Goal: Task Accomplishment & Management: Manage account settings

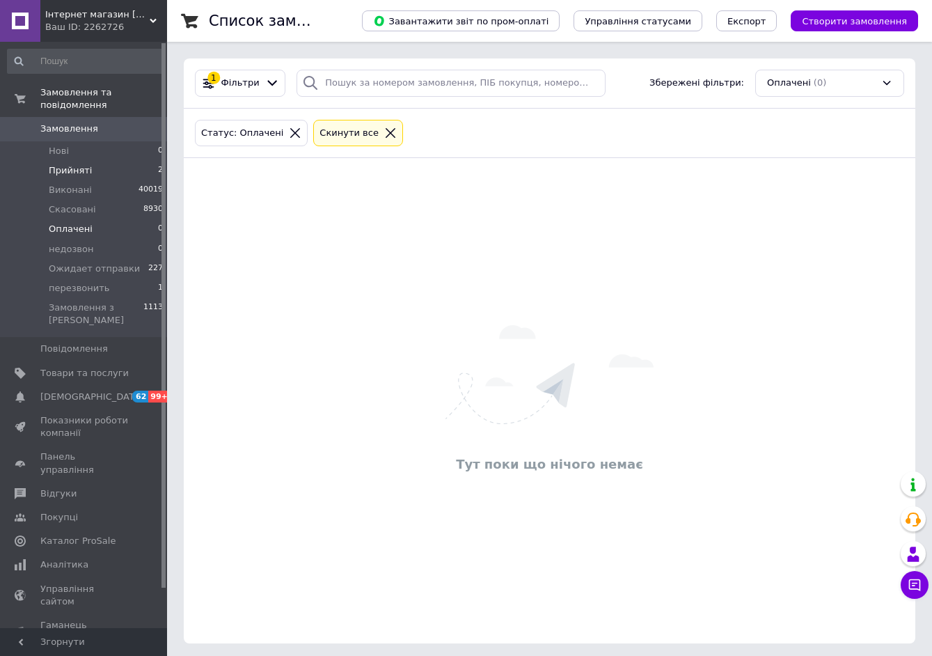
click at [111, 162] on li "Прийняті 2" at bounding box center [85, 170] width 171 height 19
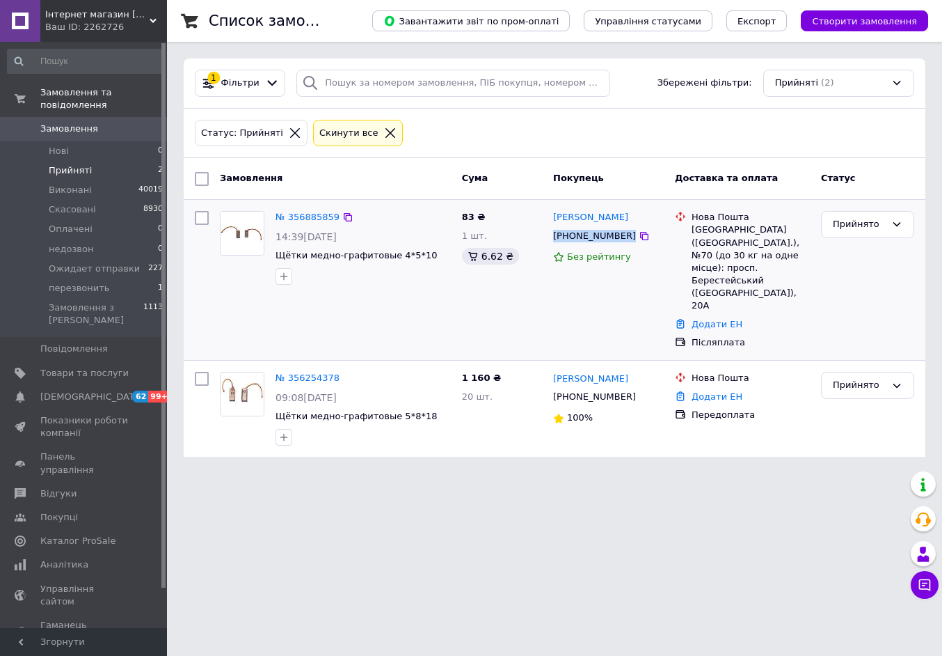
drag, startPoint x: 553, startPoint y: 234, endPoint x: 652, endPoint y: 234, distance: 98.8
click at [652, 234] on div "[PHONE_NUMBER]" at bounding box center [608, 235] width 113 height 15
copy div "[PHONE_NUMBER]"
drag, startPoint x: 552, startPoint y: 239, endPoint x: 656, endPoint y: 233, distance: 103.8
click at [669, 235] on div "[PERSON_NAME] [PHONE_NUMBER] Без рейтингу" at bounding box center [609, 279] width 122 height 149
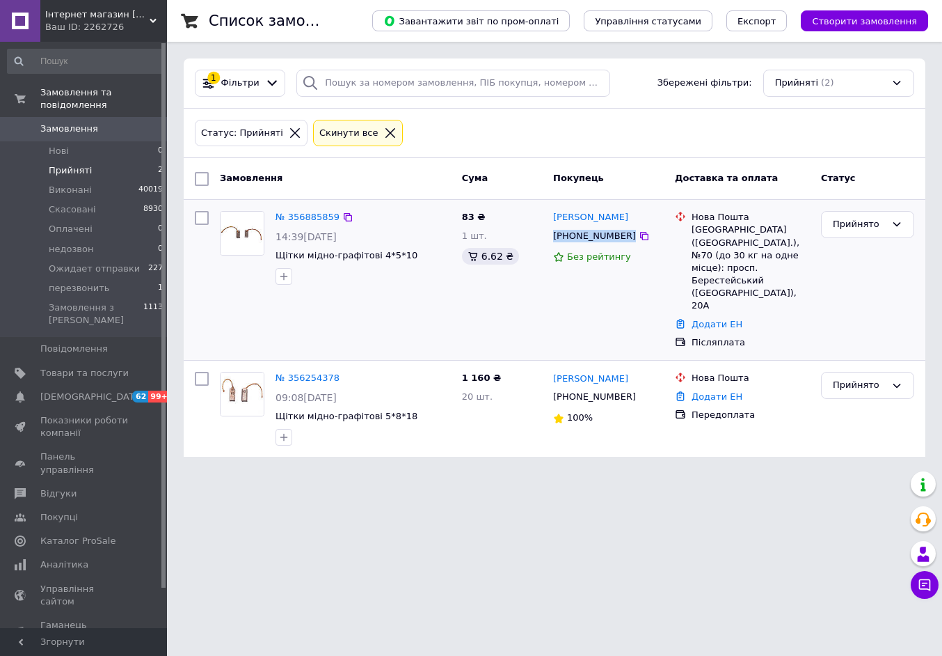
copy div "[PHONE_NUMBER]"
click at [141, 221] on li "Оплачені 1" at bounding box center [85, 228] width 171 height 19
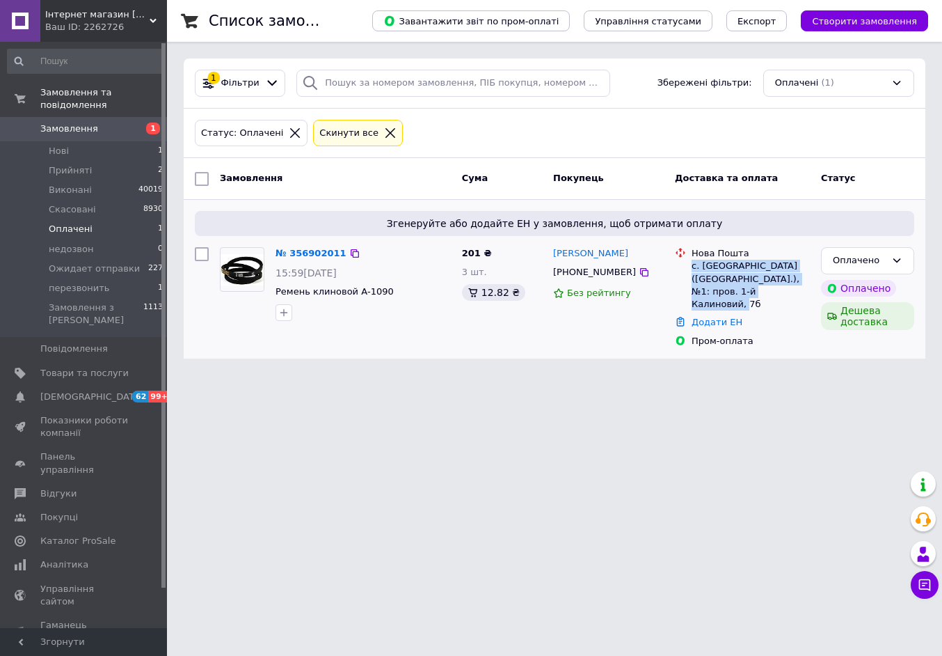
drag, startPoint x: 692, startPoint y: 267, endPoint x: 752, endPoint y: 299, distance: 68.2
click at [752, 299] on div "с. Єлизаветівка (Дніпропетровська обл.), №1: пров. 1-й Калиновий, 7б" at bounding box center [751, 285] width 118 height 51
copy div "с. Єлизаветівка (Дніпропетровська обл.), №1: пров. 1-й Калиновий, 7б"
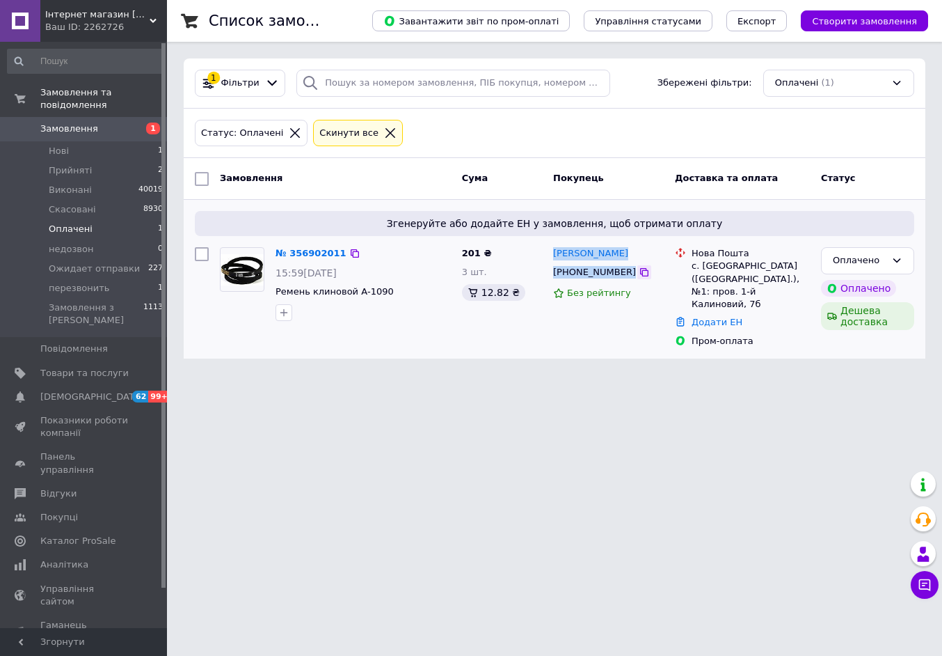
drag, startPoint x: 554, startPoint y: 246, endPoint x: 633, endPoint y: 275, distance: 83.9
click at [633, 275] on div "Анатолий Кремень +380973750510 Без рейтингу" at bounding box center [609, 296] width 122 height 111
copy div "Анатолий Кремень +380973750510"
drag, startPoint x: 273, startPoint y: 294, endPoint x: 392, endPoint y: 294, distance: 118.3
click at [392, 294] on div "№ 356902011 15:59, 12.08.2025 Ремень клиновой А-1090" at bounding box center [363, 283] width 186 height 84
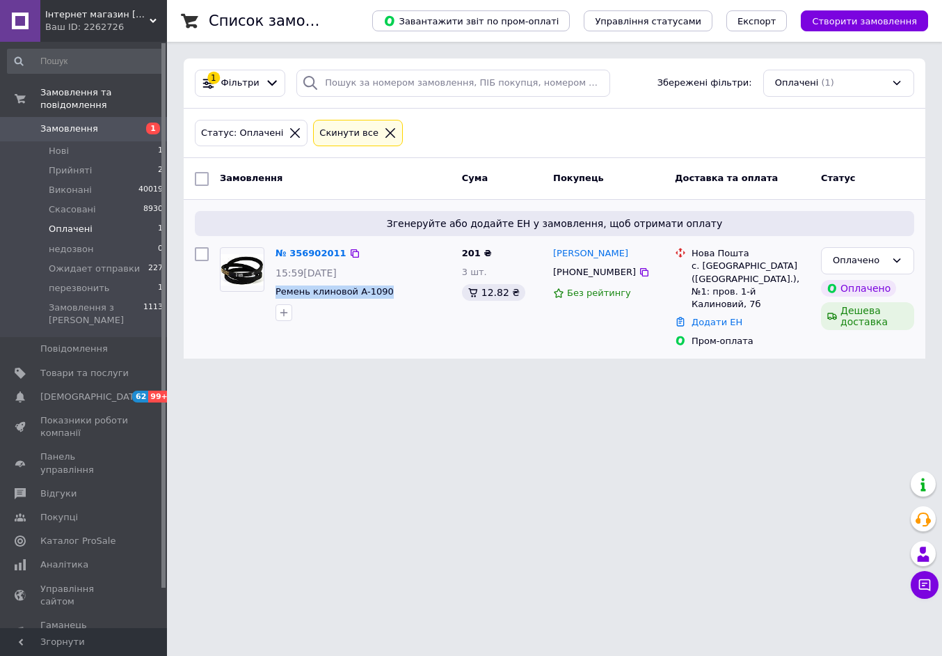
copy span "Ремень клиновой А-1090"
click at [318, 249] on link "№ 356902011" at bounding box center [311, 253] width 71 height 10
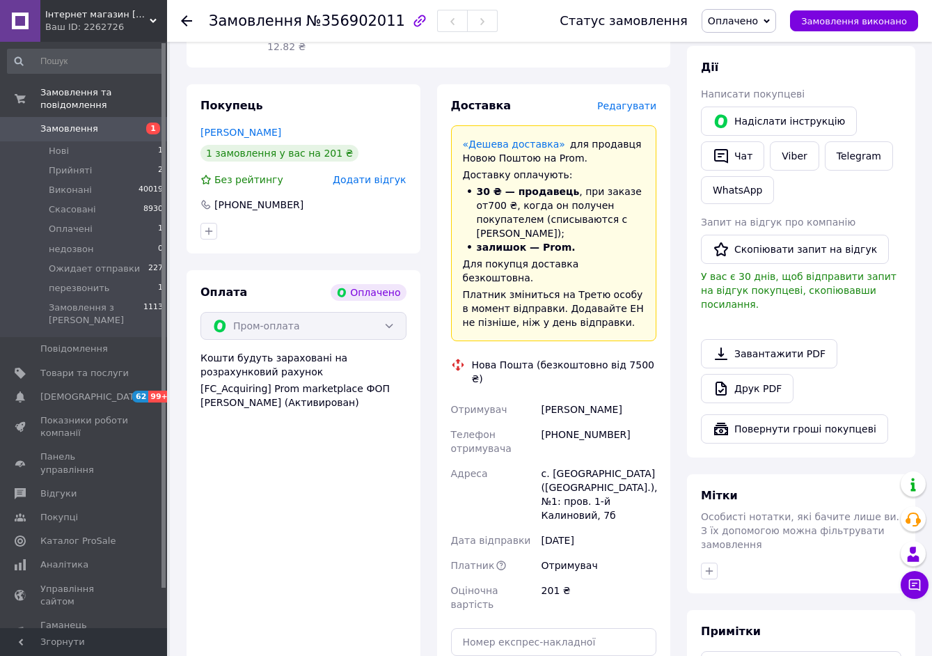
scroll to position [626, 0]
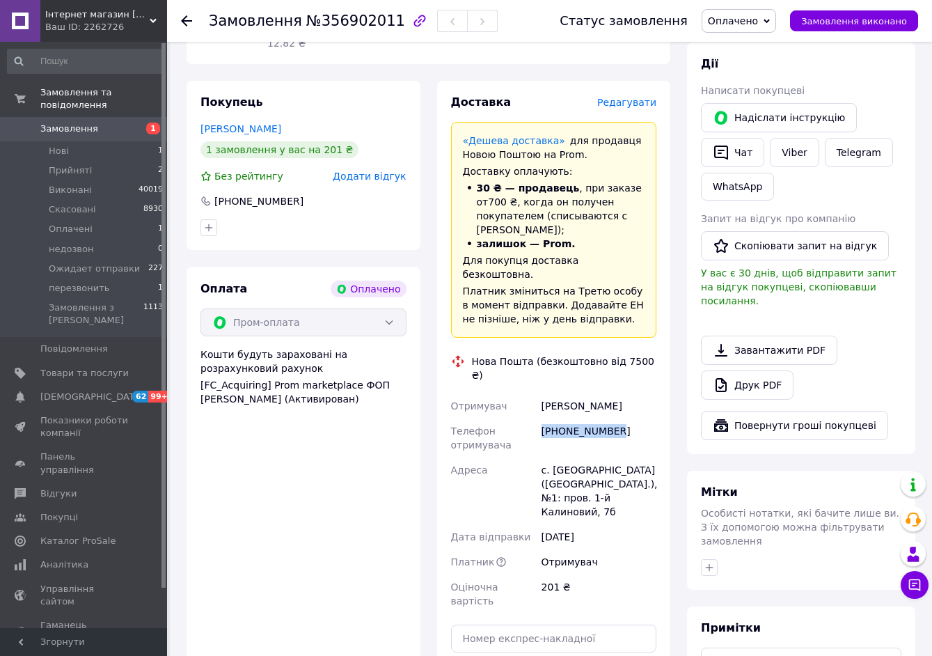
drag, startPoint x: 544, startPoint y: 349, endPoint x: 637, endPoint y: 349, distance: 92.6
click at [637, 418] on div "[PHONE_NUMBER]" at bounding box center [599, 437] width 120 height 39
copy div "[PHONE_NUMBER]"
drag, startPoint x: 541, startPoint y: 319, endPoint x: 644, endPoint y: 323, distance: 103.7
click at [644, 393] on div "Кремень Анатолий" at bounding box center [599, 405] width 120 height 25
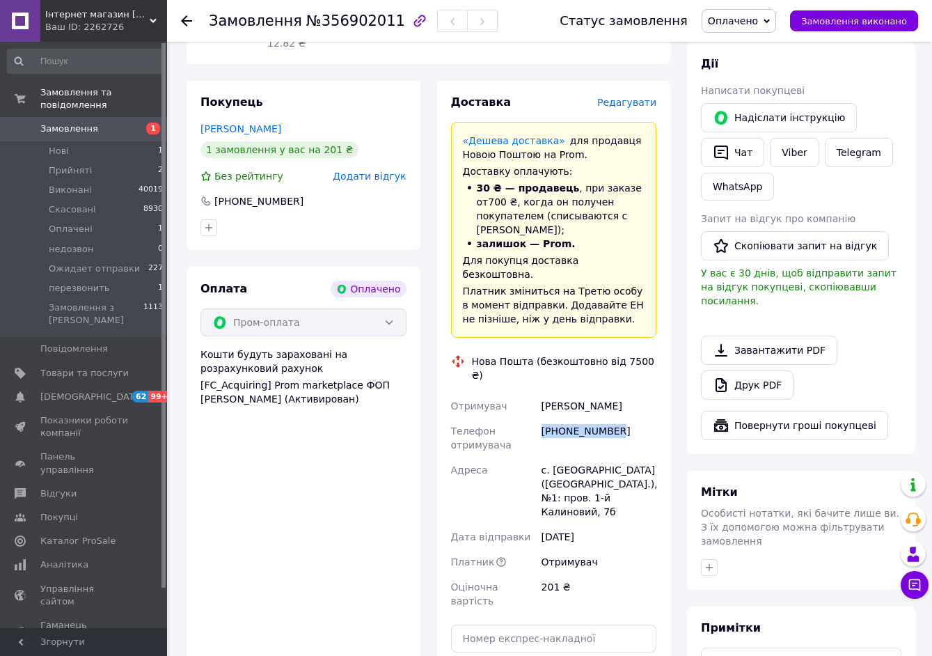
copy div "Кремень Анатолий"
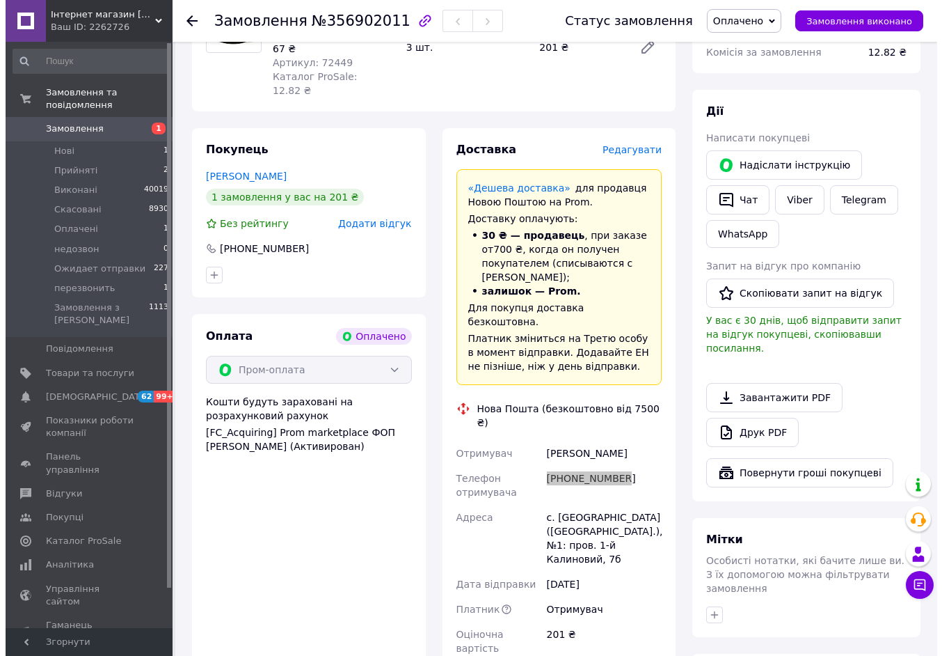
scroll to position [557, 0]
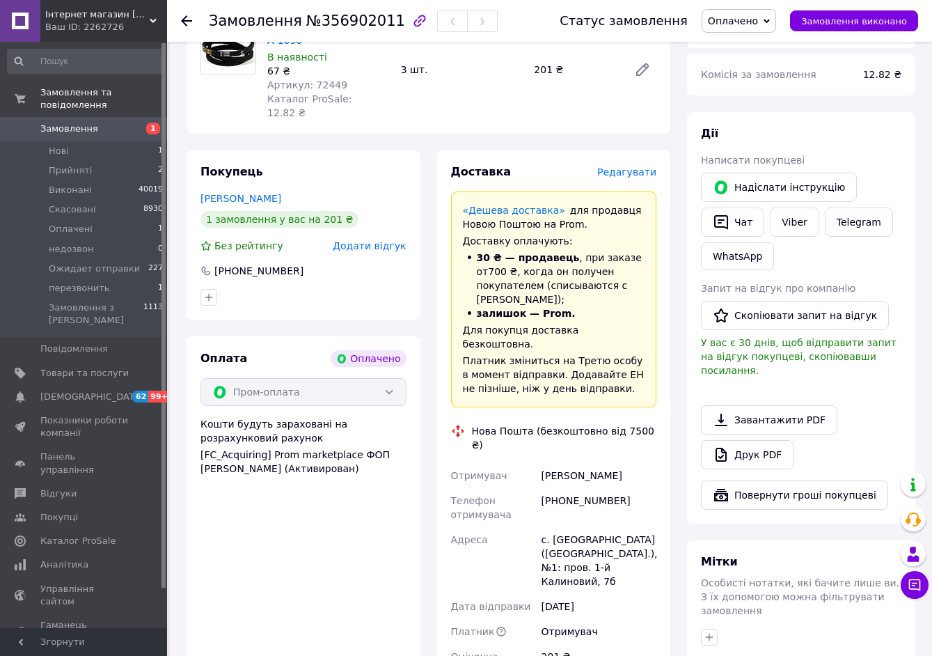
click at [615, 166] on span "Редагувати" at bounding box center [626, 171] width 59 height 11
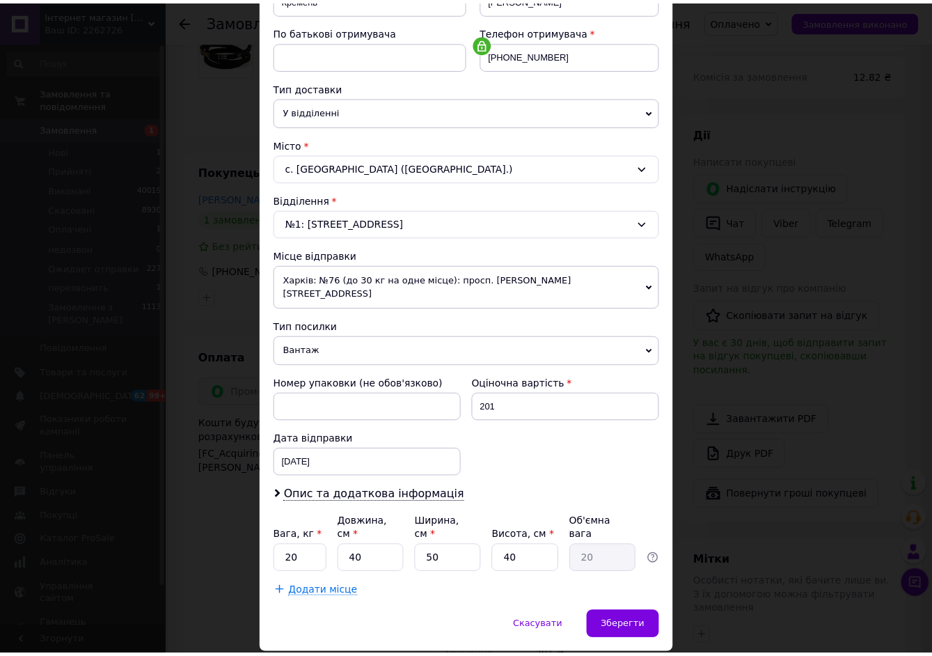
scroll to position [269, 0]
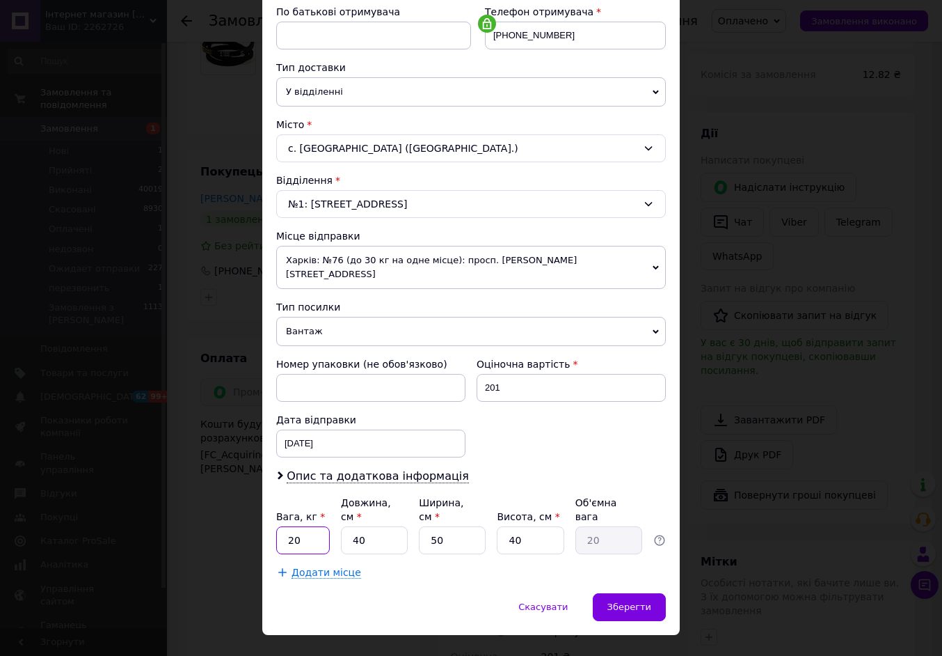
drag, startPoint x: 296, startPoint y: 522, endPoint x: 287, endPoint y: 514, distance: 11.3
click at [287, 526] on input "20" at bounding box center [303, 540] width 54 height 28
type input "1"
drag, startPoint x: 369, startPoint y: 508, endPoint x: 333, endPoint y: 510, distance: 36.2
click at [333, 510] on div "Вага, кг * 1 Довжина, см * 40 Ширина, см * 50 Висота, см * 40 Об'ємна вага 20" at bounding box center [471, 524] width 390 height 58
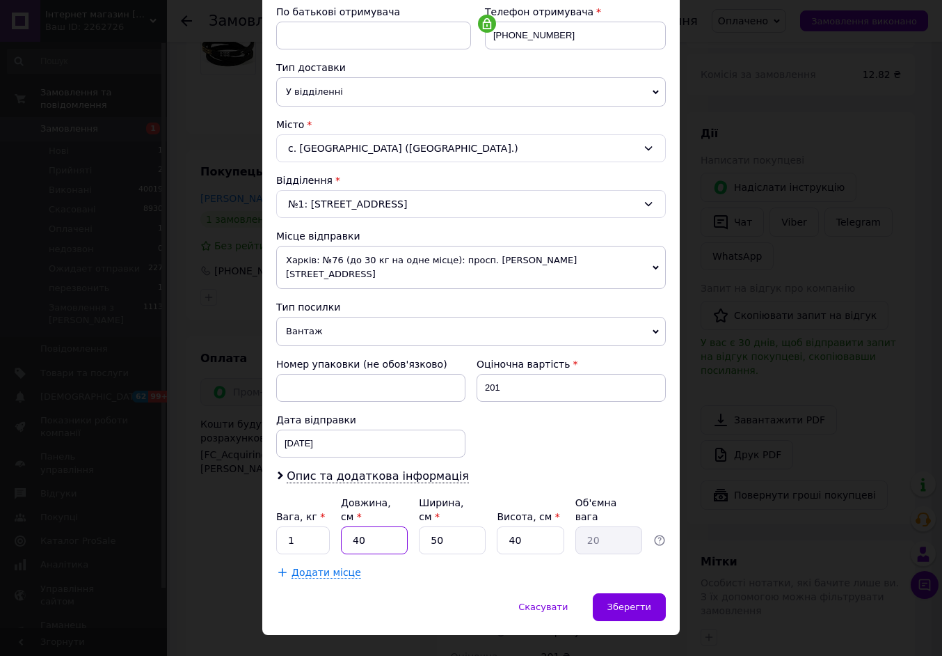
type input "5"
type input "2.5"
type input "5"
drag, startPoint x: 451, startPoint y: 514, endPoint x: 418, endPoint y: 514, distance: 33.4
click at [419, 526] on input "50" at bounding box center [452, 540] width 67 height 28
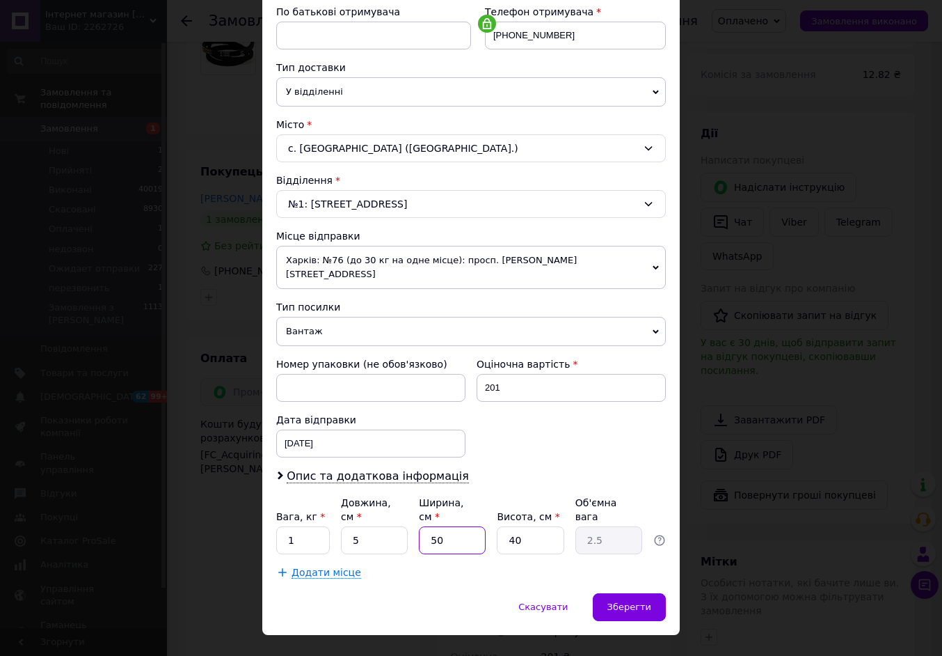
type input "5"
type input "0.25"
type input "5"
click at [497, 526] on input "40" at bounding box center [530, 540] width 67 height 28
type input "5"
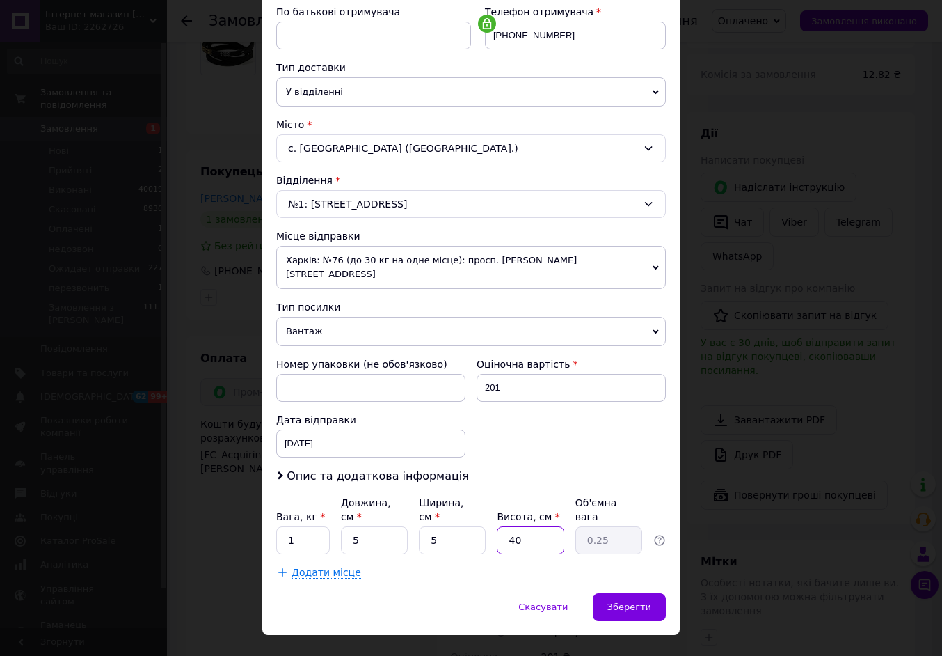
type input "0.1"
type input "5"
click at [626, 593] on div "Зберегти" at bounding box center [629, 607] width 73 height 28
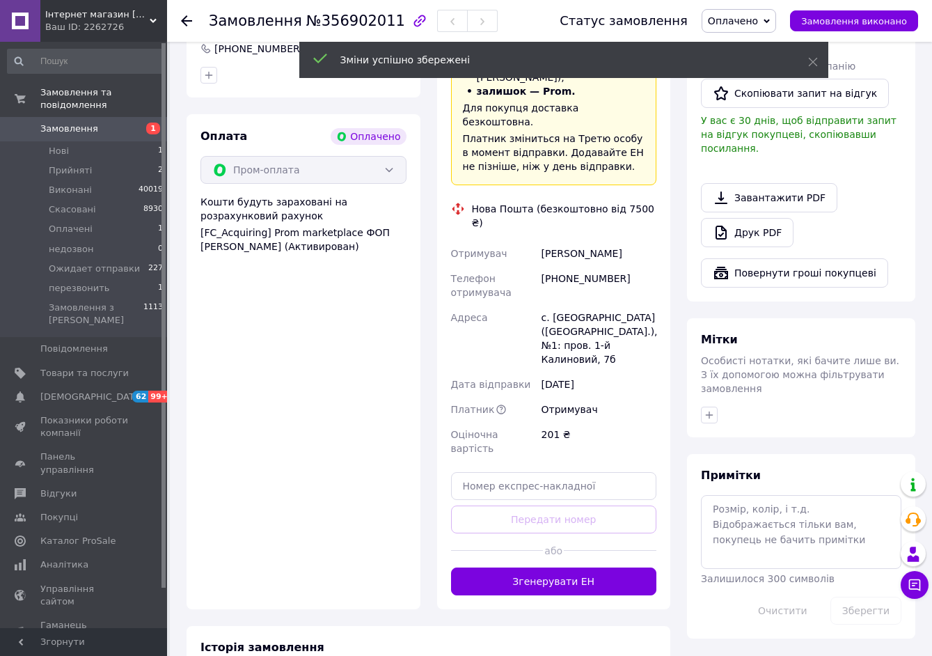
scroll to position [835, 0]
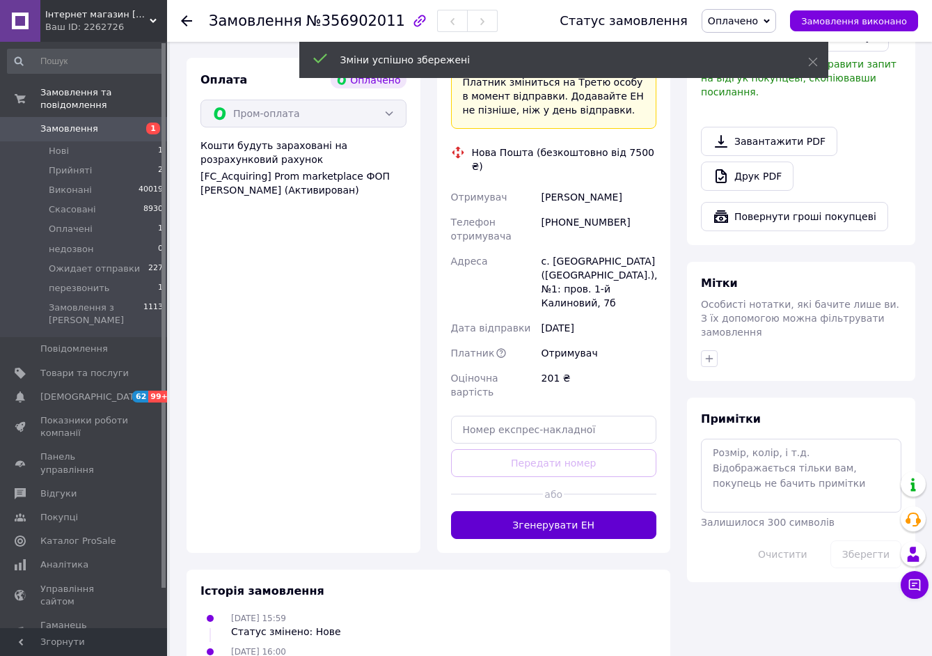
click at [564, 511] on button "Згенерувати ЕН" at bounding box center [554, 525] width 206 height 28
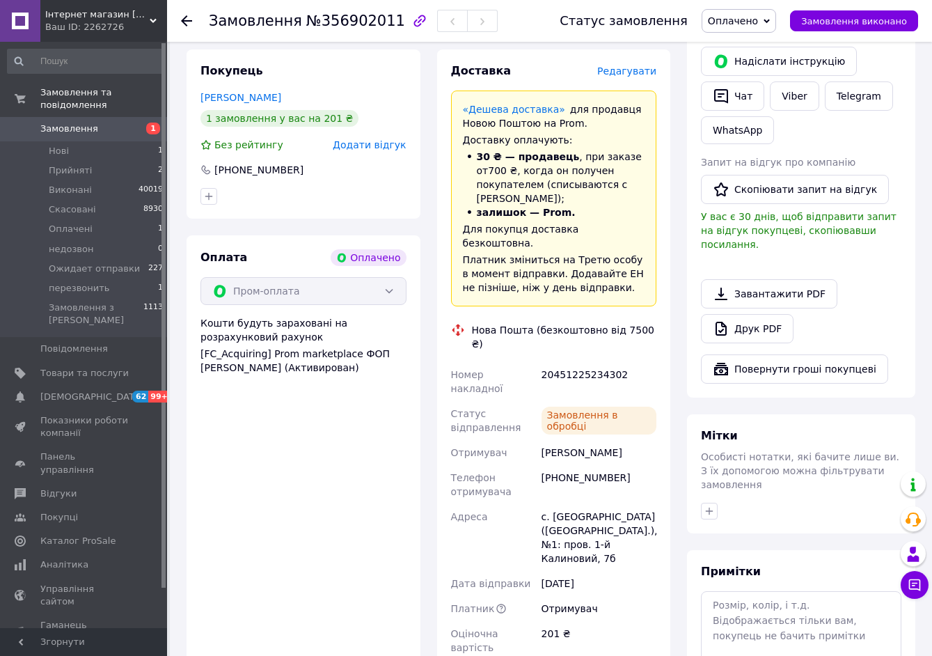
scroll to position [626, 0]
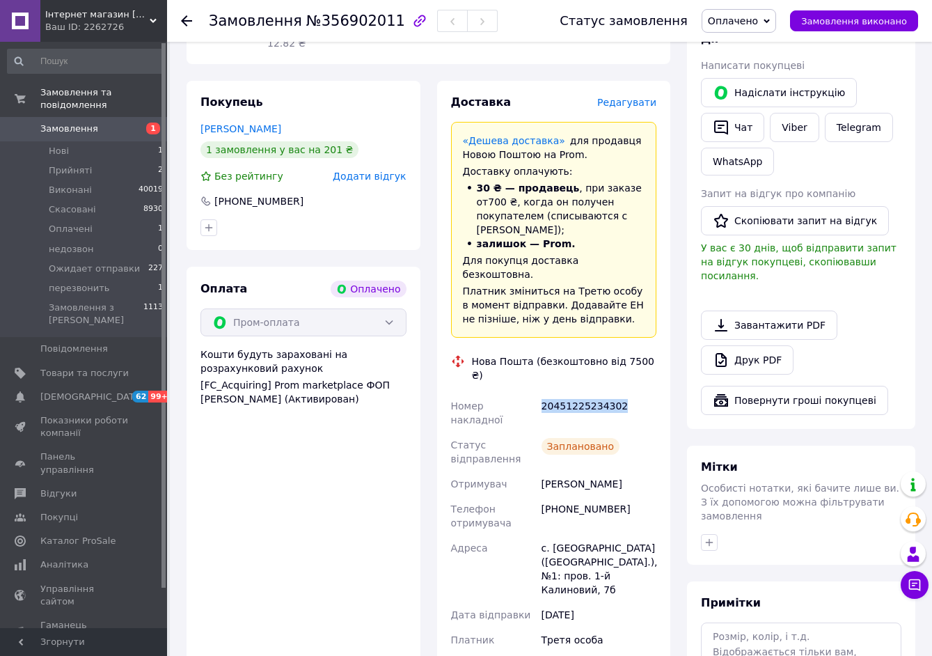
drag, startPoint x: 537, startPoint y: 321, endPoint x: 621, endPoint y: 324, distance: 83.6
click at [641, 393] on div "Номер накладної 20451225234302 Статус відправлення Заплановано Отримувач Кремен…" at bounding box center [554, 542] width 212 height 298
copy div "Номер накладної 20451225234302"
click at [104, 221] on li "Оплачені 1" at bounding box center [85, 228] width 171 height 19
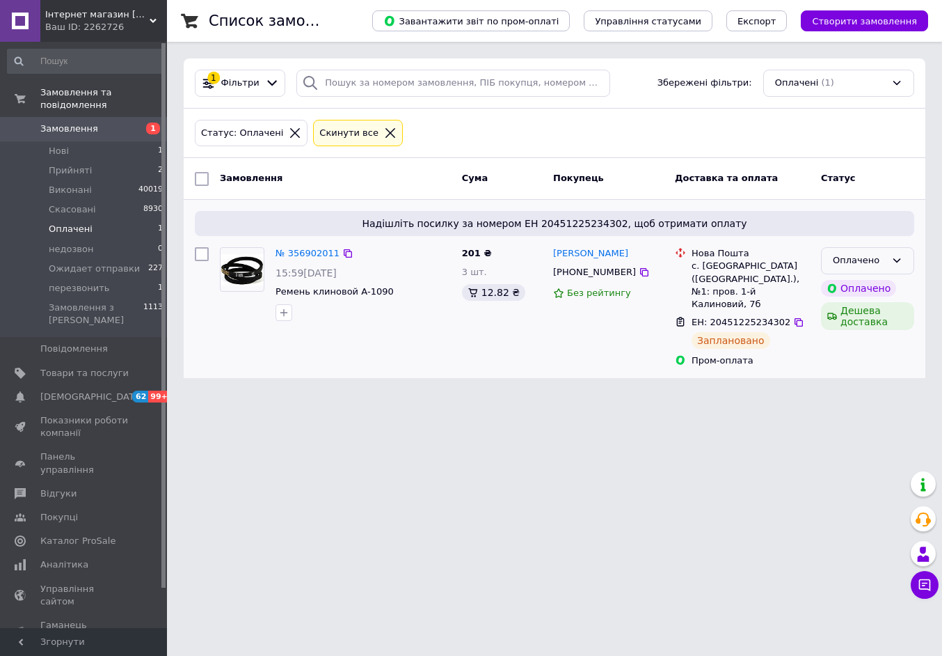
click at [858, 264] on div "Оплачено" at bounding box center [859, 260] width 53 height 15
click at [861, 287] on li "Прийнято" at bounding box center [868, 290] width 92 height 26
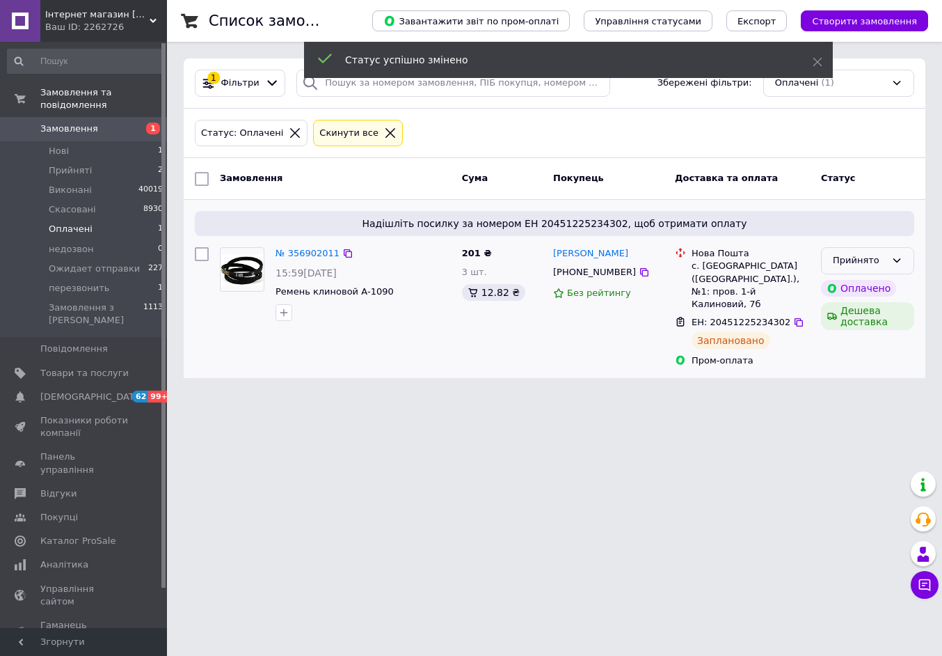
drag, startPoint x: 868, startPoint y: 260, endPoint x: 868, endPoint y: 273, distance: 13.9
click at [868, 260] on div "Прийнято" at bounding box center [859, 260] width 53 height 15
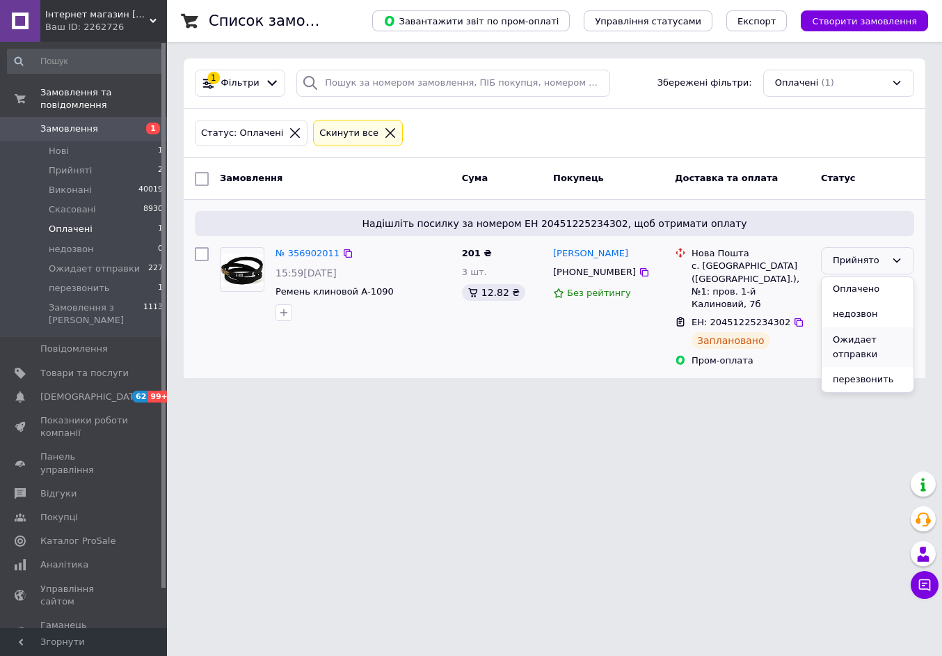
click at [852, 342] on li "Ожидает отправки" at bounding box center [868, 347] width 92 height 40
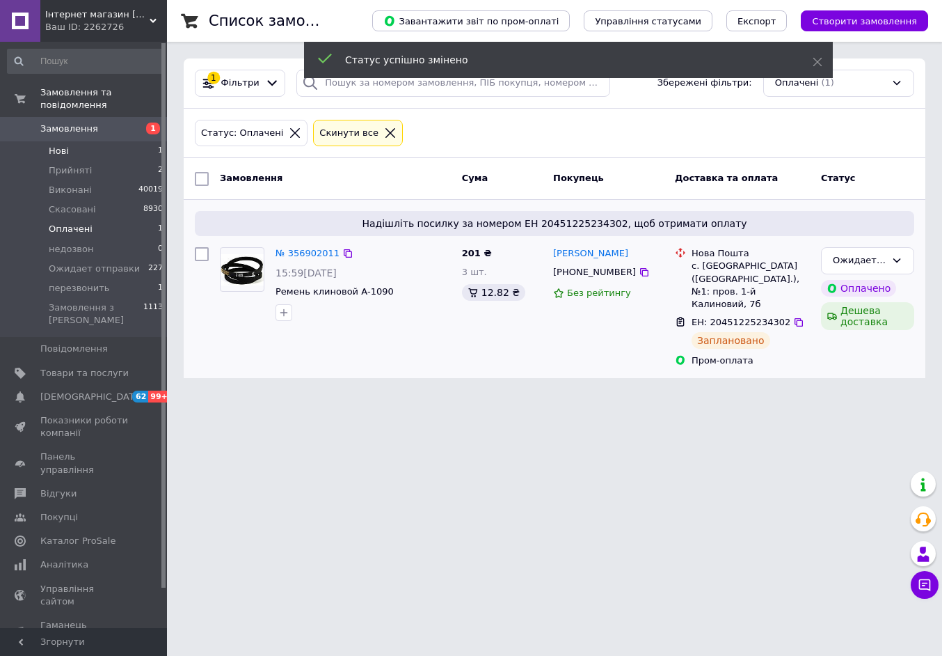
click at [145, 141] on li "Нові 1" at bounding box center [85, 150] width 171 height 19
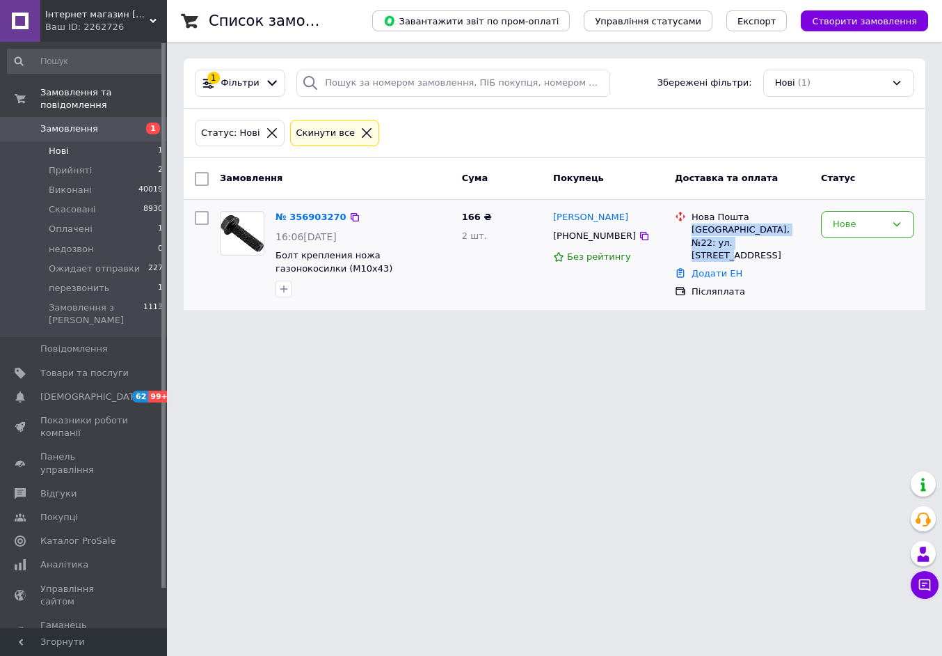
drag, startPoint x: 694, startPoint y: 228, endPoint x: 765, endPoint y: 237, distance: 72.2
click at [765, 237] on div "Тернополь, №22: ул. Текстильная, 32б" at bounding box center [751, 242] width 118 height 38
copy div "Тернополь, №22: ул. Текстильная, 32б"
drag, startPoint x: 552, startPoint y: 205, endPoint x: 621, endPoint y: 239, distance: 77.5
click at [621, 239] on div "№ 356903270 16:06, 12.08.2025 Болт крепления ножа газонокосилки (М10х43) 166 ₴ …" at bounding box center [555, 255] width 742 height 110
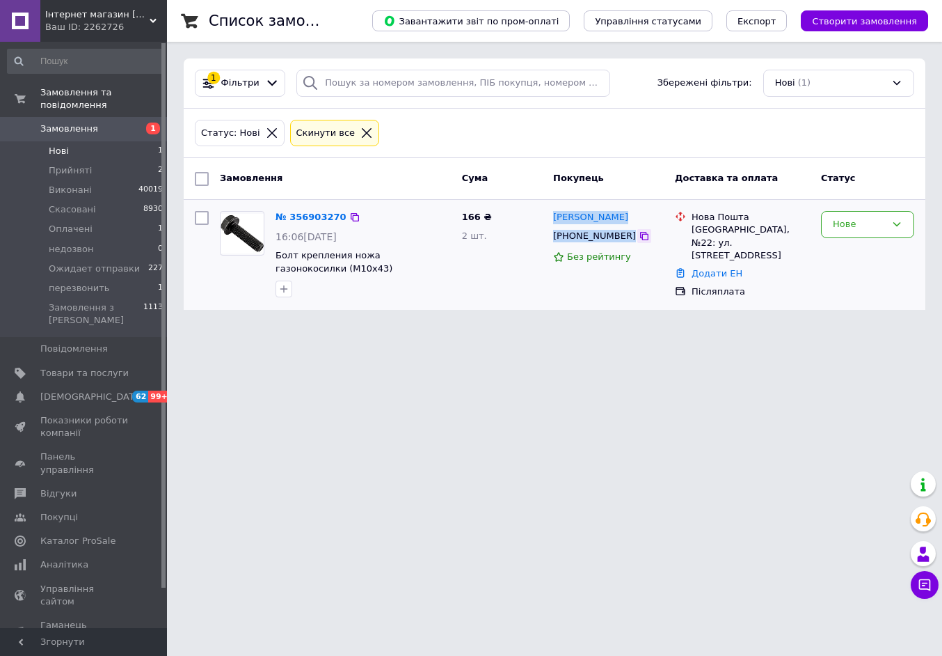
copy div "Роман Сінькевич +380678459910"
drag, startPoint x: 272, startPoint y: 252, endPoint x: 324, endPoint y: 271, distance: 54.8
click at [324, 271] on div "№ 356903270 16:06, 12.08.2025 Болт крепления ножа газонокосилки (М10х43)" at bounding box center [363, 253] width 186 height 97
copy span "Болт крепления ножа газонокосилки (М10х43)"
click at [313, 212] on link "№ 356903270" at bounding box center [311, 217] width 71 height 10
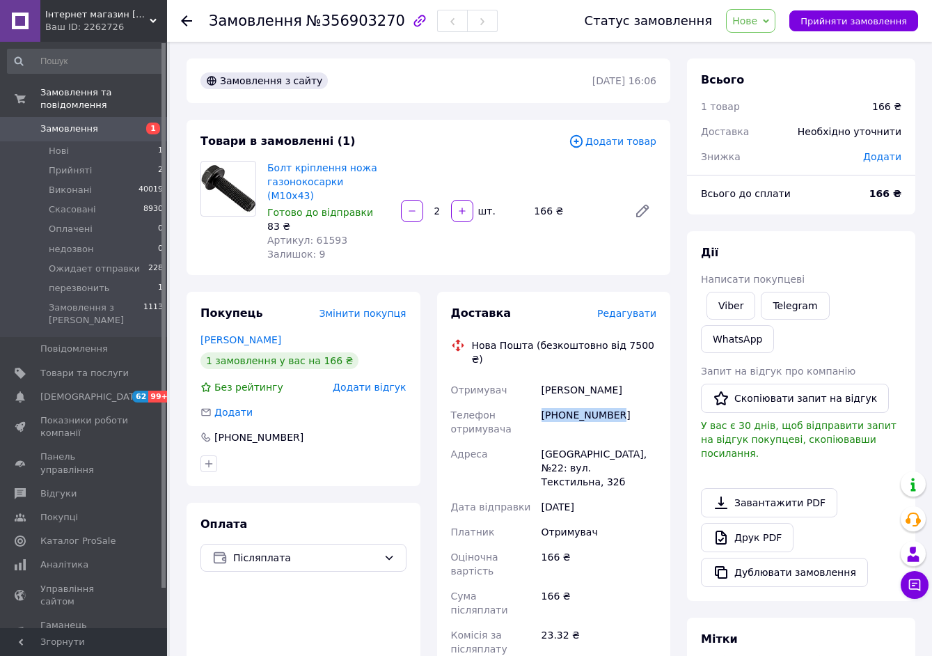
drag, startPoint x: 540, startPoint y: 383, endPoint x: 603, endPoint y: 386, distance: 62.7
click at [628, 402] on div "[PHONE_NUMBER]" at bounding box center [599, 421] width 120 height 39
copy div "[PHONE_NUMBER]"
drag, startPoint x: 539, startPoint y: 365, endPoint x: 605, endPoint y: 360, distance: 66.3
click at [630, 377] on div "Сінькевич Роман" at bounding box center [599, 389] width 120 height 25
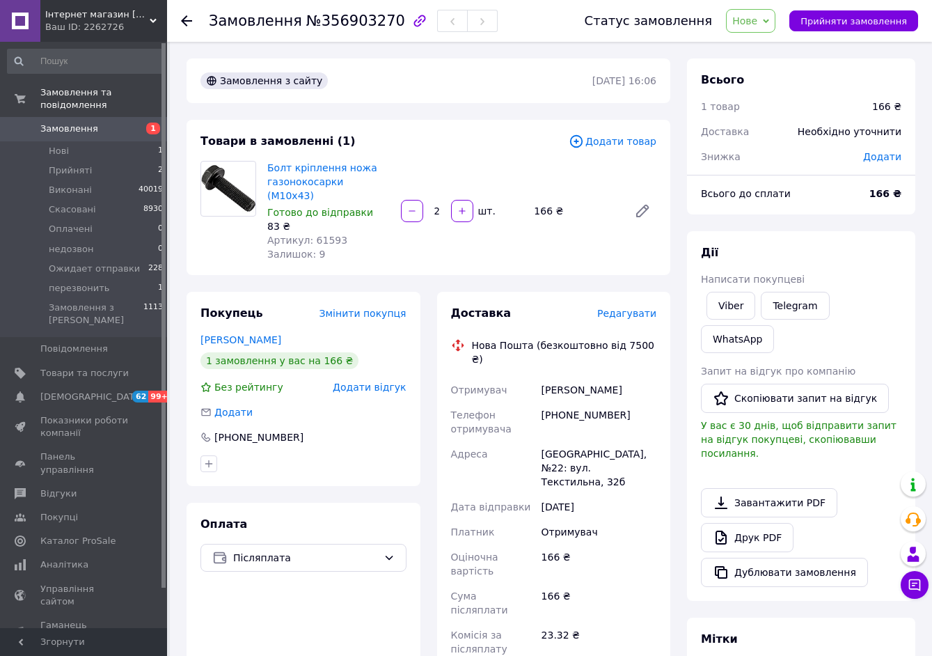
click at [624, 308] on span "Редагувати" at bounding box center [626, 313] width 59 height 11
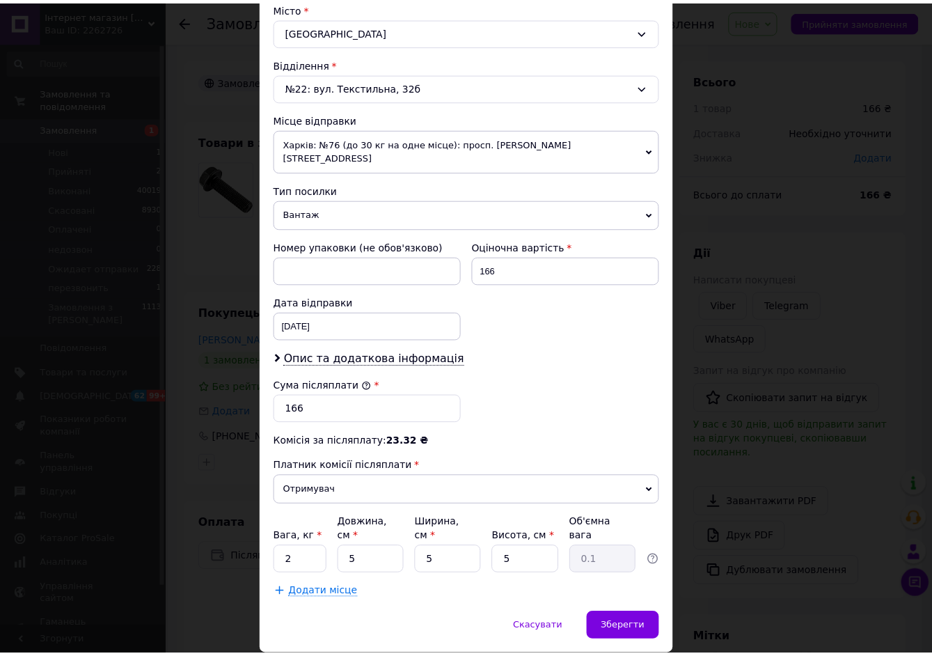
scroll to position [406, 0]
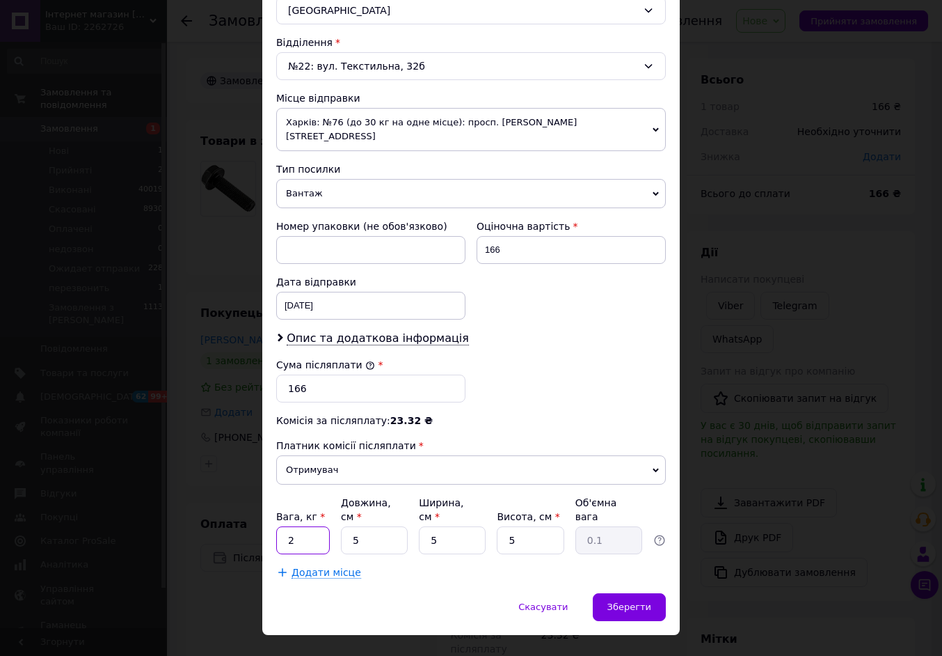
click at [287, 526] on input "2" at bounding box center [303, 540] width 54 height 28
type input "1"
click at [624, 601] on span "Зберегти" at bounding box center [629, 606] width 44 height 10
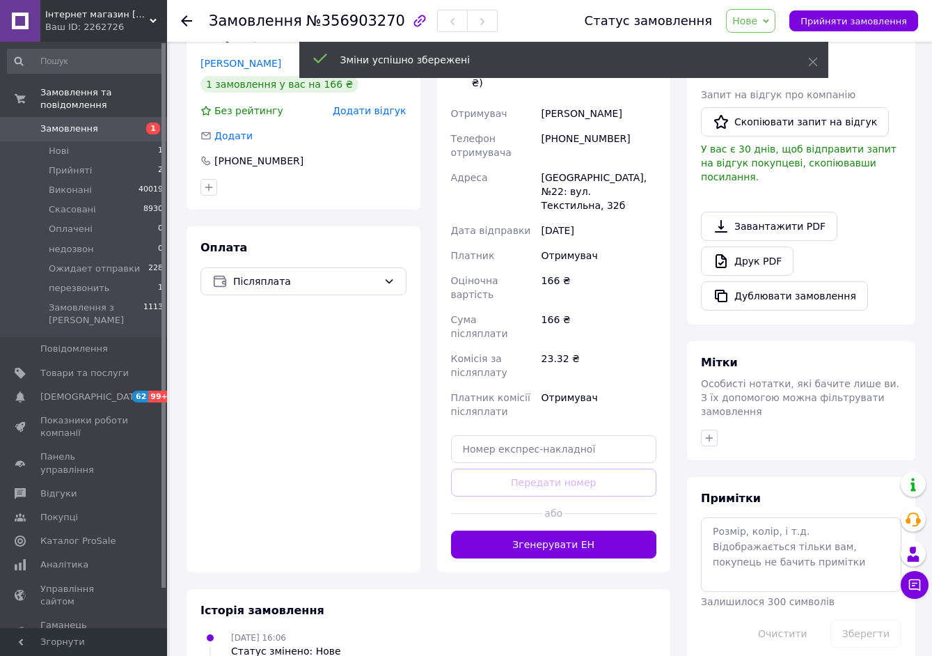
scroll to position [278, 0]
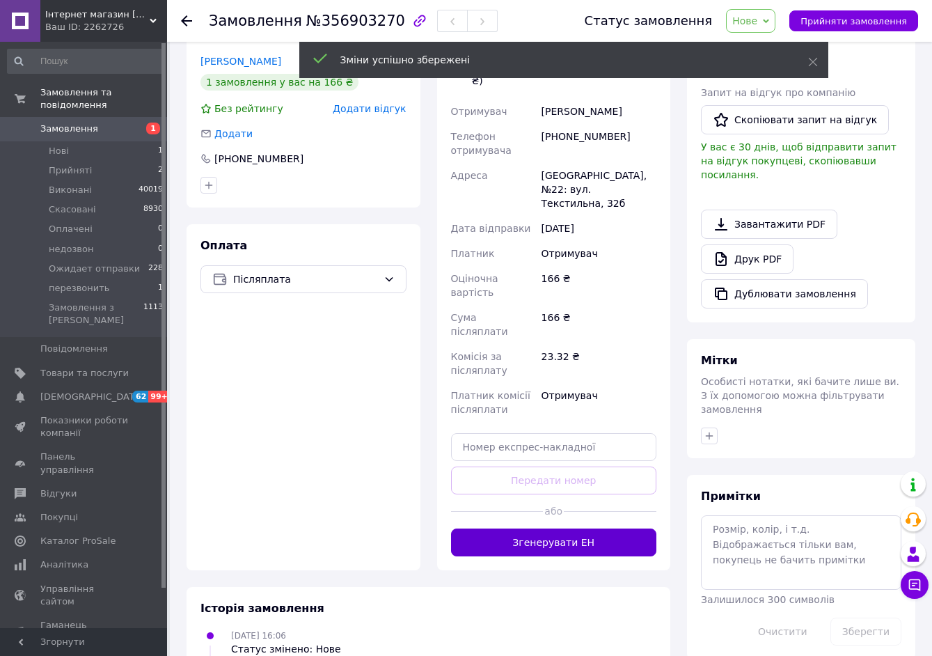
click at [571, 528] on button "Згенерувати ЕН" at bounding box center [554, 542] width 206 height 28
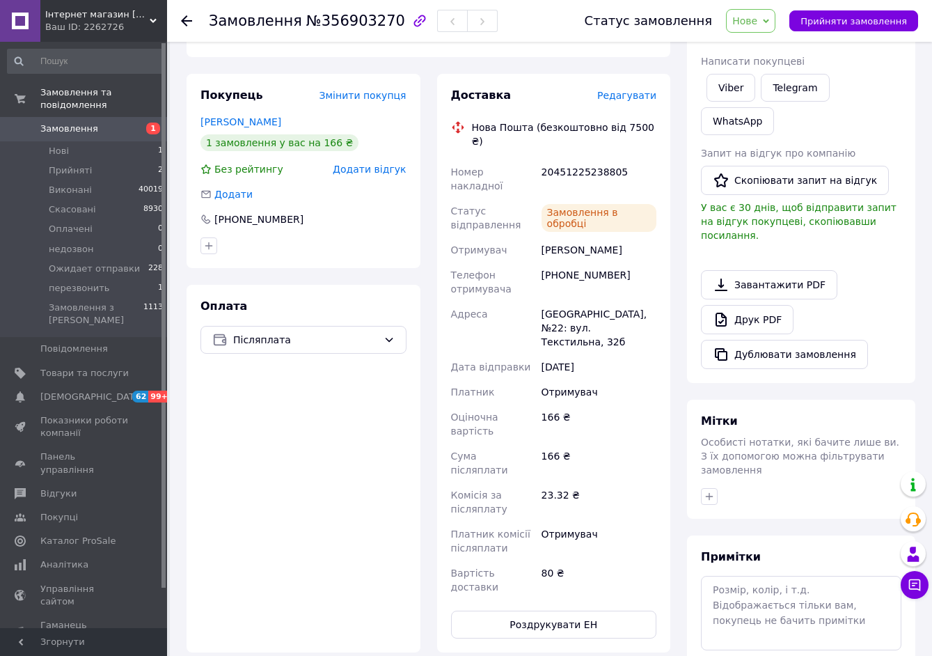
scroll to position [70, 0]
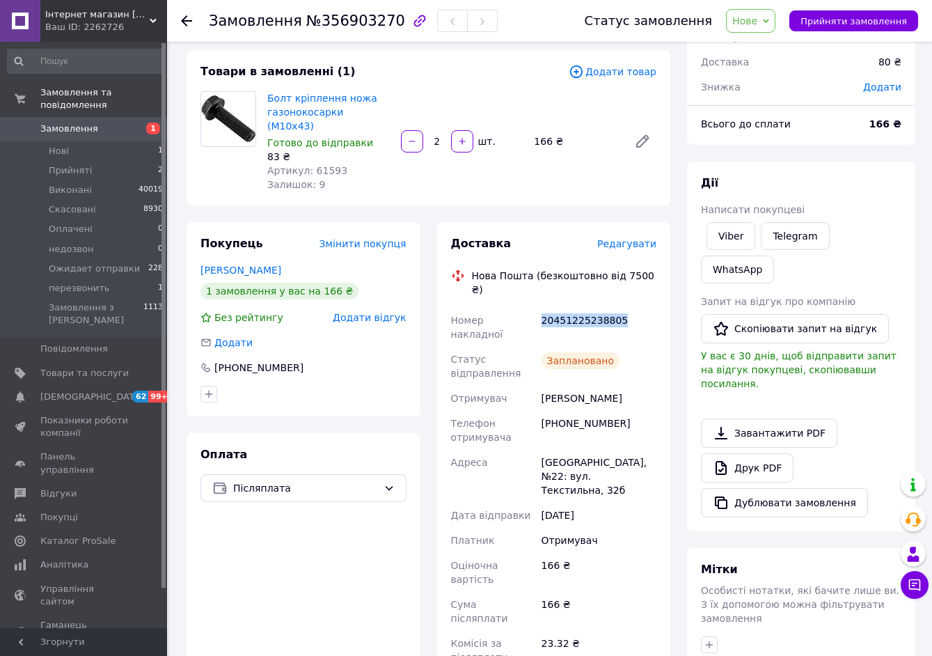
drag, startPoint x: 542, startPoint y: 291, endPoint x: 635, endPoint y: 291, distance: 92.6
click at [635, 308] on div "20451225238805" at bounding box center [599, 327] width 120 height 39
click at [115, 141] on li "Нові 1" at bounding box center [85, 150] width 171 height 19
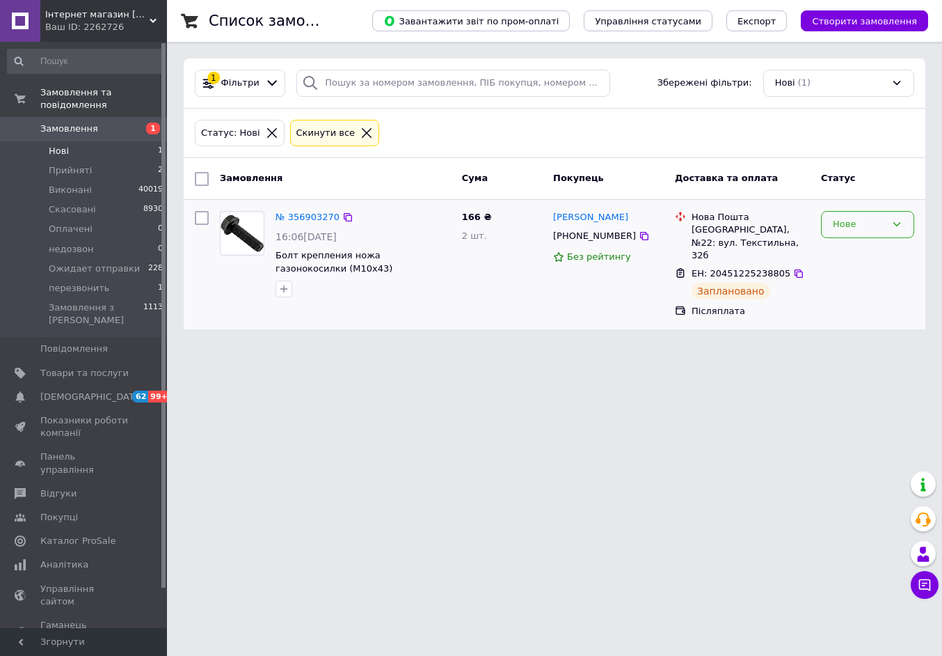
click at [853, 232] on div "Нове" at bounding box center [867, 224] width 93 height 27
click at [846, 254] on li "Прийнято" at bounding box center [868, 254] width 92 height 26
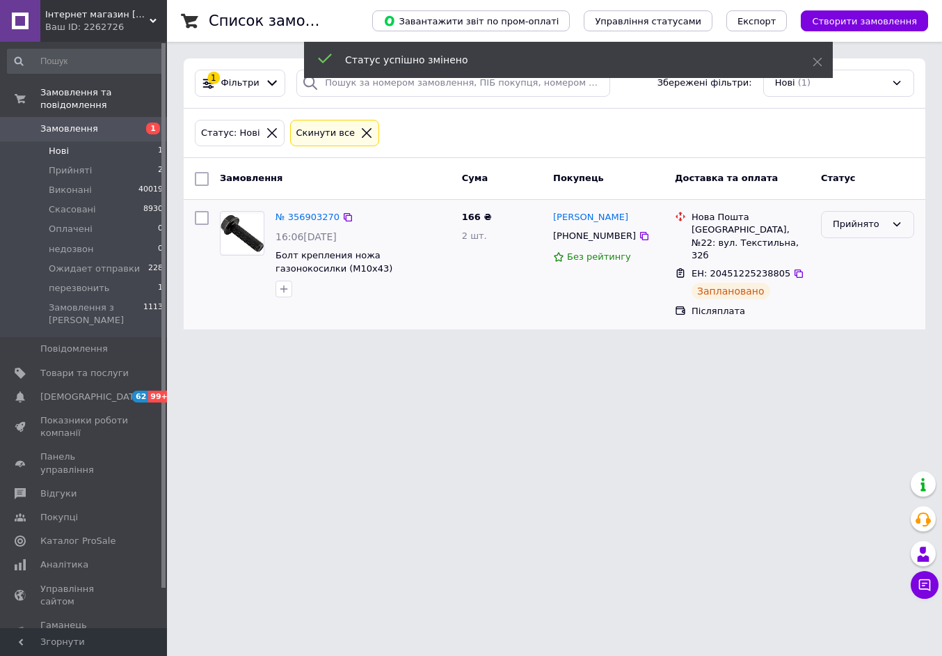
click at [859, 228] on div "Прийнято" at bounding box center [859, 224] width 53 height 15
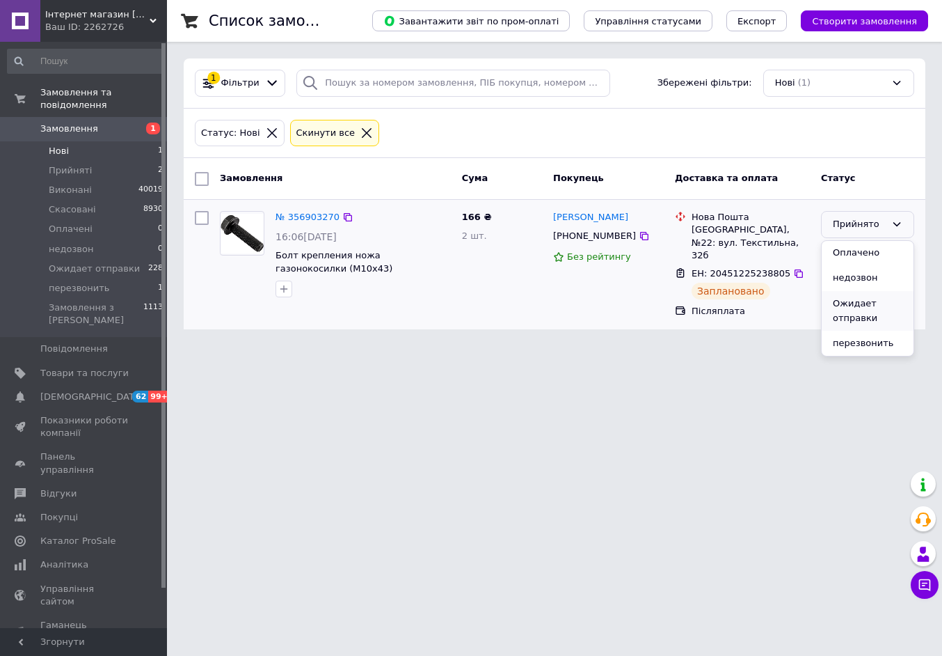
click at [846, 314] on li "Ожидает отправки" at bounding box center [868, 311] width 92 height 40
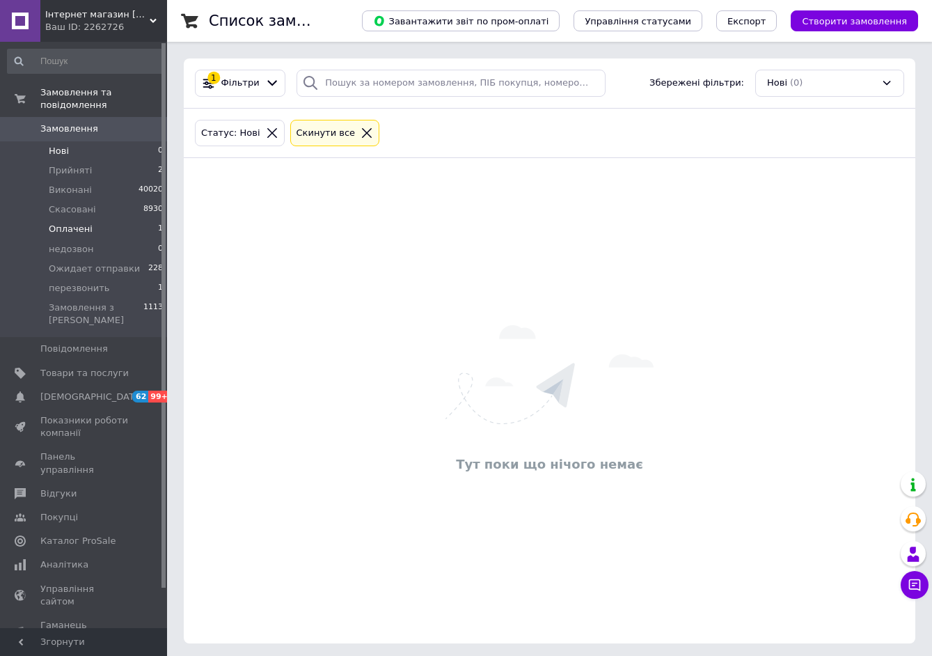
click at [142, 219] on li "Оплачені 1" at bounding box center [85, 228] width 171 height 19
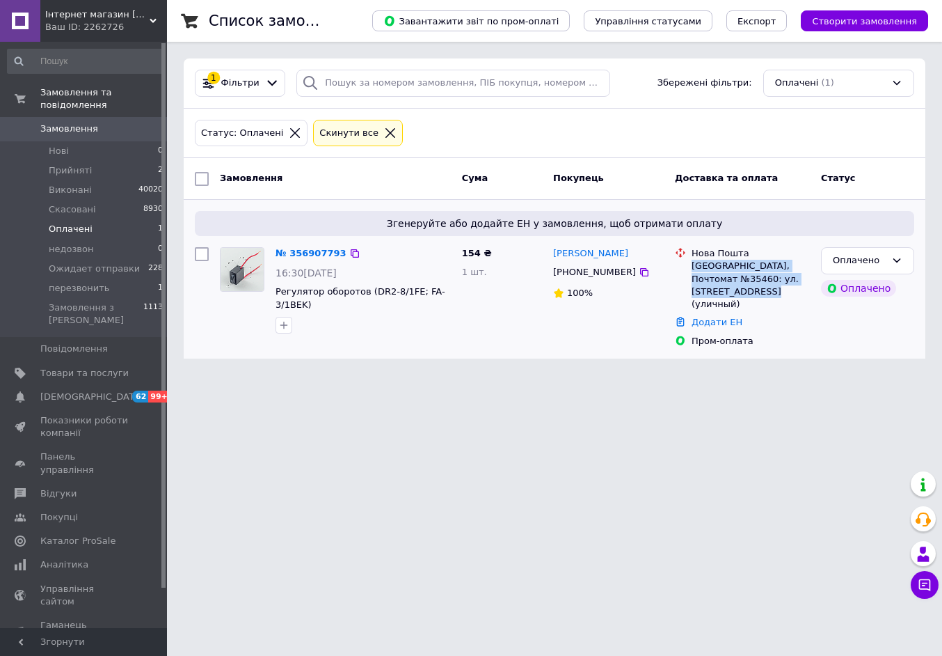
drag, startPoint x: 690, startPoint y: 264, endPoint x: 756, endPoint y: 287, distance: 69.8
click at [756, 287] on div "Нова Пошта Тернополь, Почтомат №35460: ул. Купчинского, 7 (уличный)" at bounding box center [751, 278] width 124 height 63
copy div "Тернополь, Почтомат №35460: ул. Купчинского, 7 (уличный)"
drag, startPoint x: 551, startPoint y: 245, endPoint x: 623, endPoint y: 279, distance: 80.0
click at [623, 279] on div "Іван Бартошин +380673512220 100%" at bounding box center [609, 296] width 122 height 111
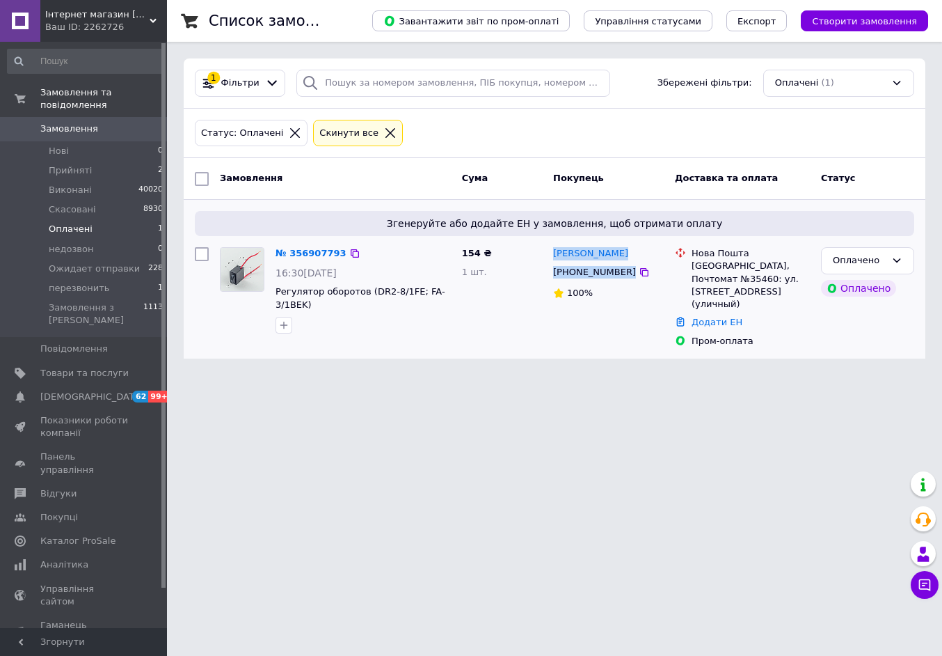
copy div "Іван Бартошин +380673512220"
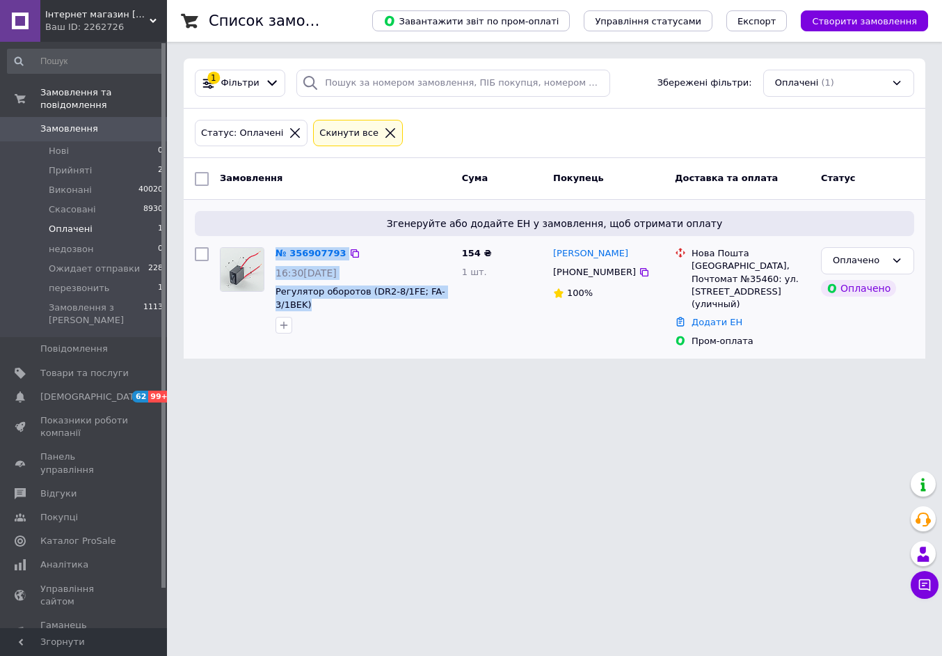
drag, startPoint x: 269, startPoint y: 287, endPoint x: 331, endPoint y: 309, distance: 65.8
click at [331, 309] on div "№ 356907793 16:30, 12.08.2025 Регулятор оборотов (DR2-8/1FE; FA-3/1BEK)" at bounding box center [335, 289] width 242 height 97
click at [329, 309] on span "Регулятор оборотов (DR2-8/1FE; FA-3/1BEK)" at bounding box center [363, 298] width 175 height 26
click at [335, 356] on div "Список замовлень Завантажити звіт по пром-оплаті Управління статусами Експорт С…" at bounding box center [554, 187] width 775 height 375
drag, startPoint x: 318, startPoint y: 308, endPoint x: 276, endPoint y: 292, distance: 45.1
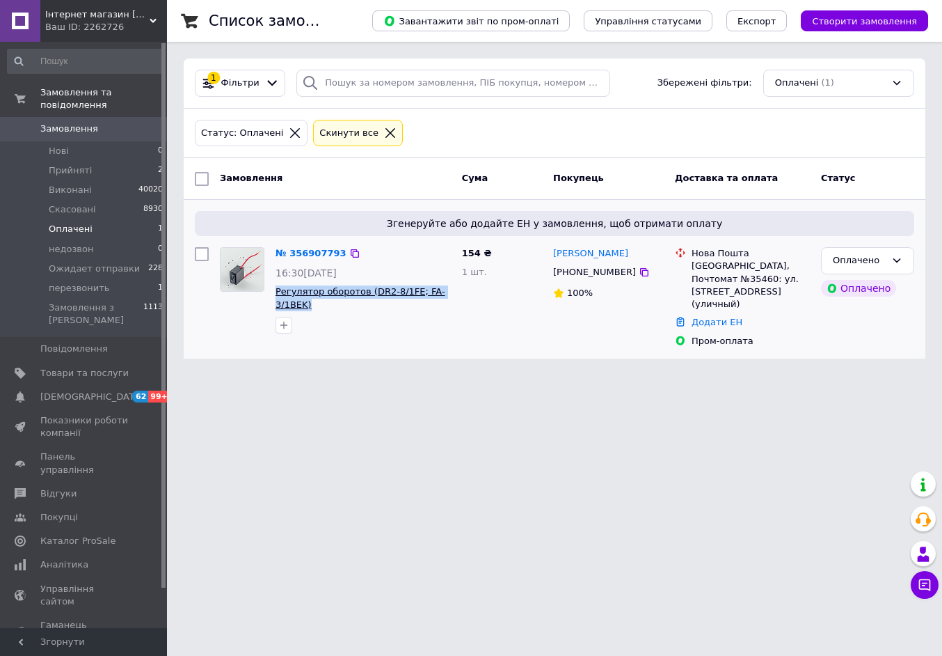
click at [276, 292] on span "Регулятор оборотов (DR2-8/1FE; FA-3/1BEK)" at bounding box center [363, 298] width 175 height 26
copy span "Регулятор оборотов (DR2-8/1FE; FA-3/1BEK)"
drag, startPoint x: 548, startPoint y: 271, endPoint x: 646, endPoint y: 273, distance: 98.8
click at [646, 273] on div "Іван Бартошин +380673512220 100%" at bounding box center [609, 296] width 122 height 111
copy div "[PHONE_NUMBER]"
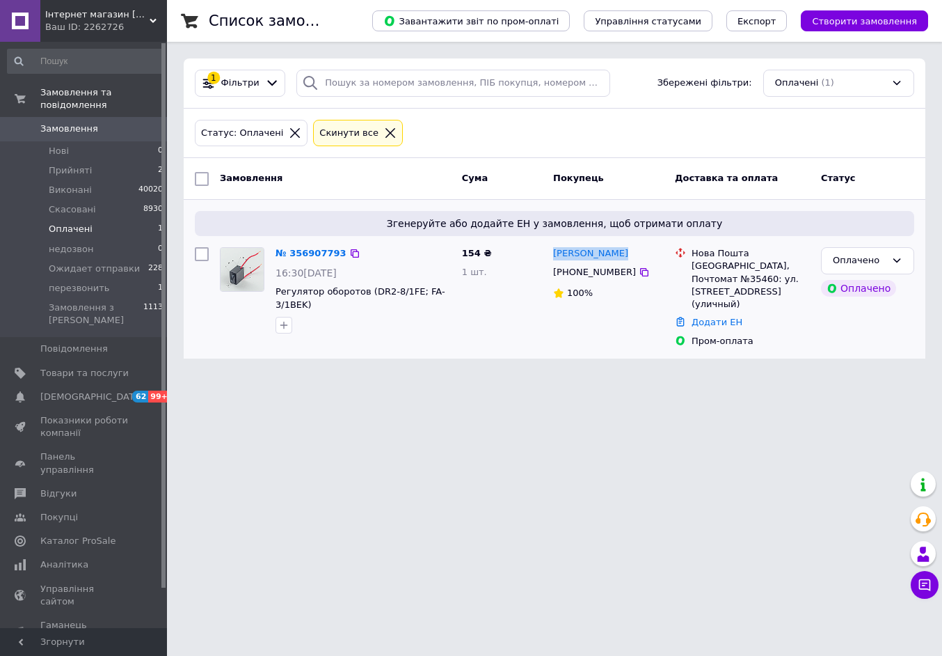
drag, startPoint x: 554, startPoint y: 244, endPoint x: 640, endPoint y: 255, distance: 87.0
click at [640, 255] on div "Іван Бартошин +380673512220 100%" at bounding box center [609, 296] width 122 height 111
drag, startPoint x: 640, startPoint y: 255, endPoint x: 598, endPoint y: 254, distance: 41.8
click at [609, 254] on div "Іван Бартошин +380673512220 100%" at bounding box center [609, 296] width 122 height 111
drag, startPoint x: 633, startPoint y: 249, endPoint x: 550, endPoint y: 254, distance: 83.0
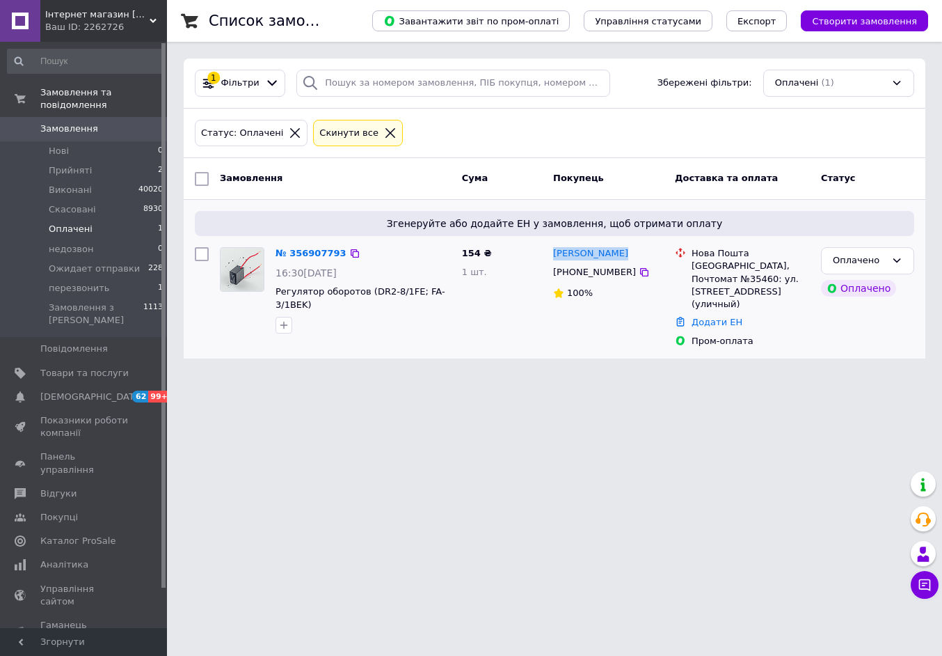
click at [550, 254] on div "Іван Бартошин +380673512220 100%" at bounding box center [609, 296] width 122 height 111
copy link "[PERSON_NAME]"
click at [314, 255] on link "№ 356907793" at bounding box center [311, 253] width 71 height 10
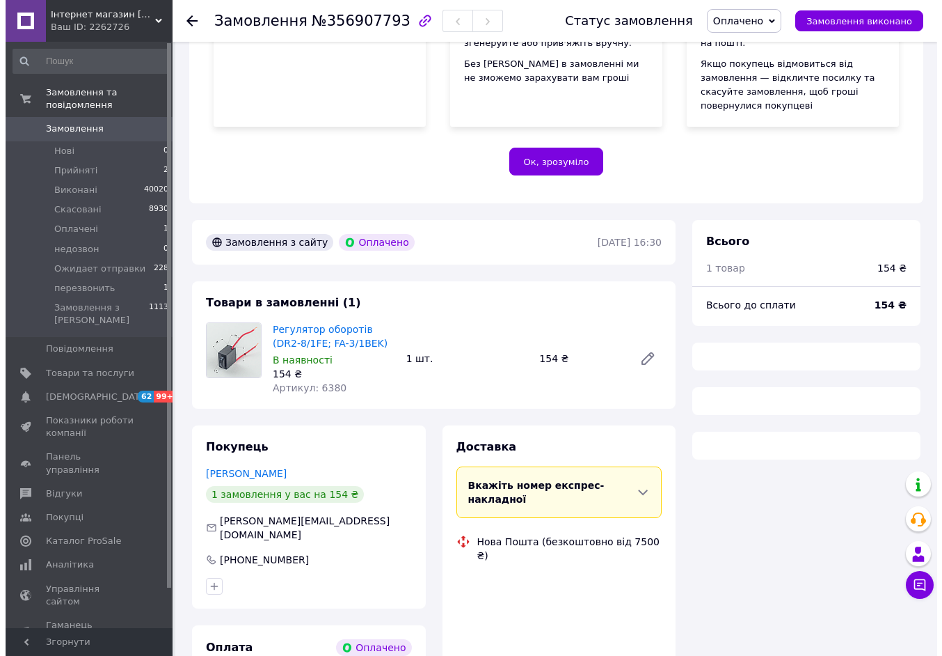
scroll to position [348, 0]
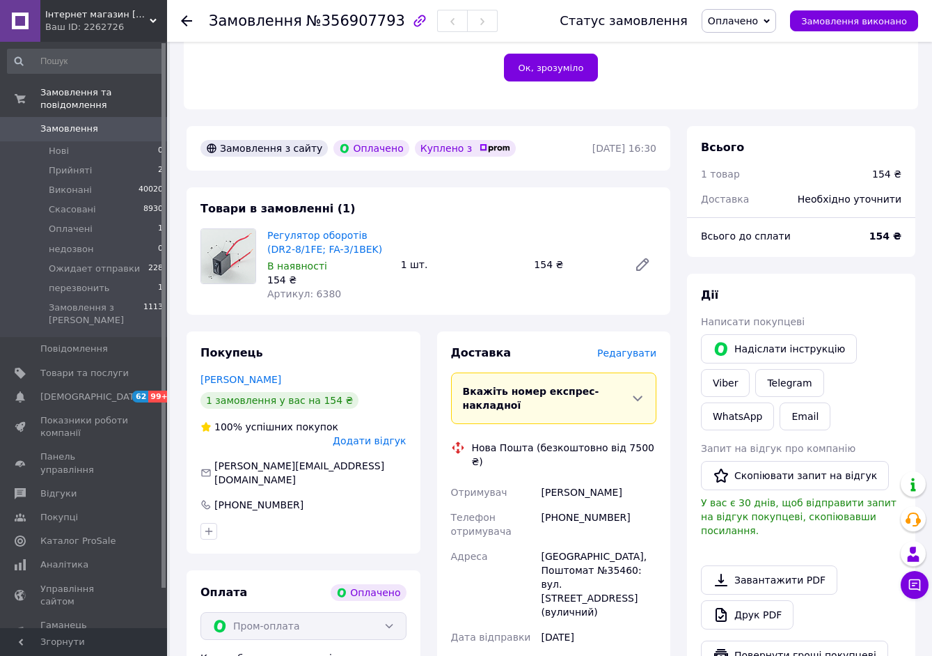
click at [640, 347] on span "Редагувати" at bounding box center [626, 352] width 59 height 11
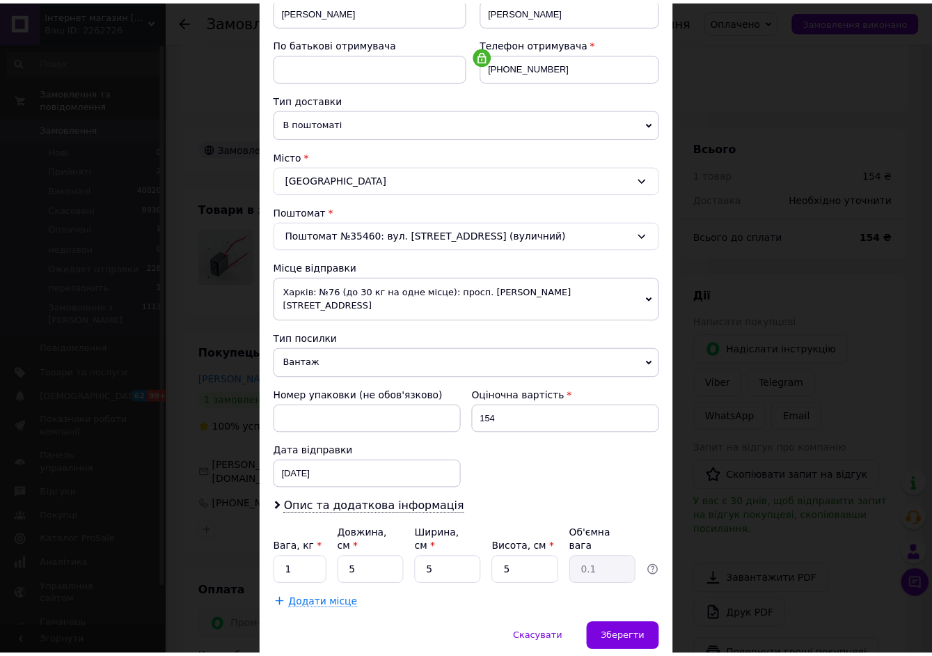
scroll to position [269, 0]
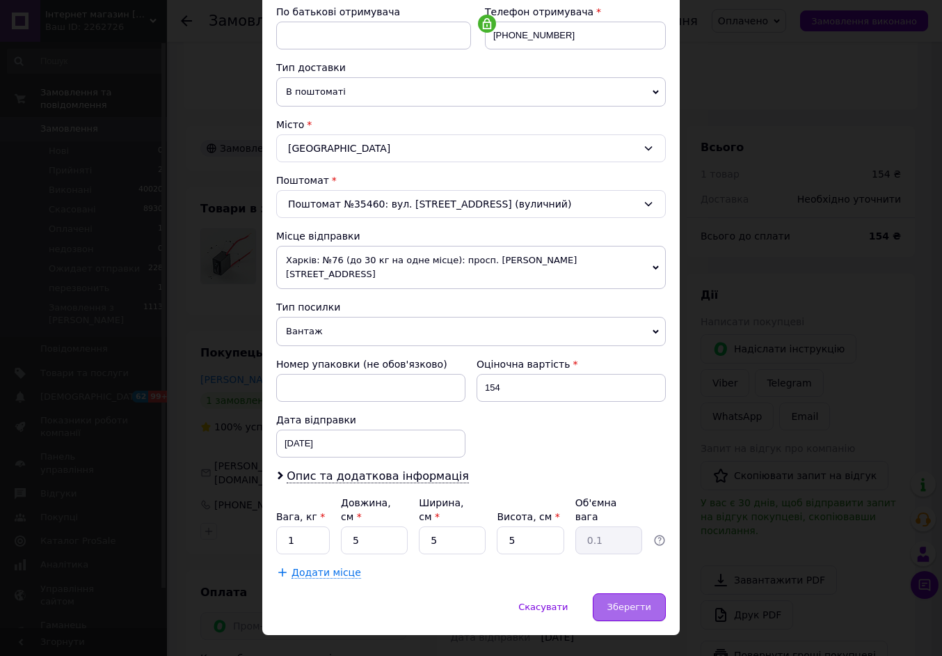
click at [636, 601] on span "Зберегти" at bounding box center [629, 606] width 44 height 10
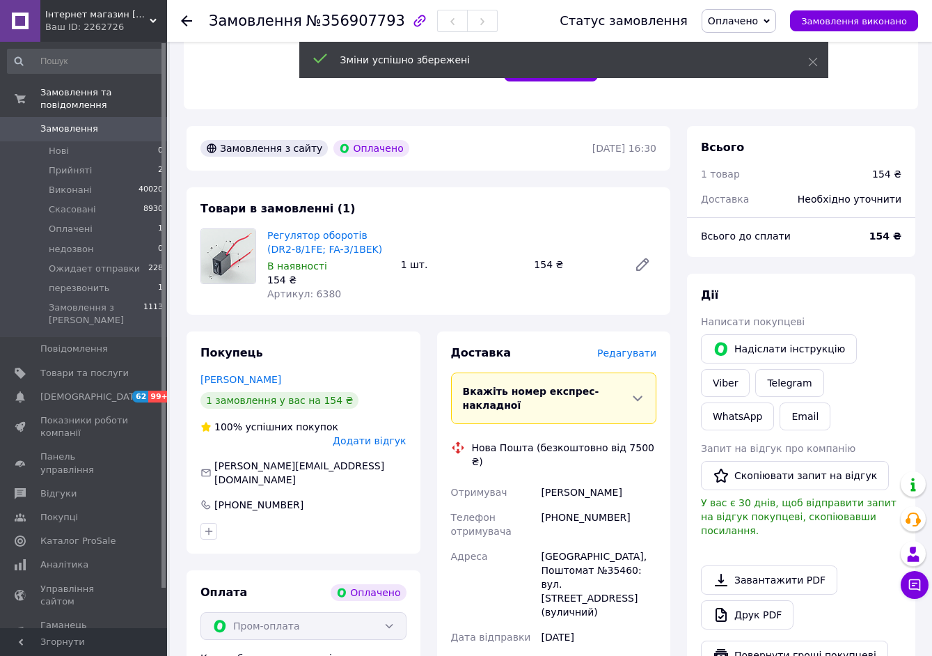
scroll to position [557, 0]
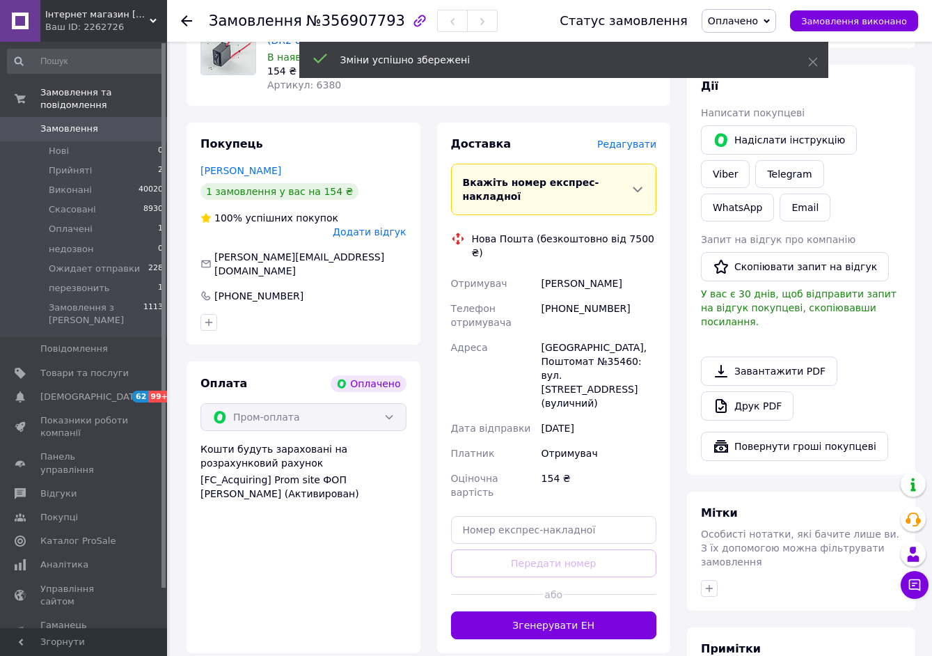
click at [621, 611] on button "Згенерувати ЕН" at bounding box center [554, 625] width 206 height 28
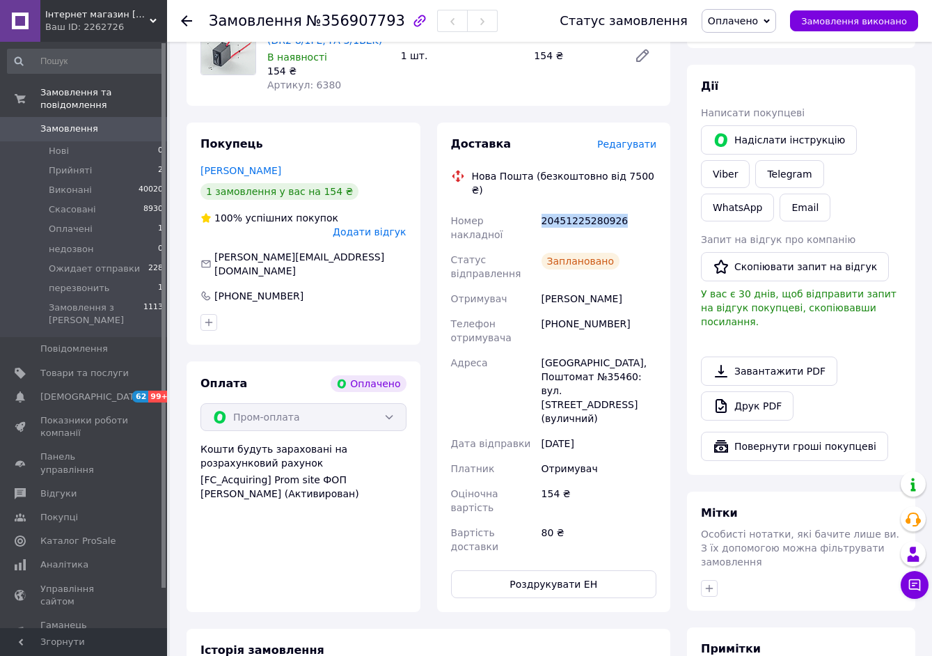
drag, startPoint x: 540, startPoint y: 189, endPoint x: 633, endPoint y: 189, distance: 92.6
click at [633, 208] on div "20451225280926" at bounding box center [599, 227] width 120 height 39
copy div "20451225280926"
click at [73, 223] on span "Оплачені" at bounding box center [71, 229] width 44 height 13
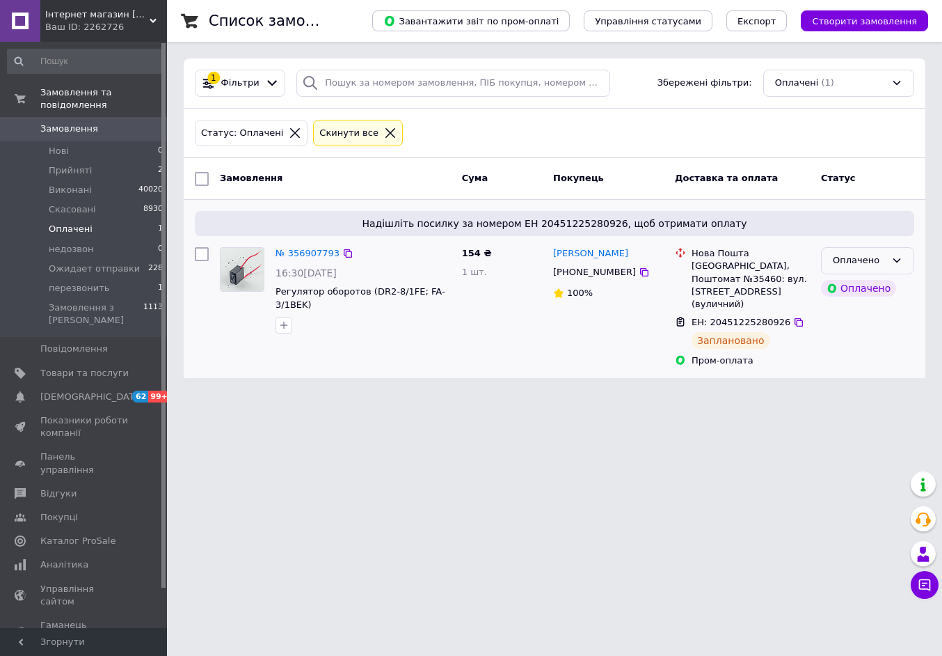
click at [874, 264] on div "Оплачено" at bounding box center [859, 260] width 53 height 15
click at [867, 287] on li "Прийнято" at bounding box center [868, 290] width 92 height 26
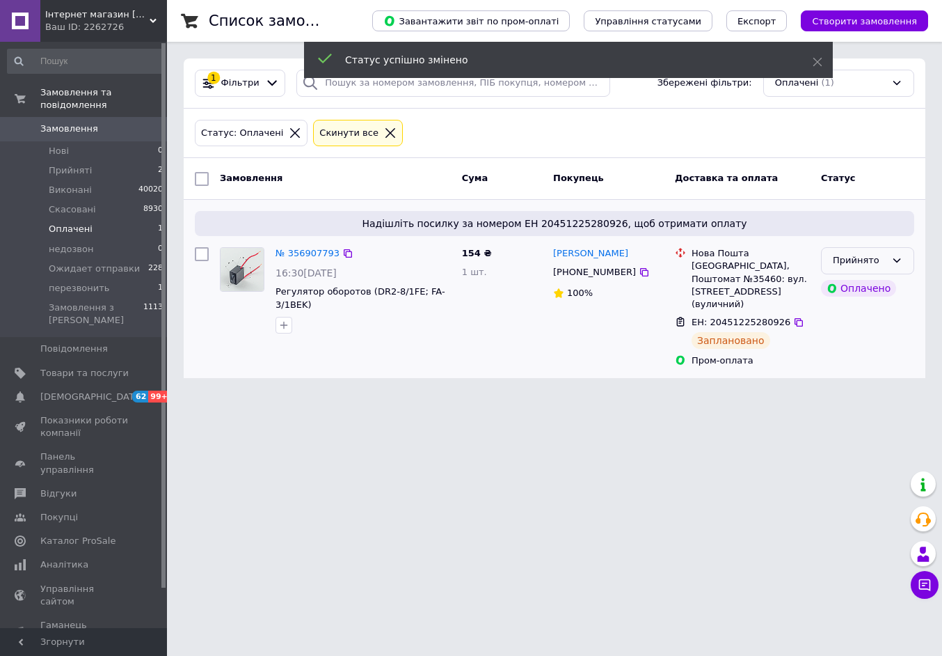
click at [878, 264] on div "Прийнято" at bounding box center [859, 260] width 53 height 15
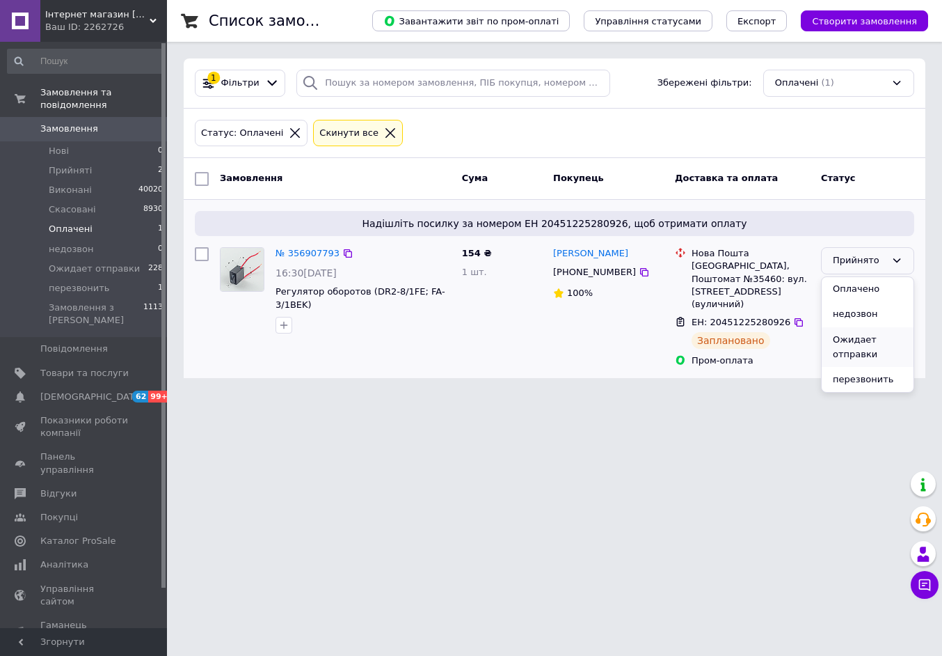
click at [857, 351] on li "Ожидает отправки" at bounding box center [868, 347] width 92 height 40
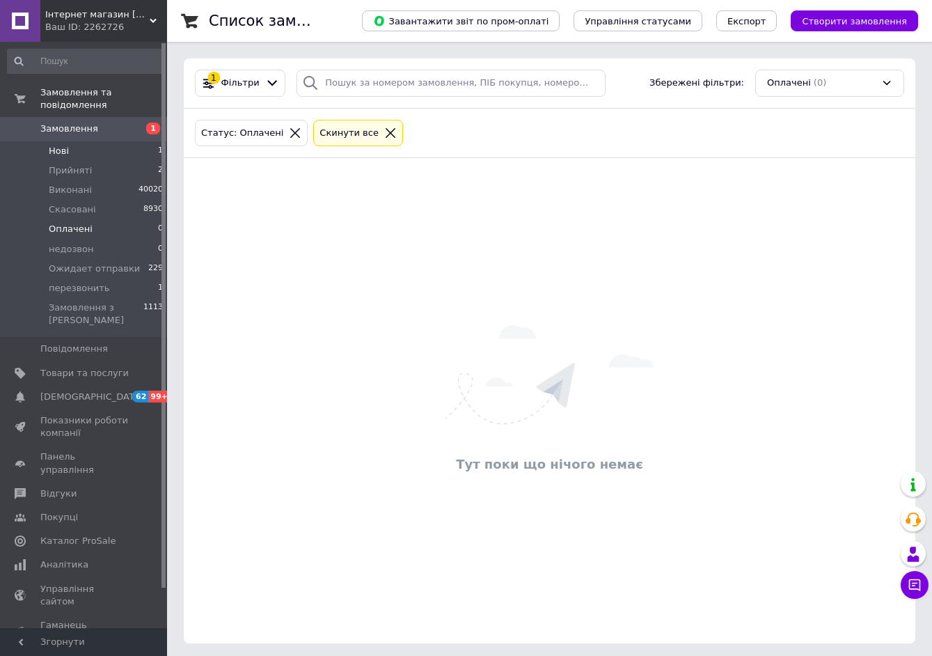
click at [122, 141] on li "Нові 1" at bounding box center [85, 150] width 171 height 19
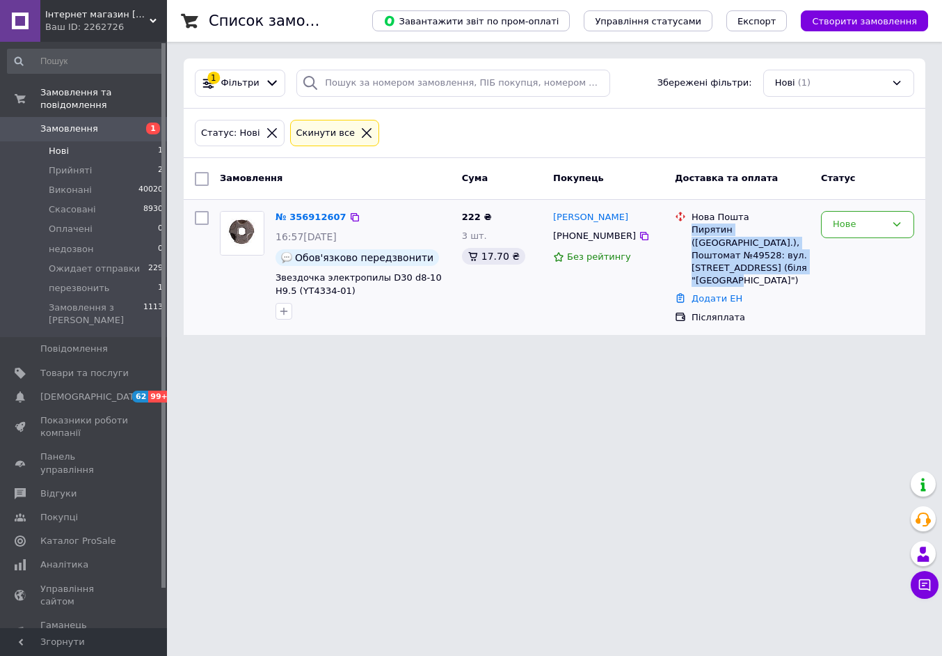
drag, startPoint x: 690, startPoint y: 225, endPoint x: 772, endPoint y: 267, distance: 92.4
click at [772, 267] on div "Нова Пошта Пирятин ([GEOGRAPHIC_DATA].), Поштомат №49528: вул. [STREET_ADDRESS]…" at bounding box center [751, 249] width 124 height 76
copy div "Пирятин (Полтавська обл.), Поштомат №49528: вул. Європейська, 44А (біля "Kids P…"
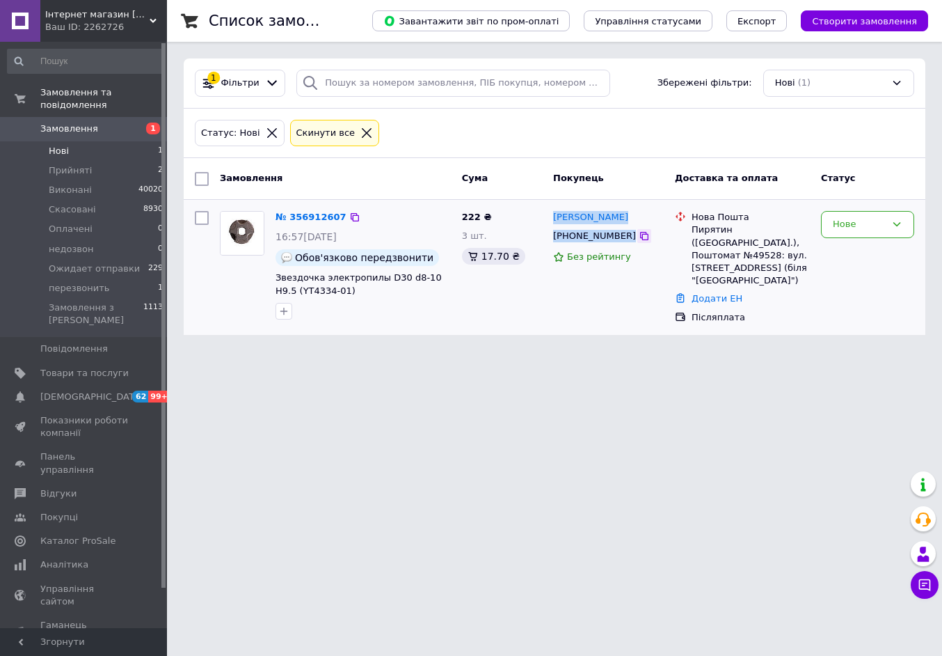
drag, startPoint x: 553, startPoint y: 207, endPoint x: 624, endPoint y: 234, distance: 76.4
click at [624, 234] on div "Олена Сергеєва +380631988679 Без рейтингу" at bounding box center [609, 267] width 122 height 124
copy div "Олена Сергеєва +380631988679"
drag, startPoint x: 272, startPoint y: 272, endPoint x: 344, endPoint y: 292, distance: 74.9
click at [344, 292] on div "№ 356912607 16:57, 12.08.2025 Обов'язково передзвонити Звездочка электропилы D3…" at bounding box center [363, 265] width 186 height 120
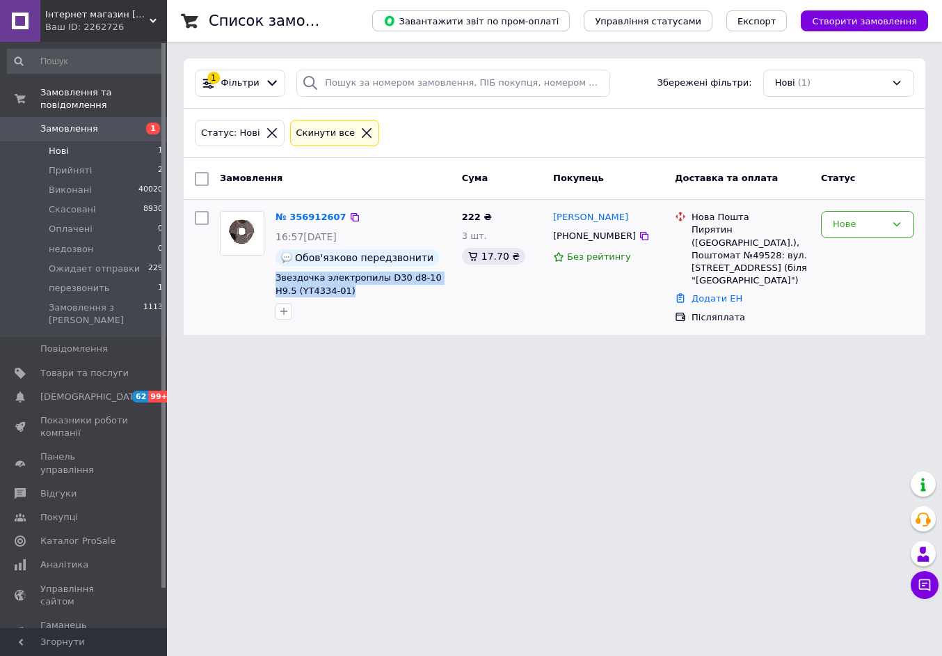
copy span "Звездочка электропилы D30 d8-10 H9.5 (YT4334-01)"
click at [292, 217] on link "№ 356912607" at bounding box center [311, 217] width 71 height 10
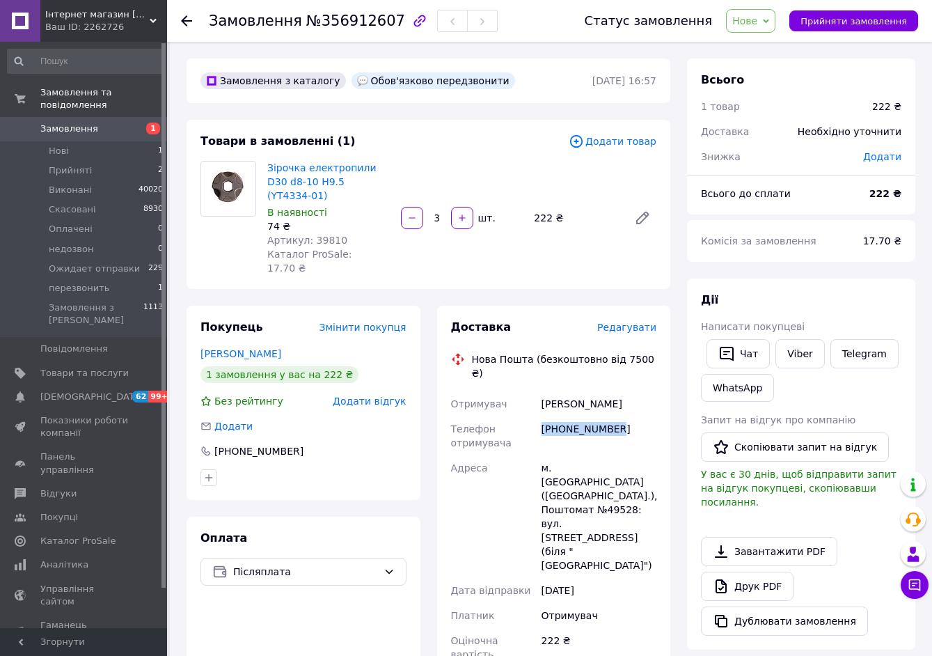
drag, startPoint x: 539, startPoint y: 388, endPoint x: 629, endPoint y: 392, distance: 90.6
click at [630, 416] on div "[PHONE_NUMBER]" at bounding box center [599, 435] width 120 height 39
copy div "[PHONE_NUMBER]"
drag, startPoint x: 539, startPoint y: 360, endPoint x: 602, endPoint y: 362, distance: 63.4
click at [619, 391] on div "Сергеєва Олена" at bounding box center [599, 403] width 120 height 25
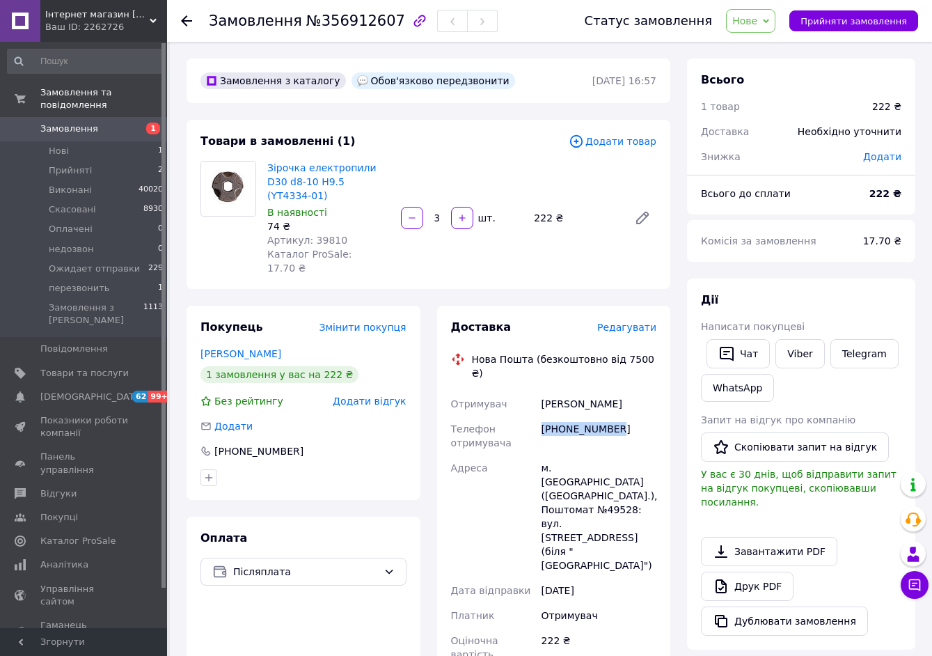
copy div "Сергеєва Олена"
click at [582, 141] on icon at bounding box center [576, 141] width 15 height 15
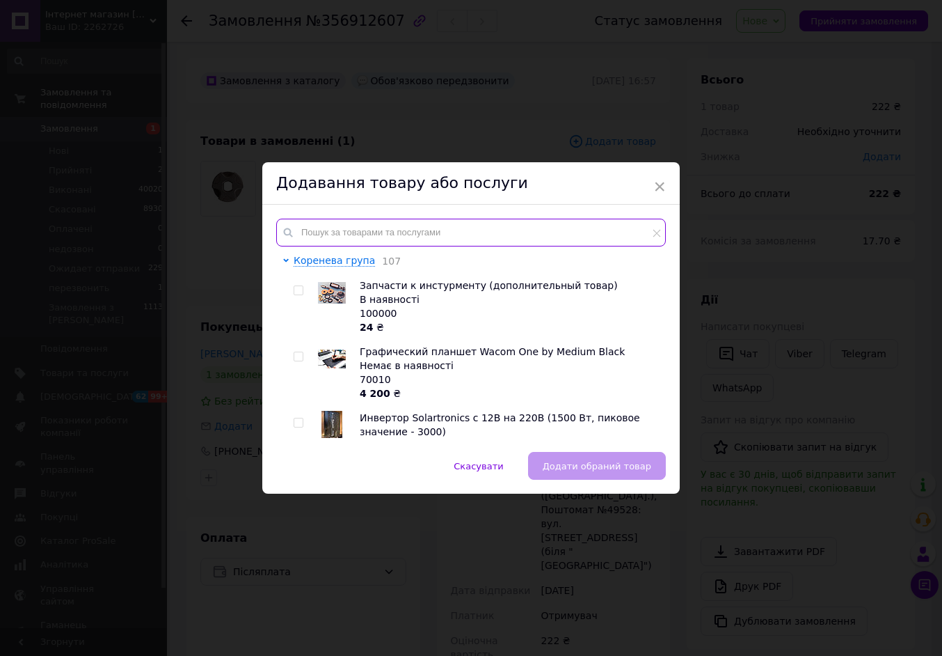
click at [438, 227] on input "text" at bounding box center [471, 233] width 390 height 28
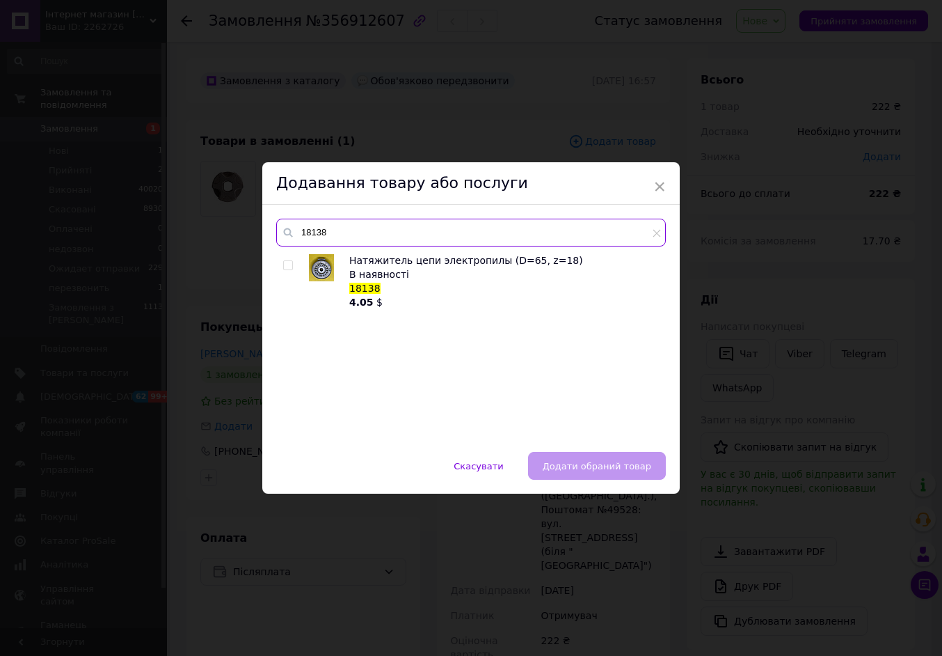
type input "18138"
click at [286, 266] on input "checkbox" at bounding box center [287, 265] width 9 height 9
checkbox input "true"
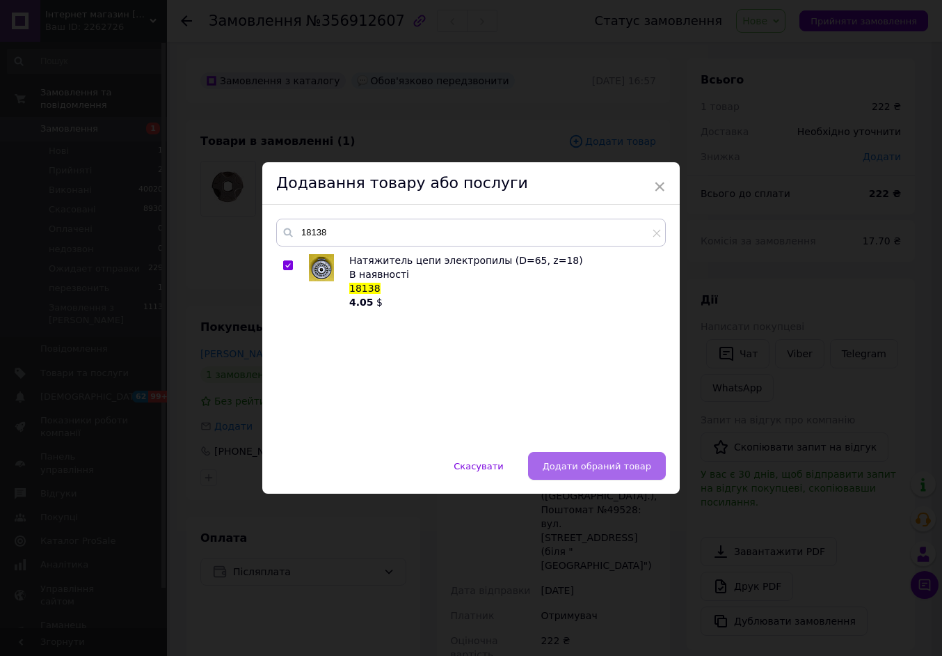
click at [596, 470] on span "Додати обраний товар" at bounding box center [597, 466] width 109 height 10
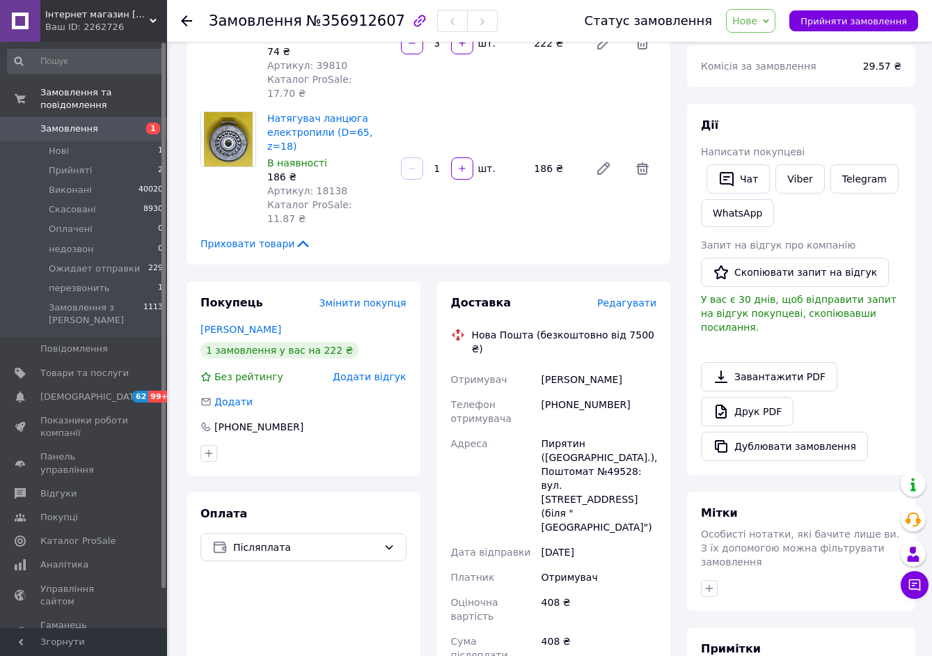
scroll to position [209, 0]
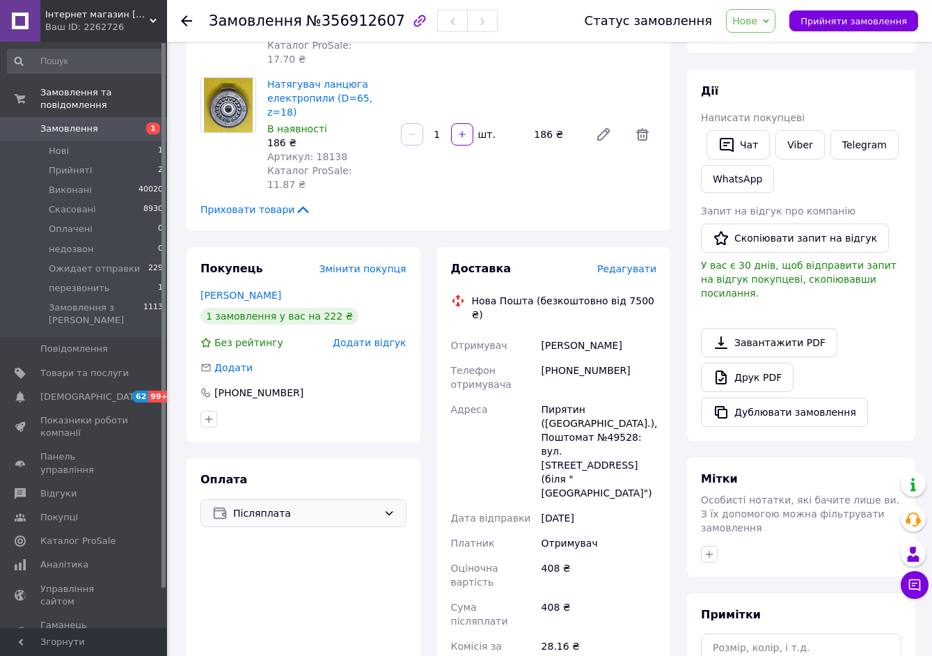
click at [264, 505] on span "Післяплата" at bounding box center [305, 512] width 145 height 15
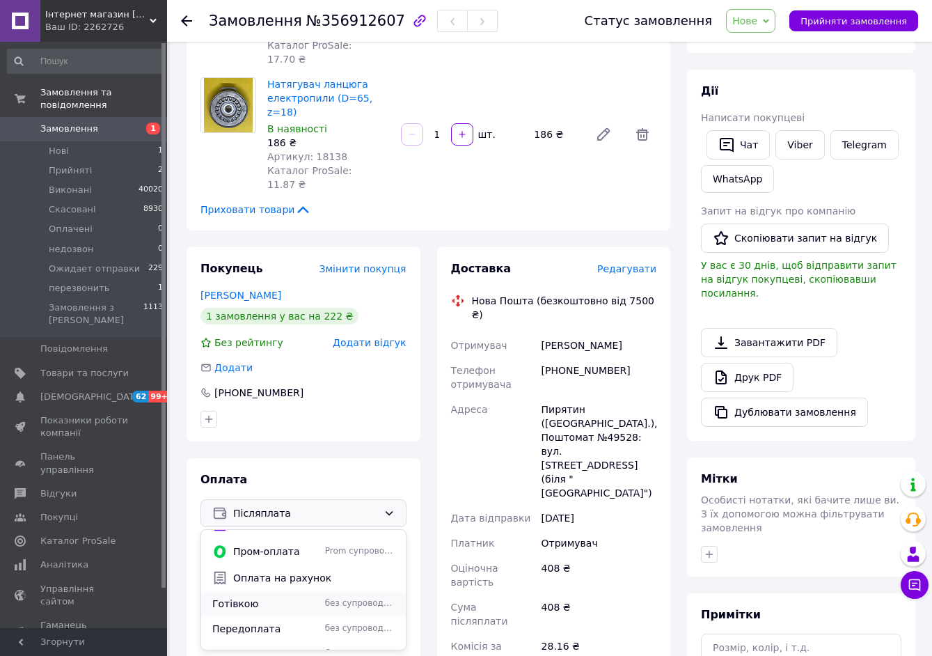
scroll to position [35, 0]
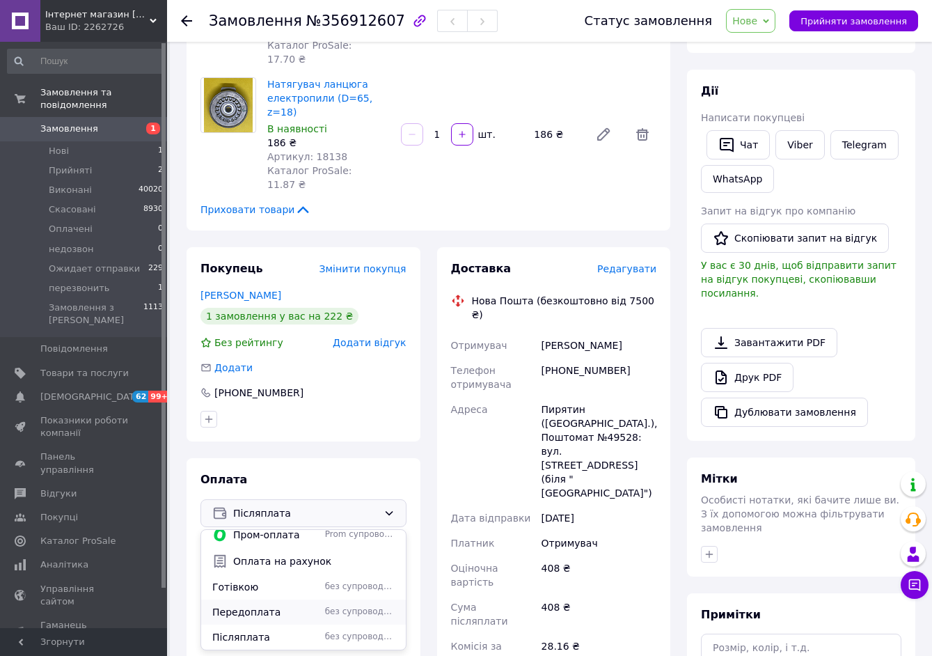
click at [251, 605] on span "Передоплата" at bounding box center [265, 612] width 107 height 14
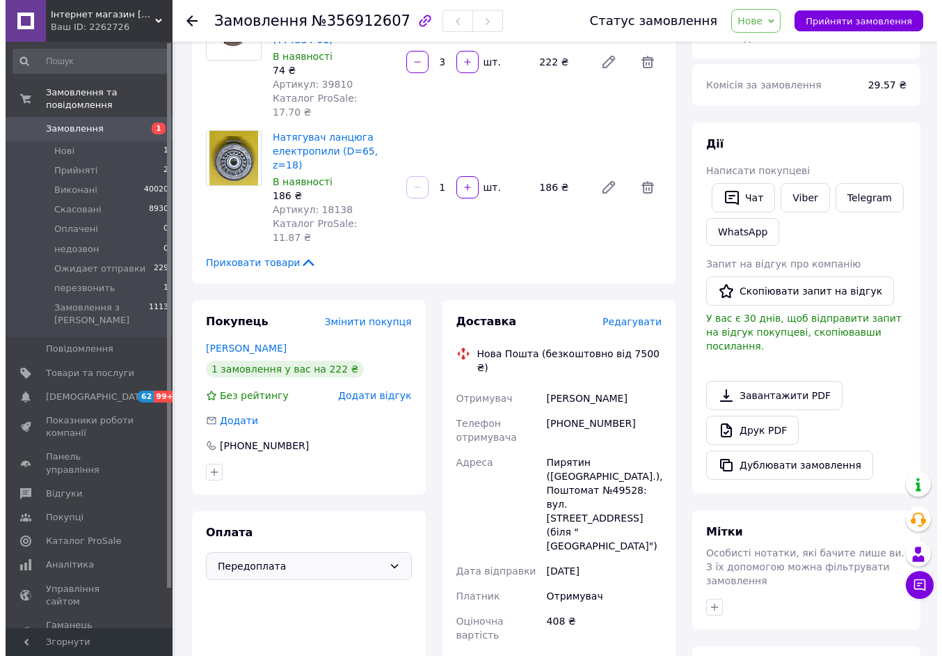
scroll to position [0, 0]
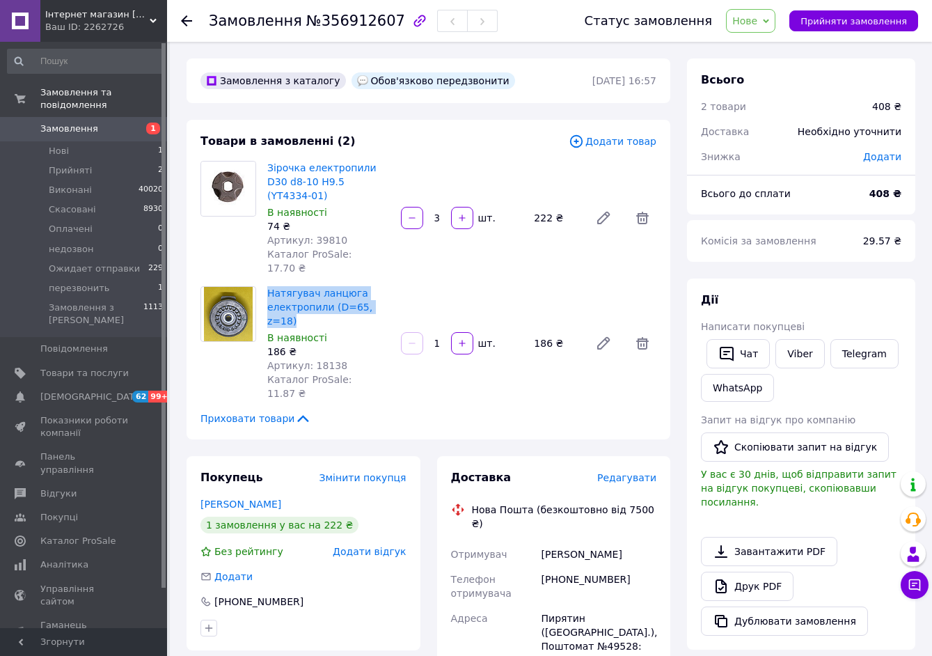
drag, startPoint x: 267, startPoint y: 255, endPoint x: 392, endPoint y: 275, distance: 126.1
click at [392, 283] on div "Натягувач ланцюга електропили (D=65, z=18) В наявності 186 ₴ Артикул: 18138 Кат…" at bounding box center [329, 343] width 134 height 120
copy link "Натягувач ланцюга електропили (D=65, z=18)"
click at [635, 472] on span "Редагувати" at bounding box center [626, 477] width 59 height 11
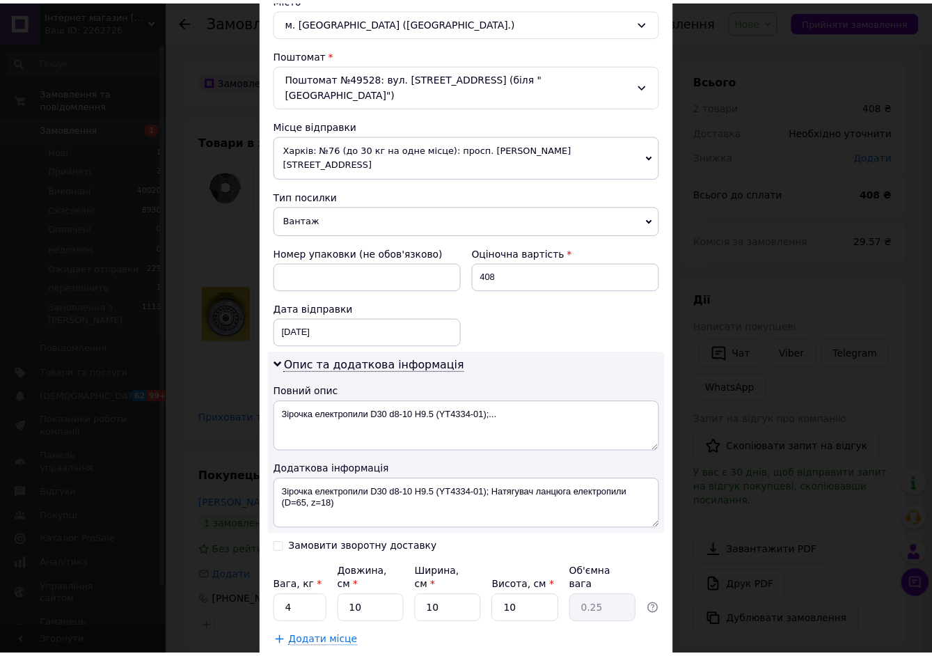
scroll to position [418, 0]
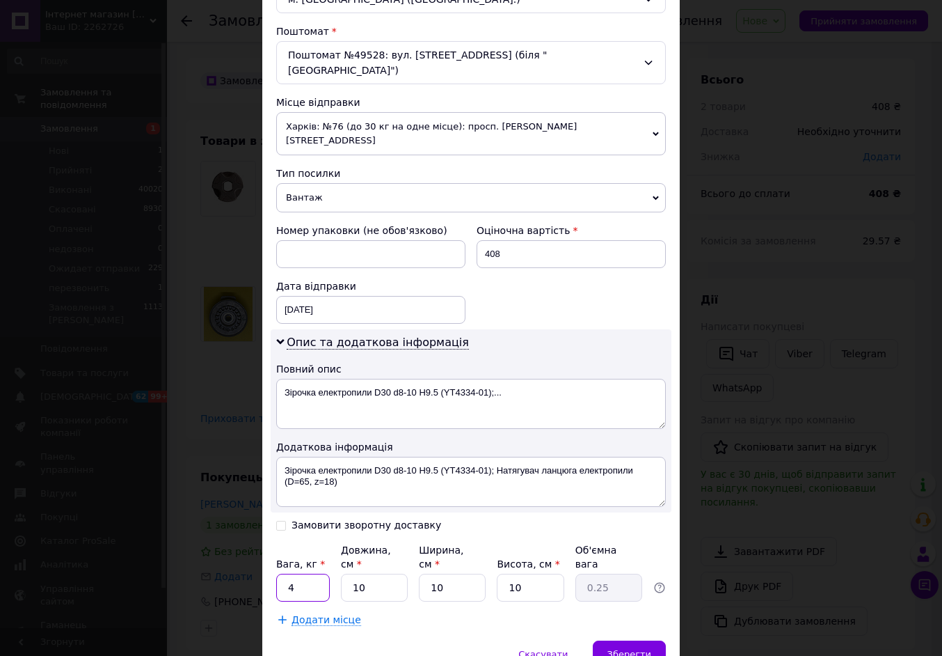
drag, startPoint x: 311, startPoint y: 536, endPoint x: 289, endPoint y: 545, distance: 23.4
click at [289, 573] on input "4" at bounding box center [303, 587] width 54 height 28
drag, startPoint x: 299, startPoint y: 539, endPoint x: 284, endPoint y: 545, distance: 15.9
click at [284, 573] on input "41" at bounding box center [303, 587] width 54 height 28
type input "1"
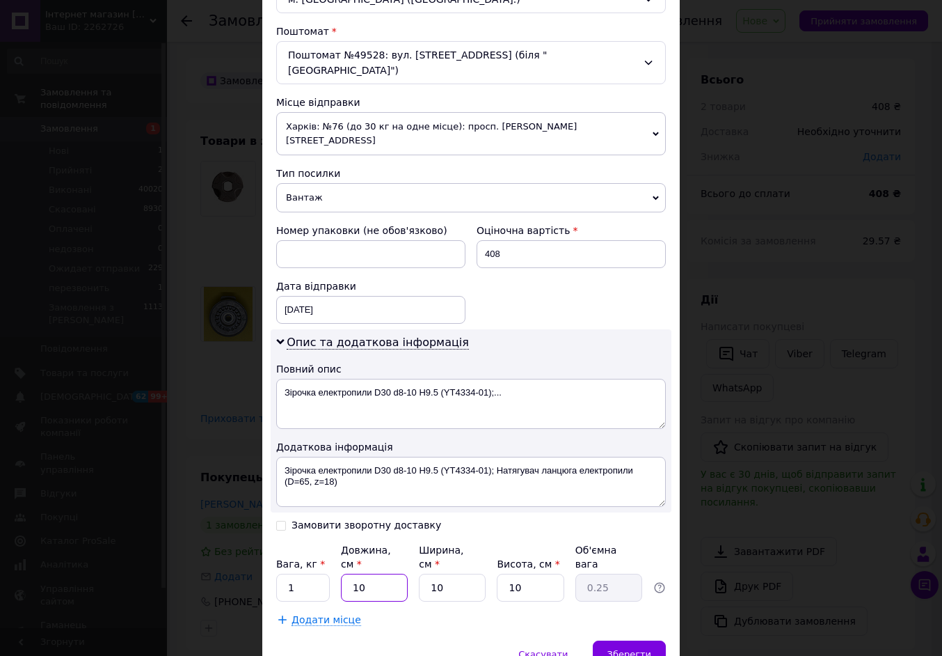
drag, startPoint x: 373, startPoint y: 543, endPoint x: 338, endPoint y: 547, distance: 35.0
click at [341, 573] on input "10" at bounding box center [374, 587] width 67 height 28
type input "5"
type input "0.13"
type input "5"
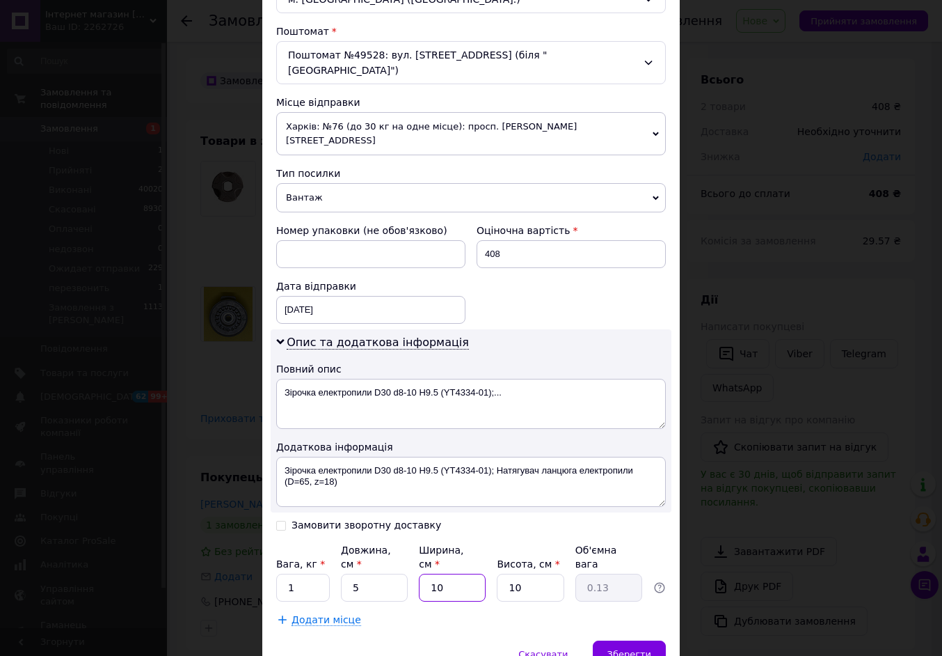
drag, startPoint x: 463, startPoint y: 546, endPoint x: 418, endPoint y: 546, distance: 44.5
click at [419, 573] on input "10" at bounding box center [452, 587] width 67 height 28
type input "5"
type input "0.1"
type input "5"
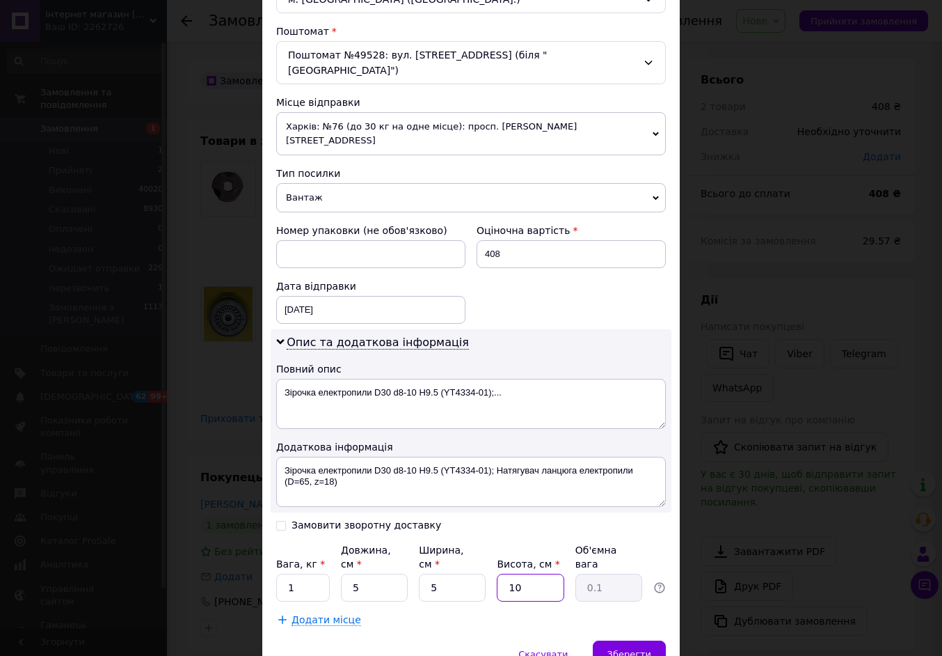
drag, startPoint x: 519, startPoint y: 543, endPoint x: 500, endPoint y: 552, distance: 21.5
click at [500, 573] on input "10" at bounding box center [530, 587] width 67 height 28
type input "5"
click at [623, 649] on span "Зберегти" at bounding box center [629, 654] width 44 height 10
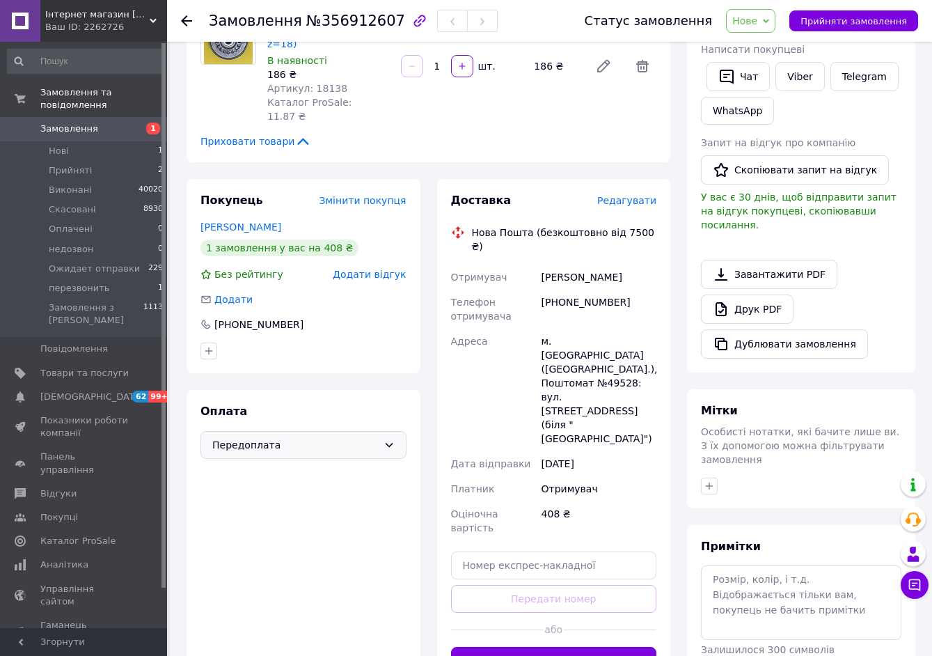
scroll to position [278, 0]
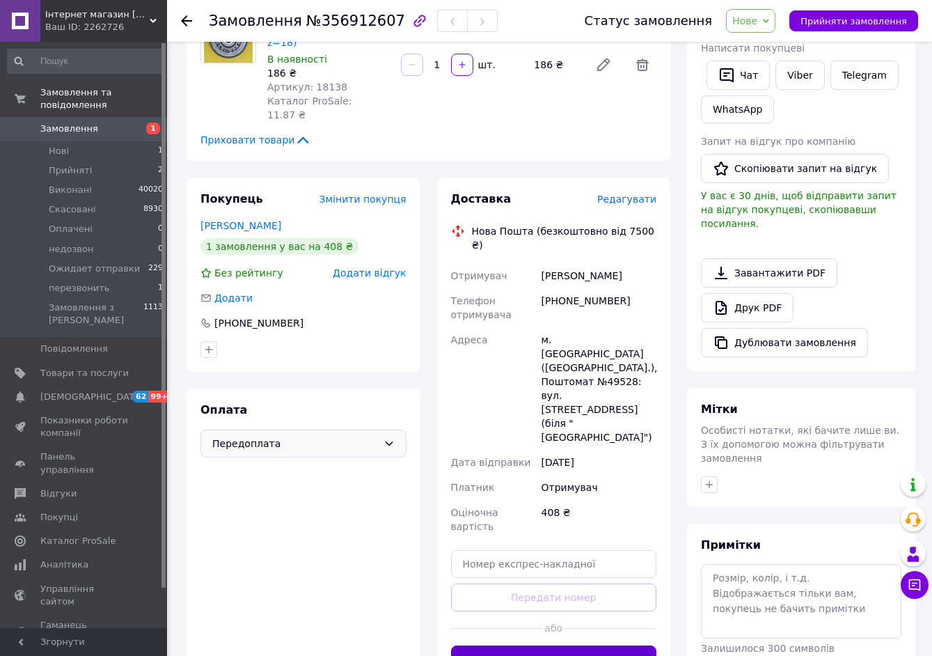
click at [547, 645] on button "Згенерувати ЕН" at bounding box center [554, 659] width 206 height 28
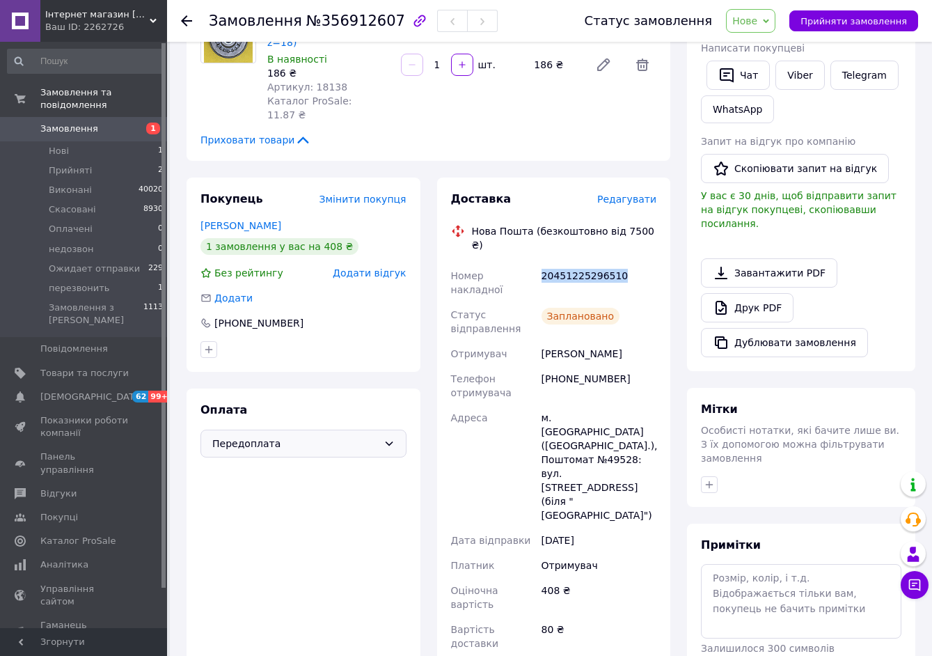
drag, startPoint x: 538, startPoint y: 207, endPoint x: 619, endPoint y: 206, distance: 81.4
click at [619, 263] on div "20451225296510" at bounding box center [599, 282] width 120 height 39
copy div "20451225296510"
click at [98, 141] on li "Нові 1" at bounding box center [85, 150] width 171 height 19
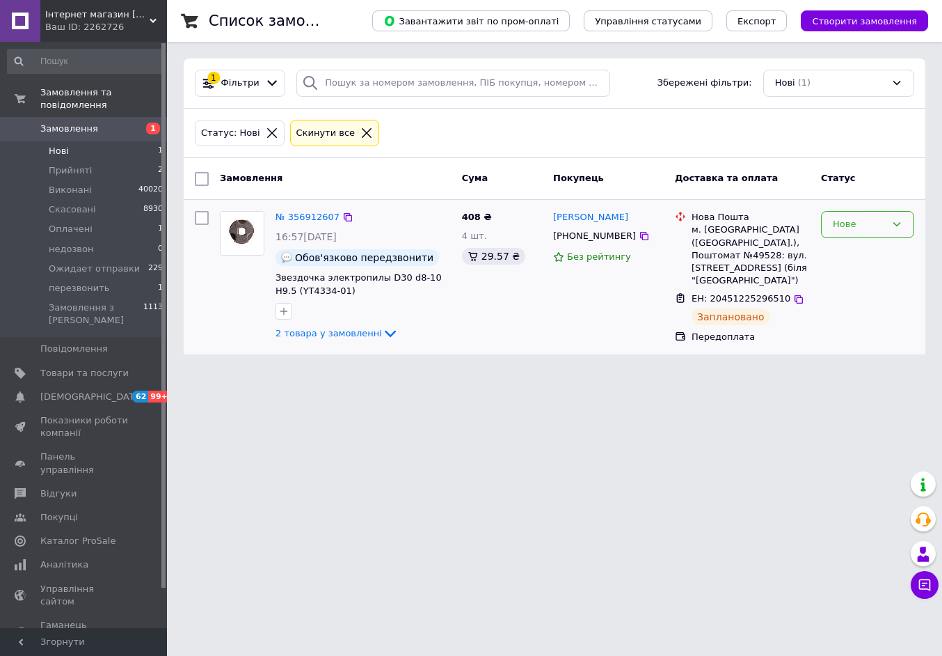
click at [859, 226] on div "Нове" at bounding box center [859, 224] width 53 height 15
click at [853, 251] on li "Прийнято" at bounding box center [868, 254] width 92 height 26
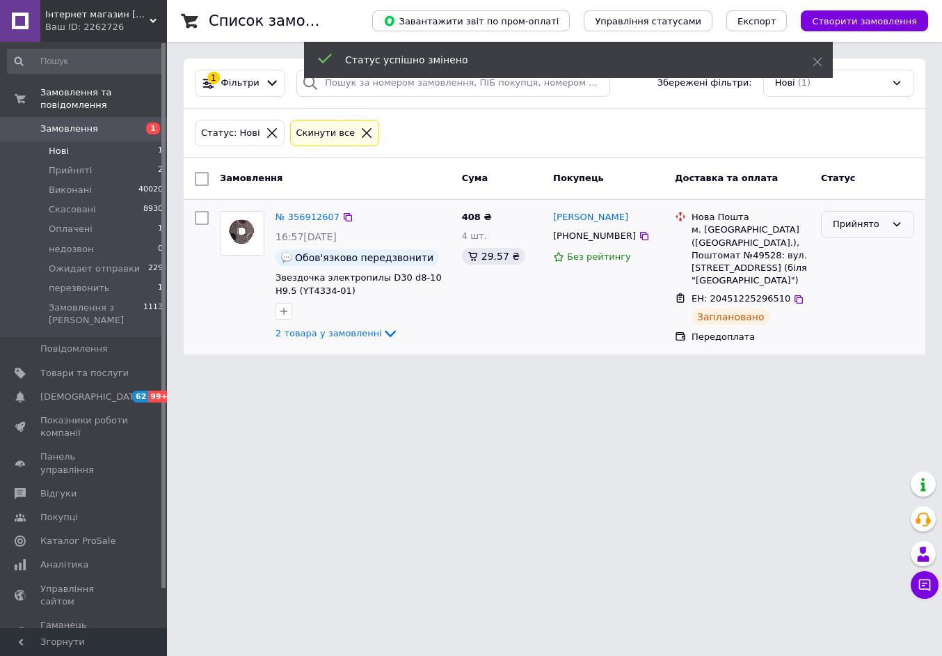
click at [859, 227] on div "Прийнято" at bounding box center [859, 224] width 53 height 15
click at [852, 311] on li "Ожидает отправки" at bounding box center [868, 311] width 92 height 40
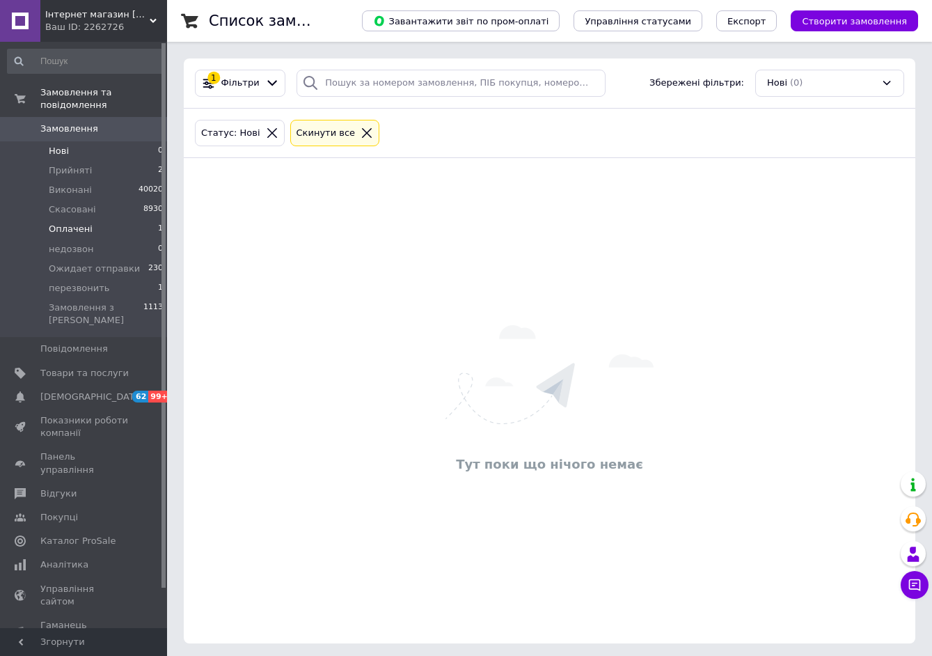
click at [145, 219] on li "Оплачені 1" at bounding box center [85, 228] width 171 height 19
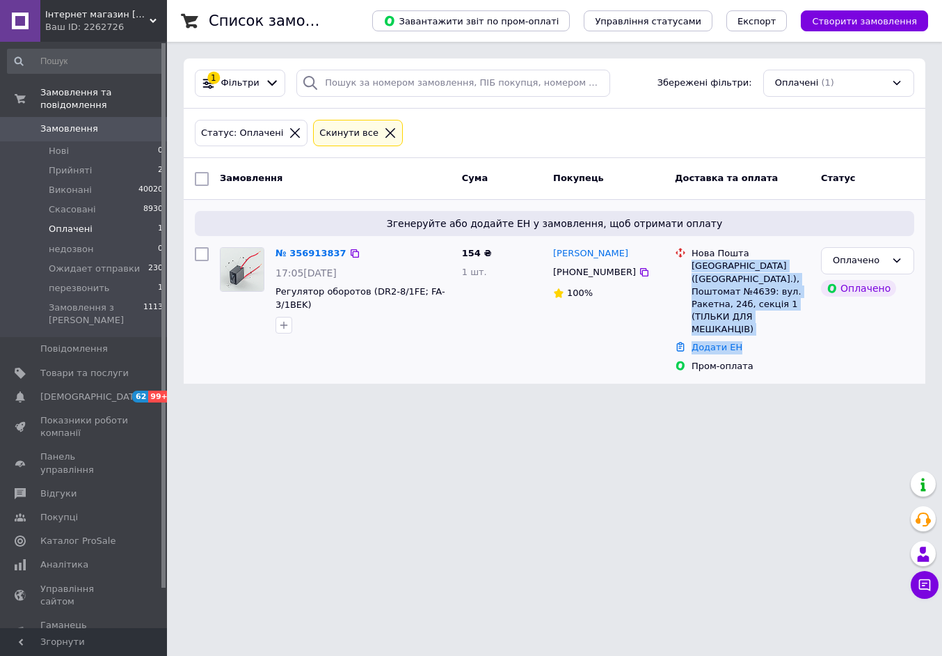
drag, startPoint x: 692, startPoint y: 265, endPoint x: 805, endPoint y: 313, distance: 122.5
click at [805, 313] on ul "Нова Пошта Київ ([GEOGRAPHIC_DATA].), Поштомат №4639: вул. Ракетна, 24б, секція…" at bounding box center [742, 309] width 135 height 131
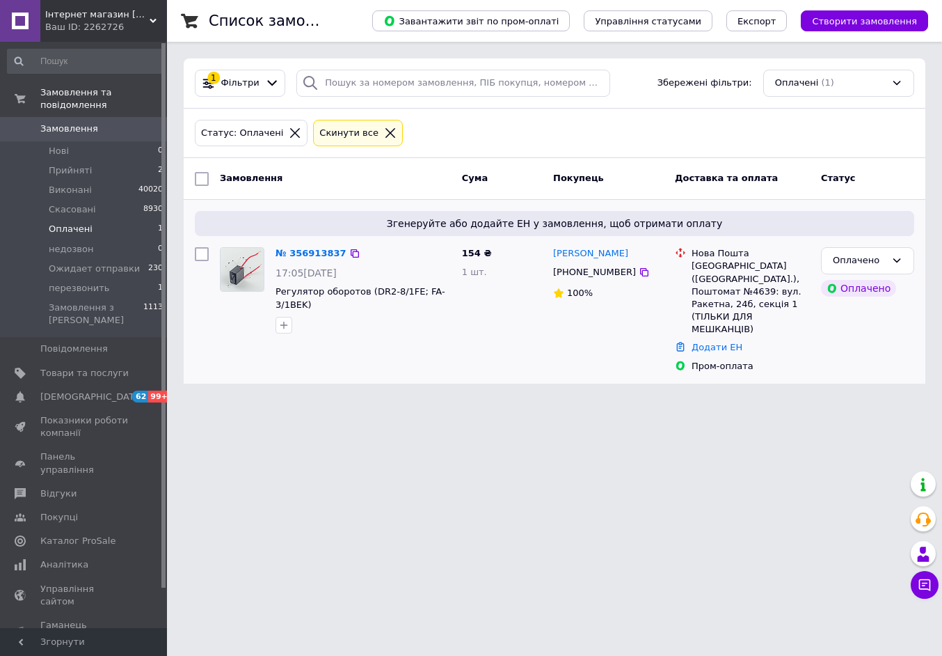
drag, startPoint x: 660, startPoint y: 281, endPoint x: 675, endPoint y: 280, distance: 14.7
click at [662, 281] on div "[PERSON_NAME] [PHONE_NUMBER] 100%" at bounding box center [609, 309] width 122 height 136
drag, startPoint x: 701, startPoint y: 269, endPoint x: 804, endPoint y: 307, distance: 110.5
click at [804, 307] on div "Нова Пошта Київ ([GEOGRAPHIC_DATA].), Поштомат №4639: вул. Ракетна, 24б, секція…" at bounding box center [751, 291] width 124 height 88
copy div "[GEOGRAPHIC_DATA] ([GEOGRAPHIC_DATA].), Поштомат №4639: вул. Ракетна, 24б, секц…"
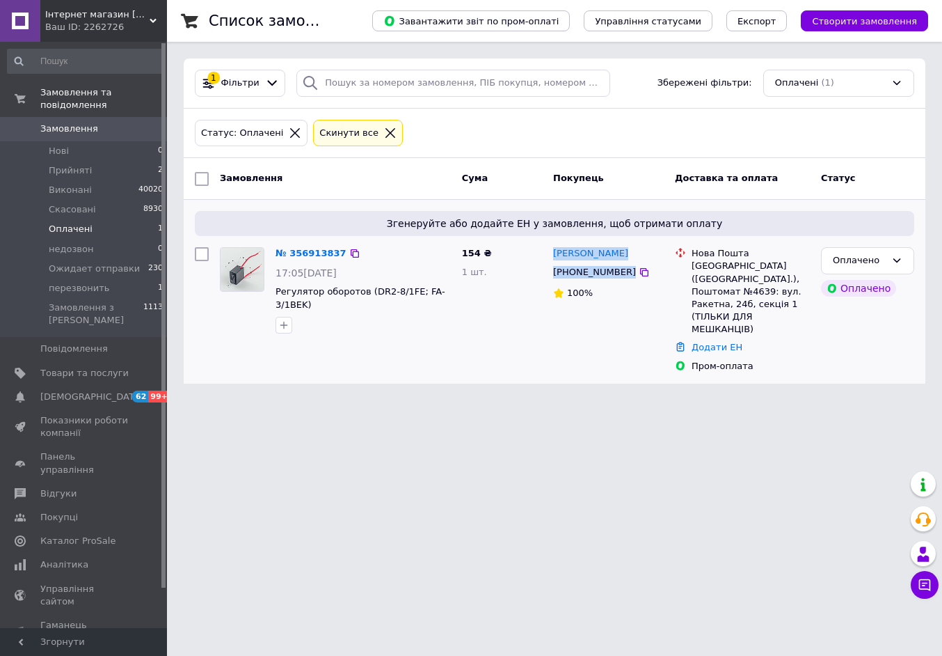
drag, startPoint x: 553, startPoint y: 247, endPoint x: 617, endPoint y: 274, distance: 69.5
click at [624, 274] on div "[PERSON_NAME] [PHONE_NUMBER] 100%" at bounding box center [609, 309] width 122 height 136
copy div "[PERSON_NAME] [PHONE_NUMBER]"
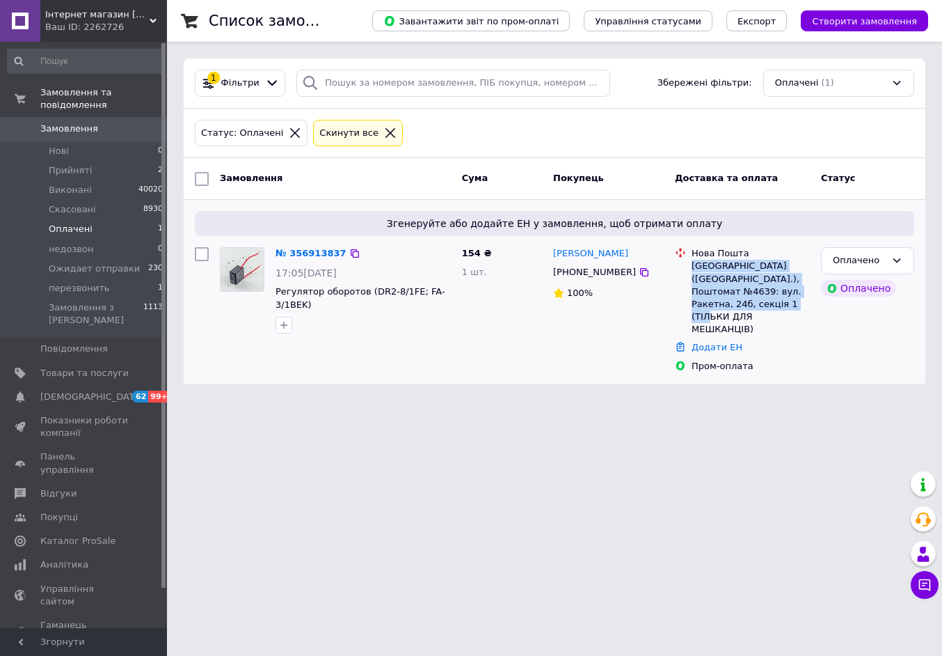
drag, startPoint x: 695, startPoint y: 266, endPoint x: 809, endPoint y: 303, distance: 119.5
click at [809, 303] on div "[GEOGRAPHIC_DATA] ([GEOGRAPHIC_DATA].), Поштомат №4639: вул. Ракетна, 24б, секц…" at bounding box center [751, 298] width 118 height 76
copy div "[GEOGRAPHIC_DATA] ([GEOGRAPHIC_DATA].), Поштомат №4639: вул. Ракетна, 24б, секц…"
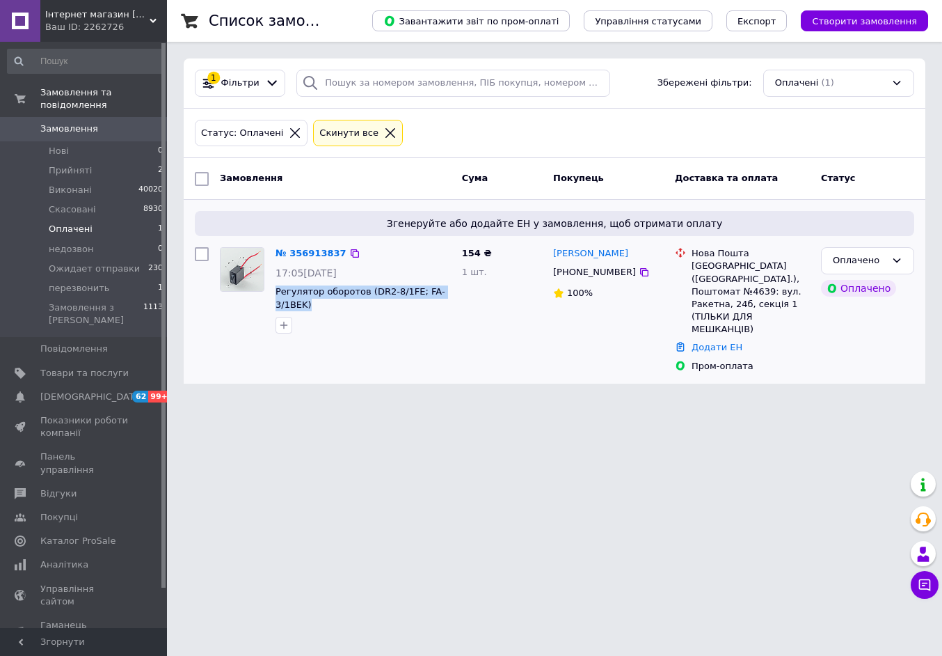
drag, startPoint x: 271, startPoint y: 288, endPoint x: 316, endPoint y: 302, distance: 47.3
click at [314, 302] on div "№ 356913837 17:05[DATE] Регулятор оборотов (DR2-8/1FE; FA-3/1BEK)" at bounding box center [363, 289] width 186 height 97
copy span "Регулятор оборотов (DR2-8/1FE; FA-3/1BEK)"
click at [317, 251] on link "№ 356913837" at bounding box center [311, 253] width 71 height 10
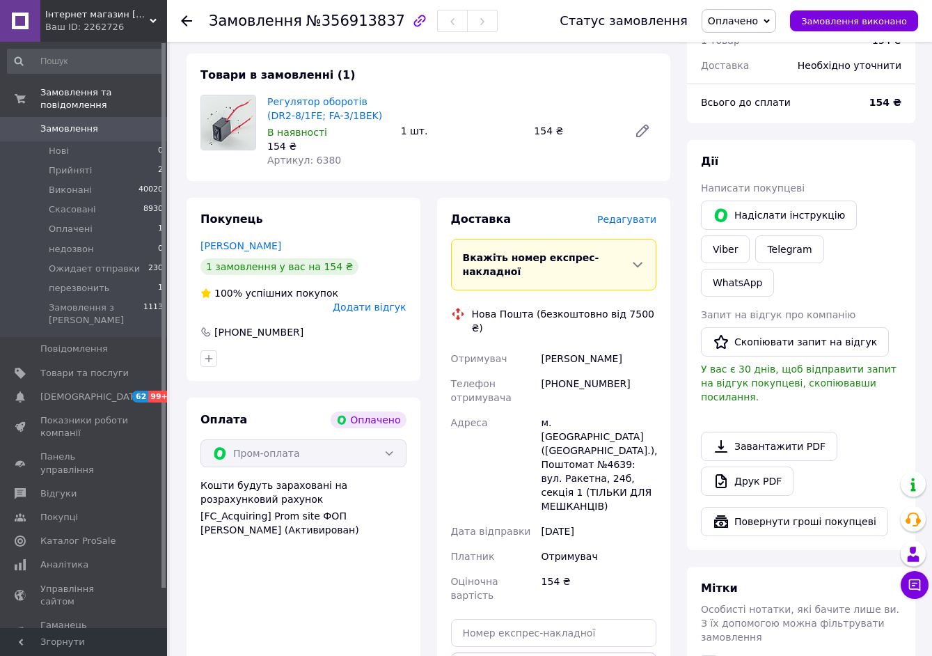
scroll to position [487, 0]
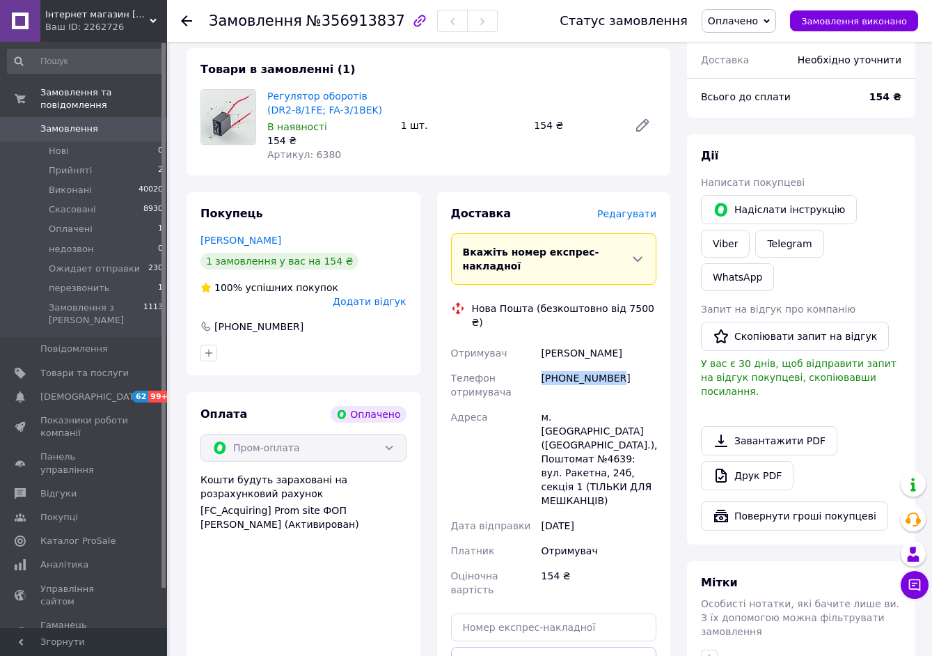
drag, startPoint x: 541, startPoint y: 338, endPoint x: 605, endPoint y: 335, distance: 64.1
click at [615, 365] on div "[PHONE_NUMBER]" at bounding box center [599, 384] width 120 height 39
copy div "[PHONE_NUMBER]"
drag, startPoint x: 543, startPoint y: 311, endPoint x: 620, endPoint y: 308, distance: 77.3
click at [628, 340] on div "Карась Олександр" at bounding box center [599, 352] width 120 height 25
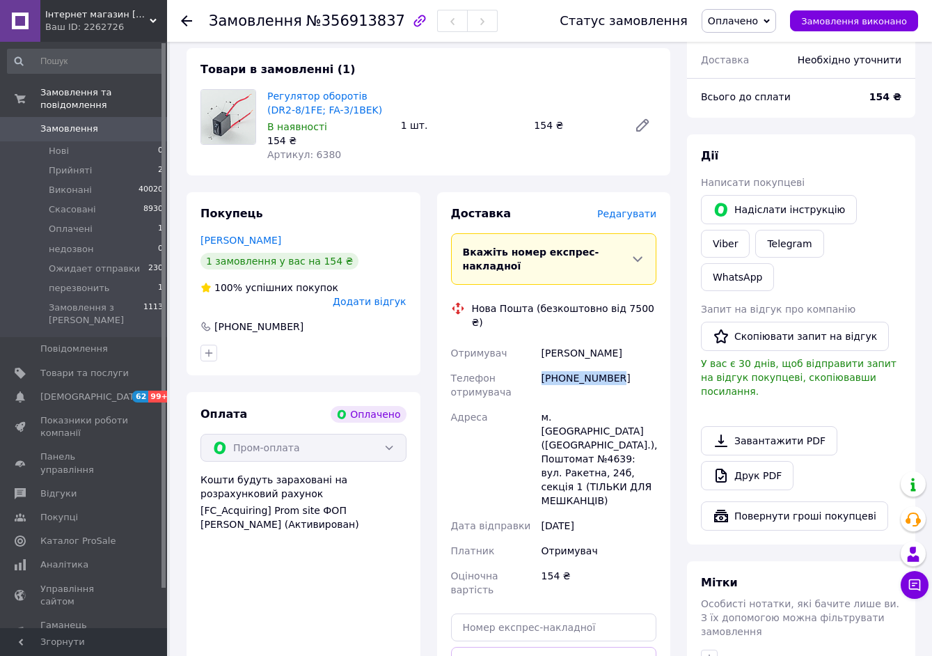
copy div "Карась Олександр"
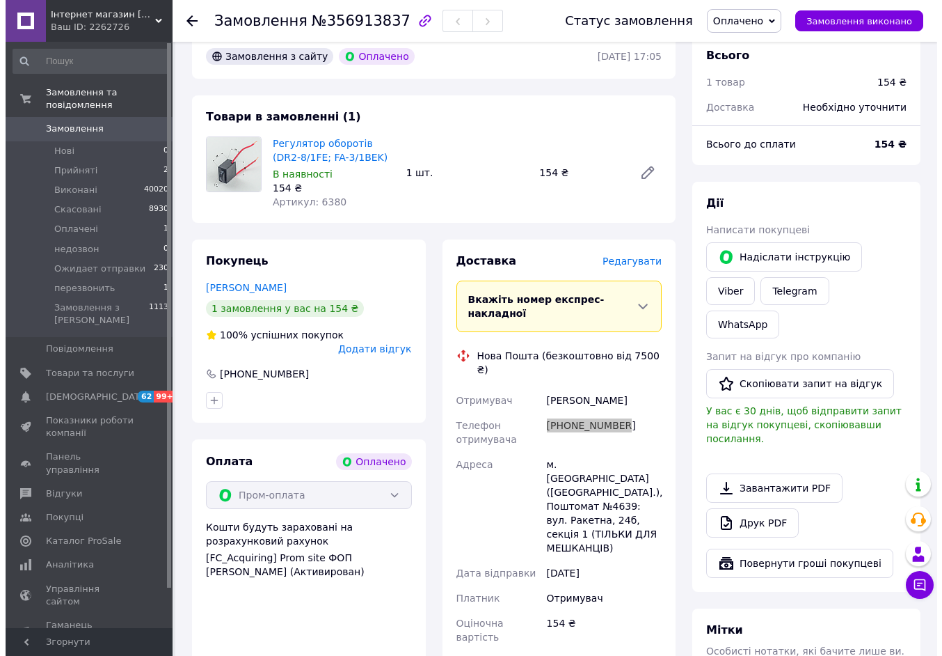
scroll to position [418, 0]
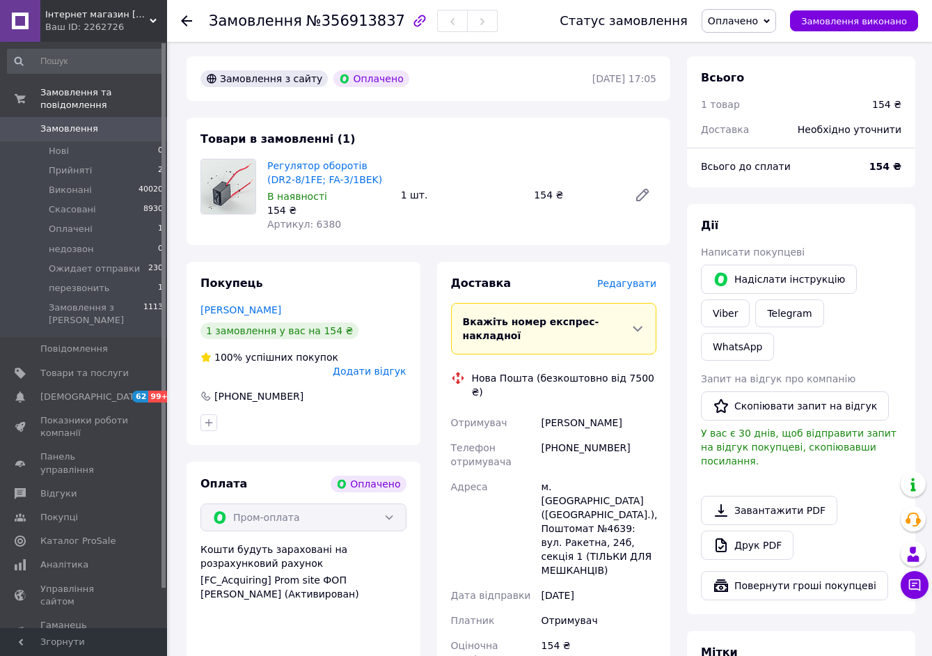
click at [628, 278] on span "Редагувати" at bounding box center [626, 283] width 59 height 11
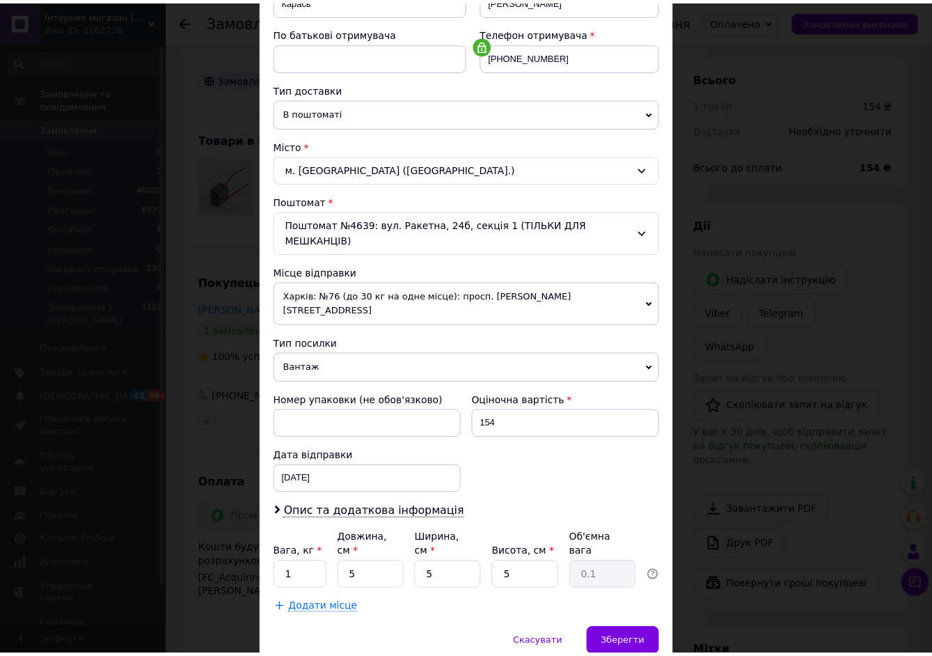
scroll to position [269, 0]
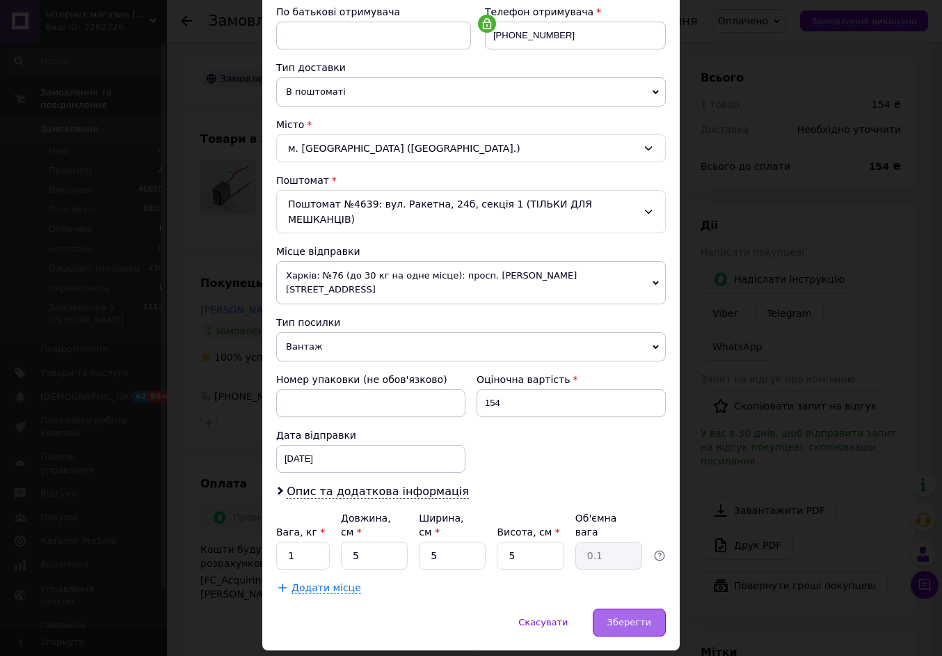
click at [612, 608] on div "Зберегти" at bounding box center [629, 622] width 73 height 28
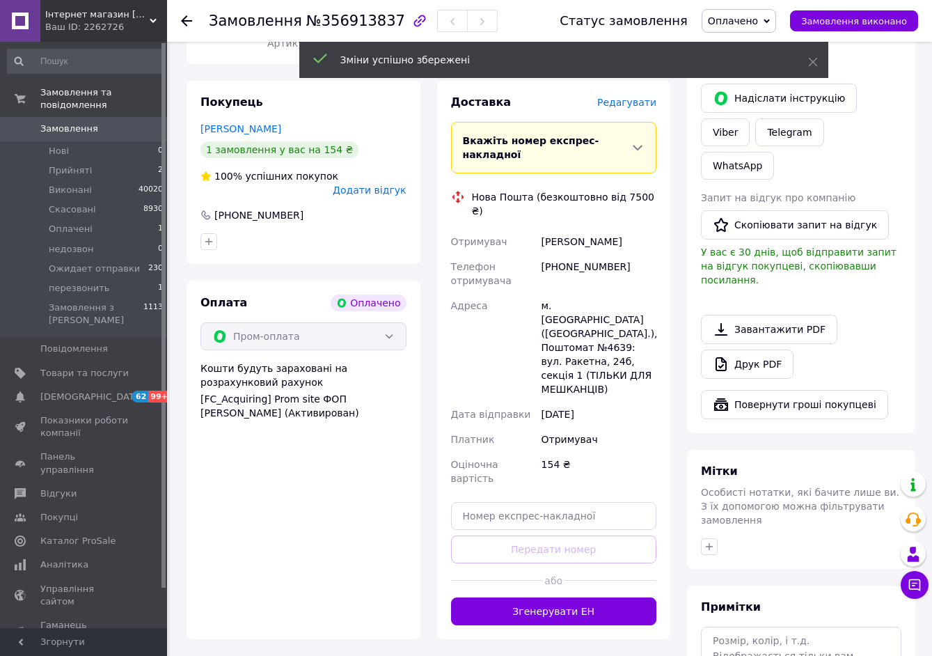
scroll to position [626, 0]
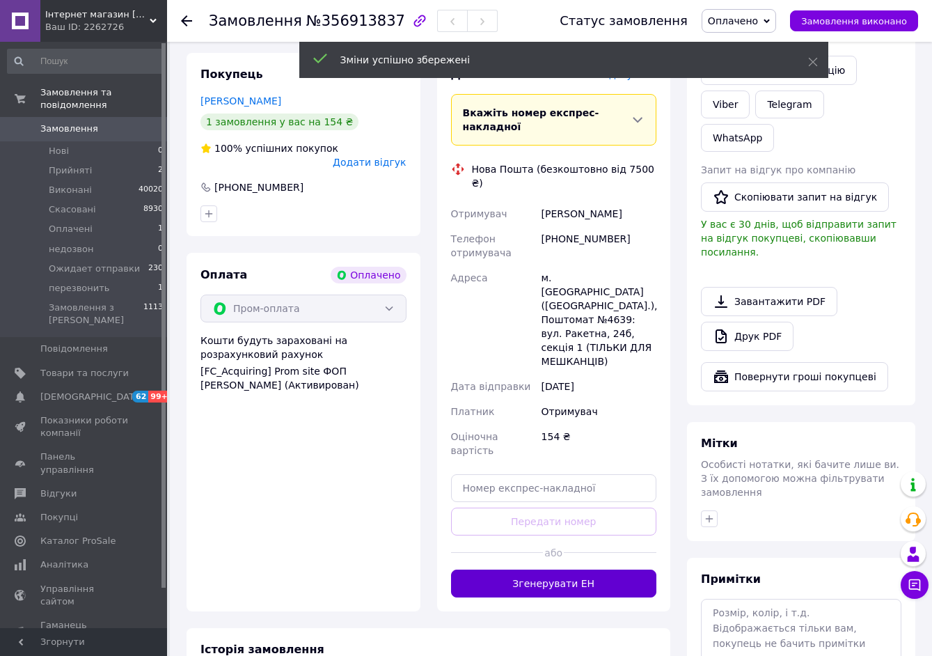
click at [569, 569] on button "Згенерувати ЕН" at bounding box center [554, 583] width 206 height 28
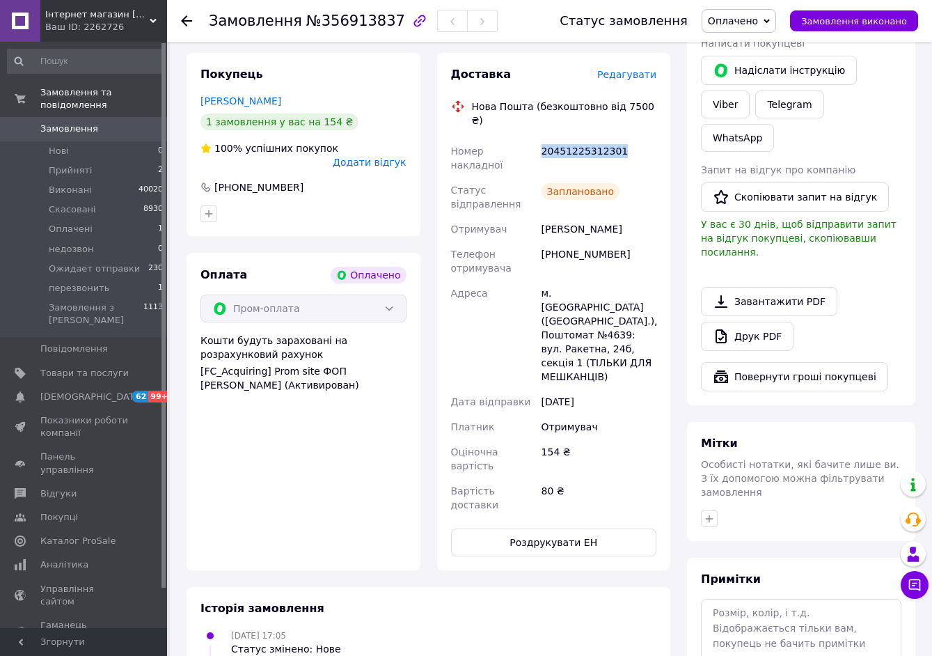
drag, startPoint x: 540, startPoint y: 120, endPoint x: 631, endPoint y: 122, distance: 91.2
click at [631, 138] on div "20451225312301" at bounding box center [599, 157] width 120 height 39
copy div "20451225312301"
click at [116, 219] on li "Оплачені 1" at bounding box center [85, 228] width 171 height 19
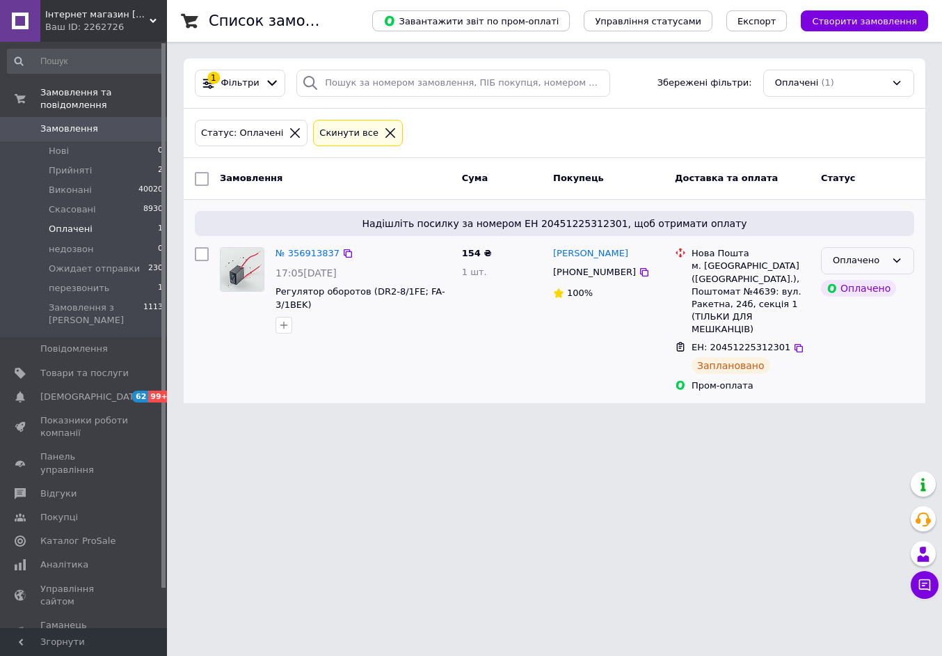
click at [844, 261] on div "Оплачено" at bounding box center [859, 260] width 53 height 15
drag, startPoint x: 845, startPoint y: 290, endPoint x: 855, endPoint y: 289, distance: 10.5
click at [845, 290] on li "Прийнято" at bounding box center [868, 290] width 92 height 26
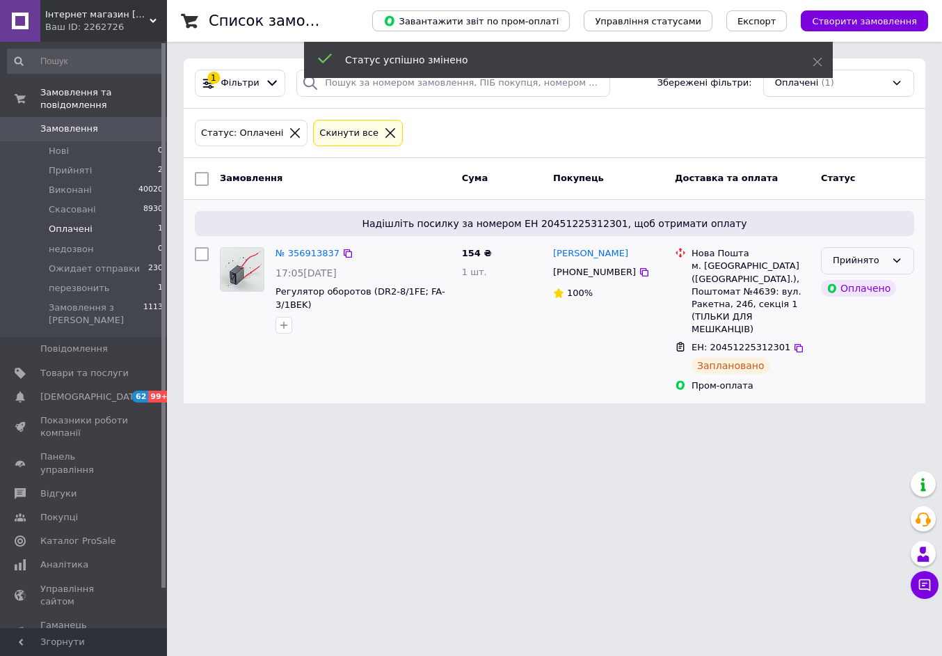
click at [859, 263] on div "Прийнято" at bounding box center [859, 260] width 53 height 15
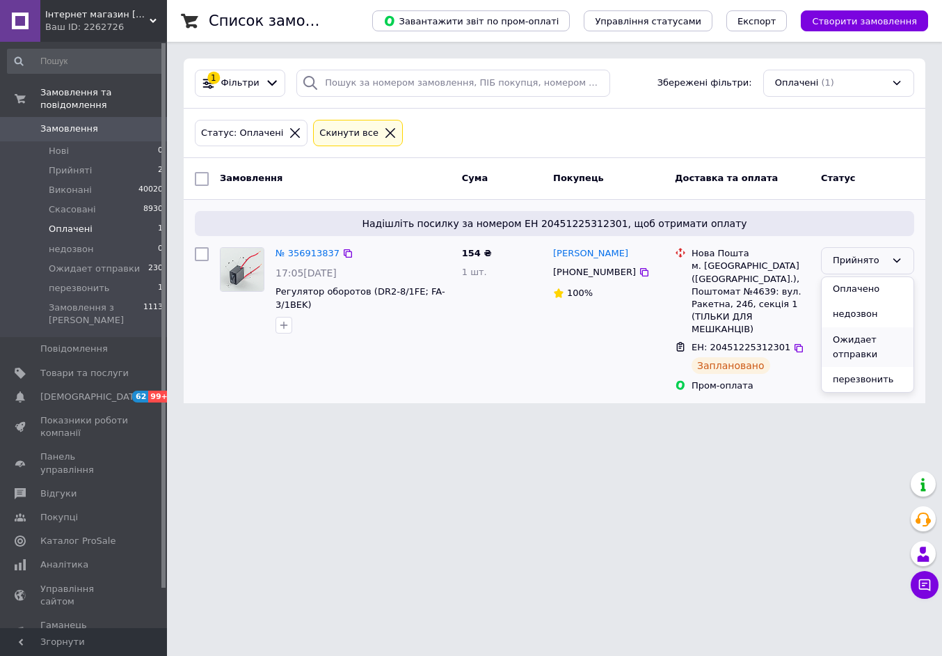
click at [850, 340] on li "Ожидает отправки" at bounding box center [868, 347] width 92 height 40
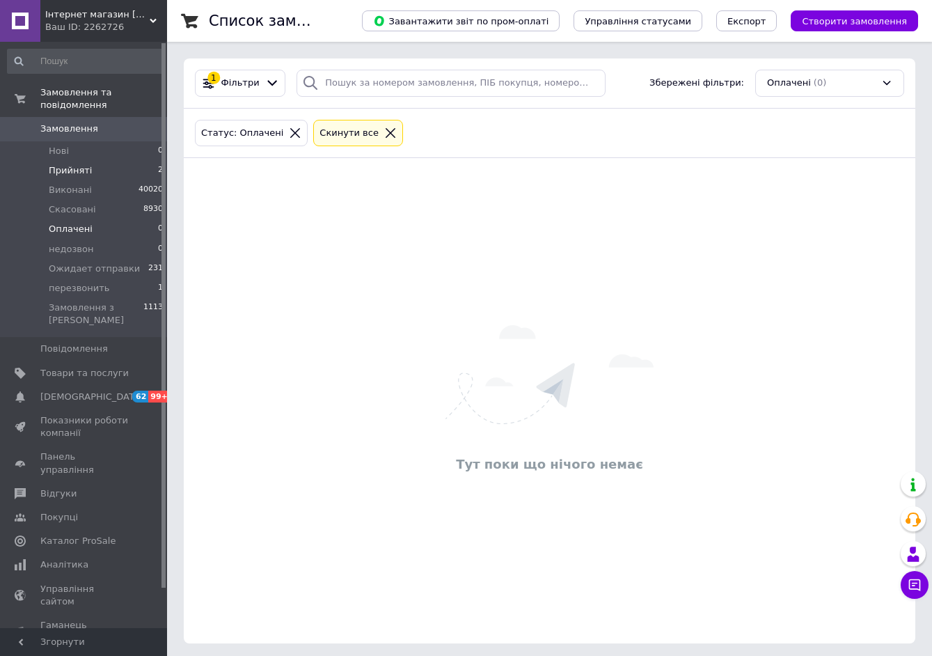
click at [126, 161] on li "Прийняті 2" at bounding box center [85, 170] width 171 height 19
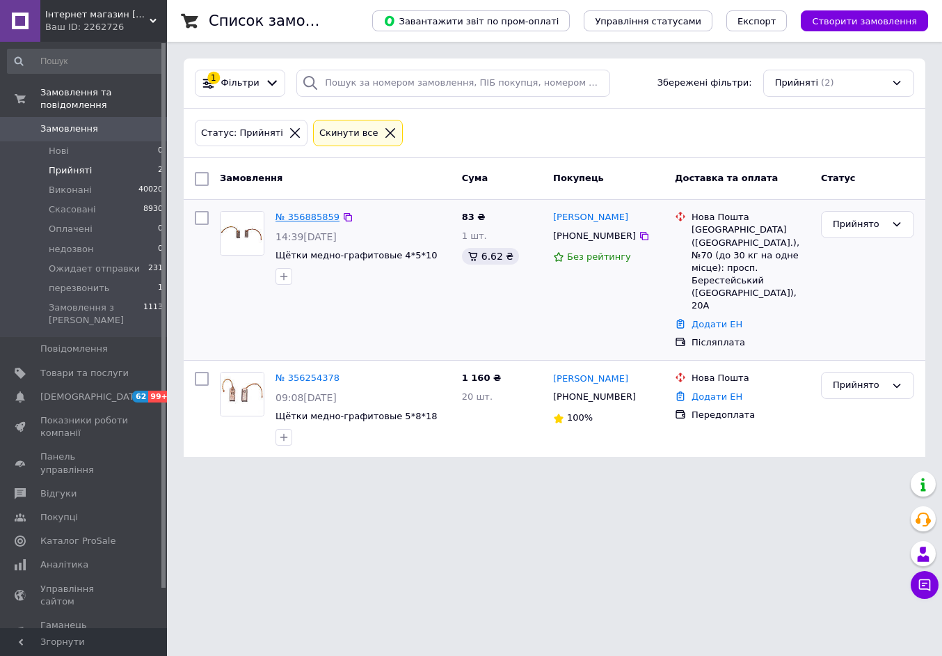
click at [295, 221] on link "№ 356885859" at bounding box center [308, 217] width 64 height 10
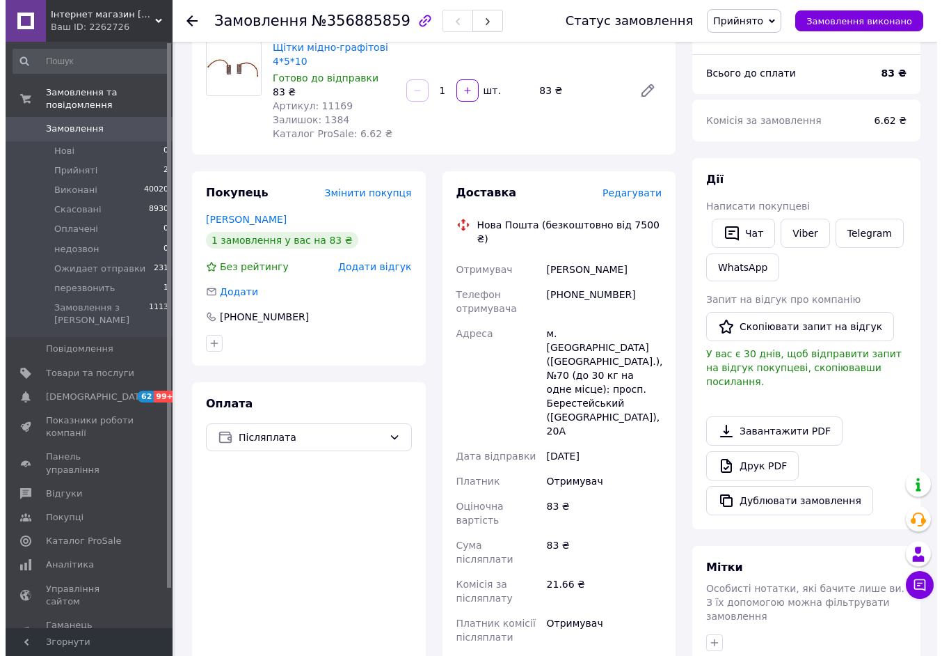
scroll to position [120, 0]
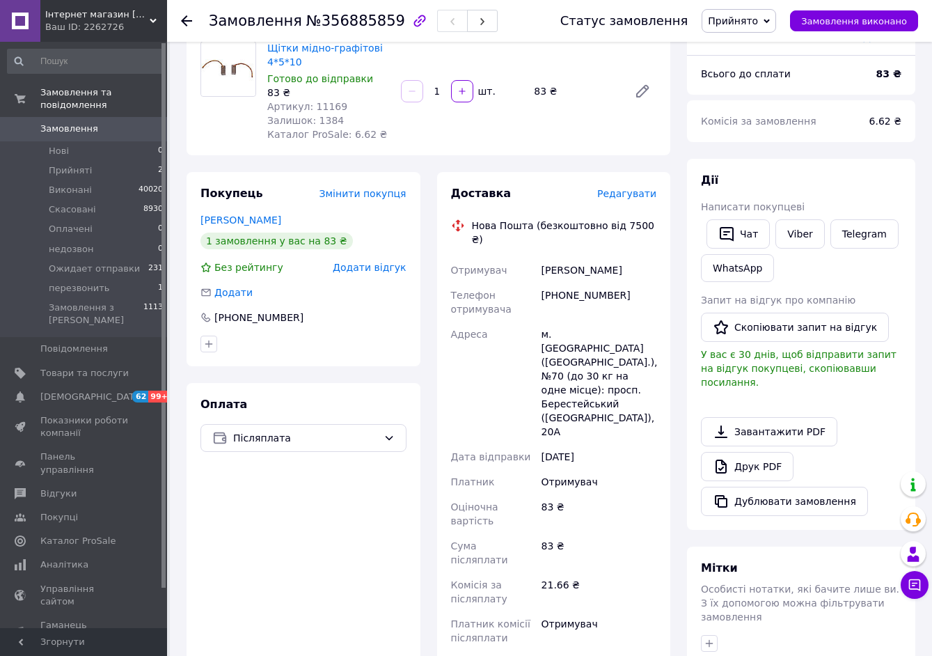
click at [640, 192] on span "Редагувати" at bounding box center [626, 193] width 59 height 11
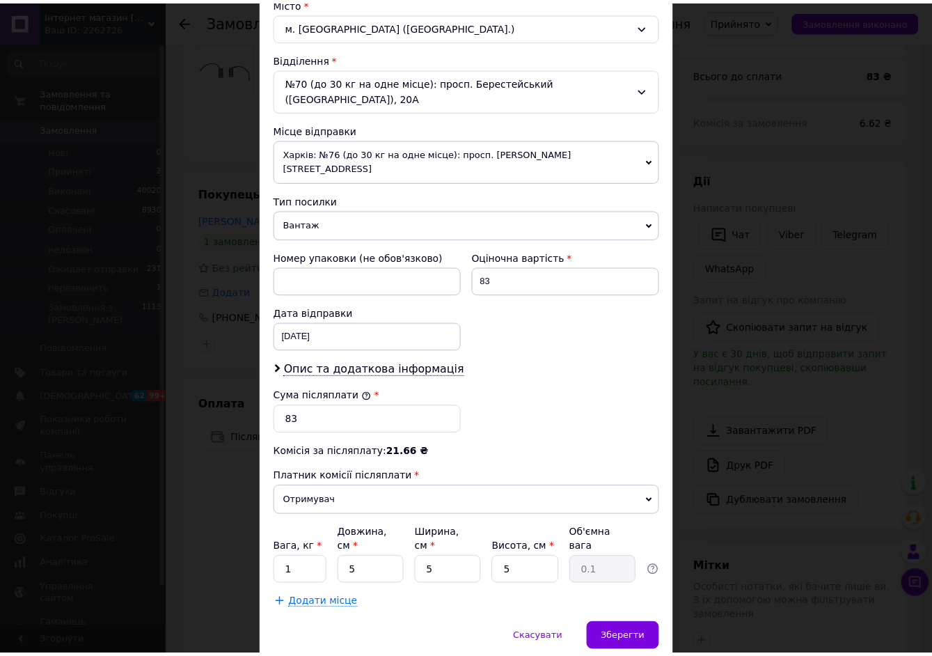
scroll to position [406, 0]
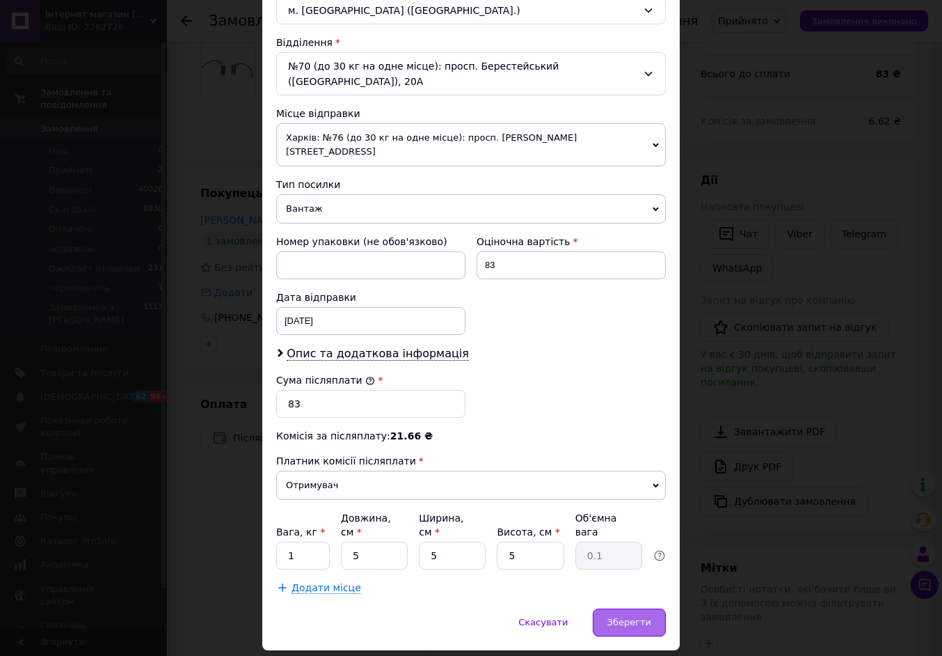
click at [617, 617] on span "Зберегти" at bounding box center [629, 622] width 44 height 10
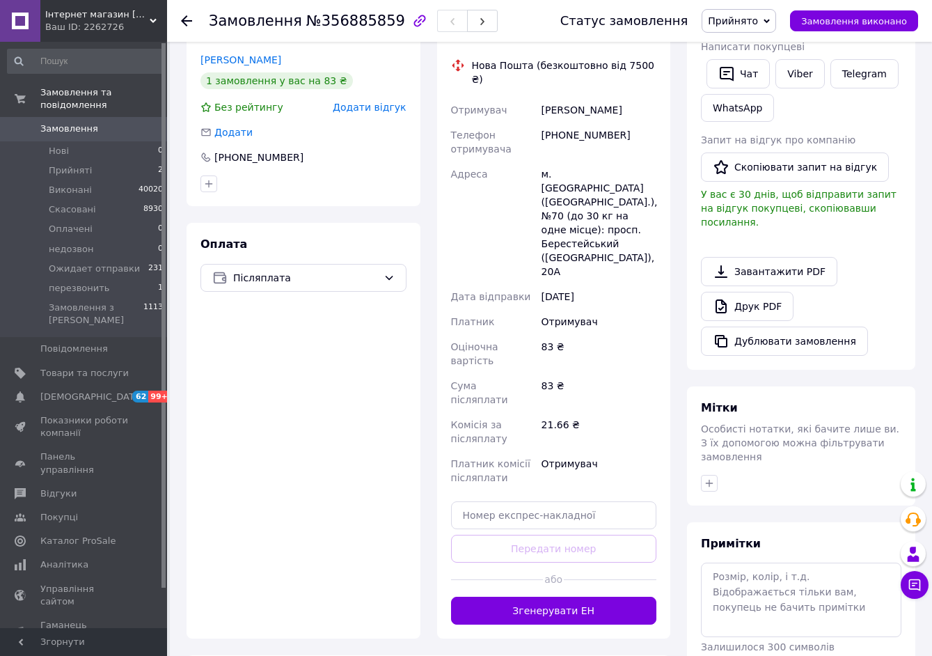
scroll to position [328, 0]
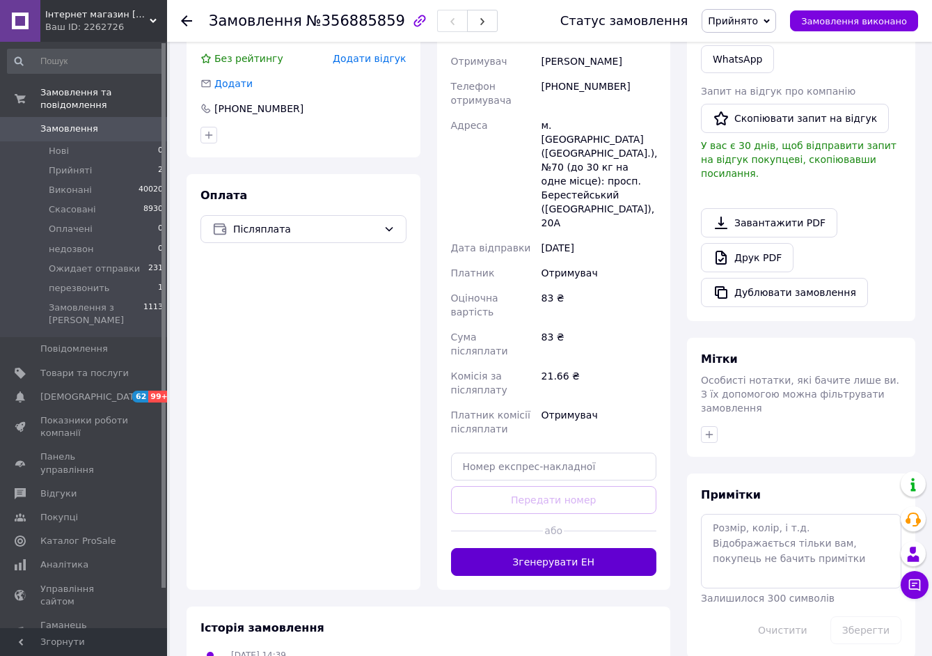
click at [567, 548] on button "Згенерувати ЕН" at bounding box center [554, 562] width 206 height 28
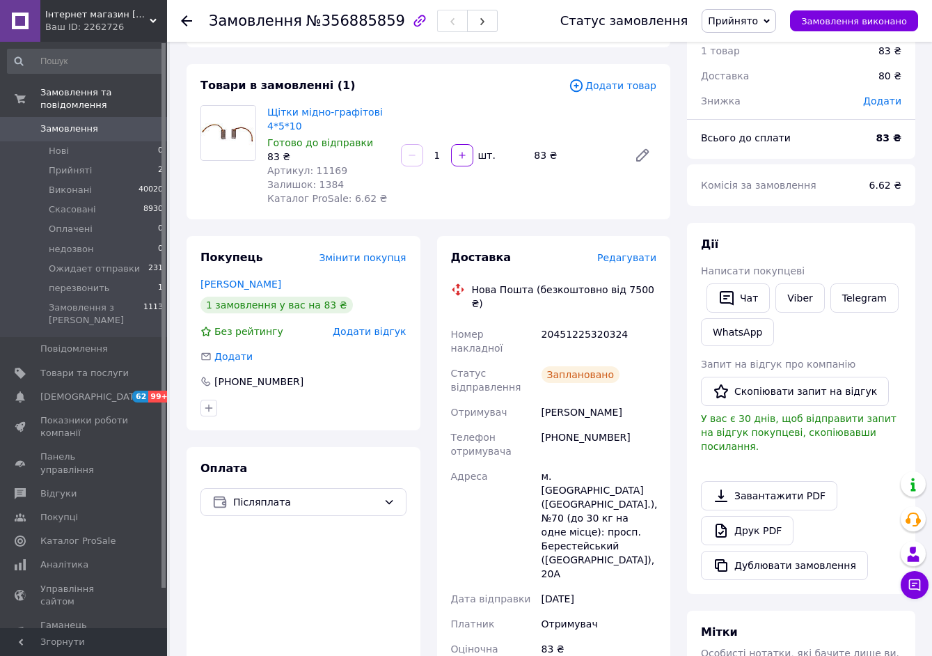
scroll to position [50, 0]
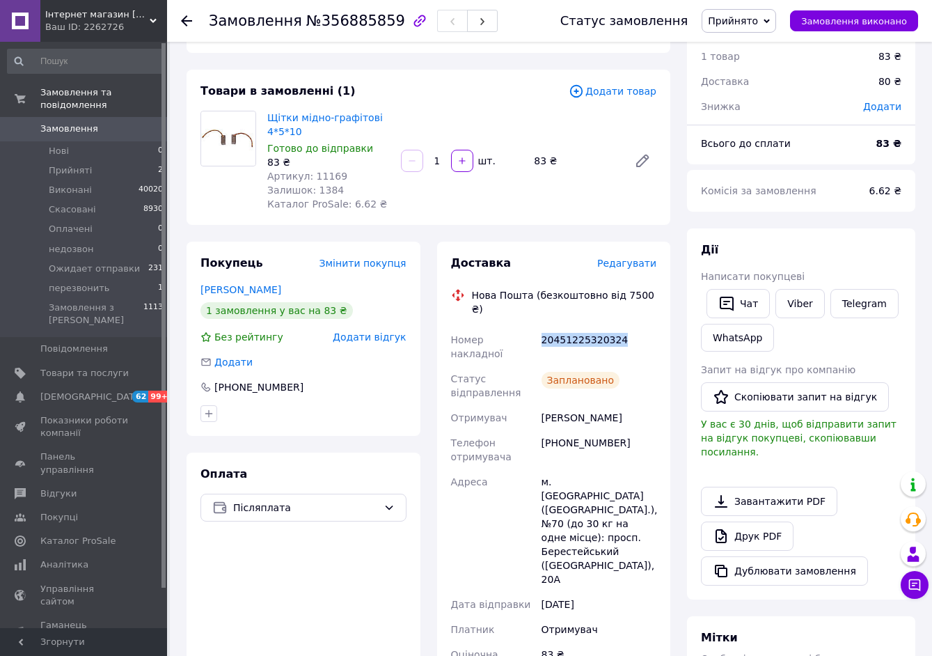
drag, startPoint x: 543, startPoint y: 325, endPoint x: 631, endPoint y: 326, distance: 88.4
click at [631, 327] on div "20451225320324" at bounding box center [599, 346] width 120 height 39
copy div "20451225320324"
click at [122, 161] on li "Прийняті 2" at bounding box center [85, 170] width 171 height 19
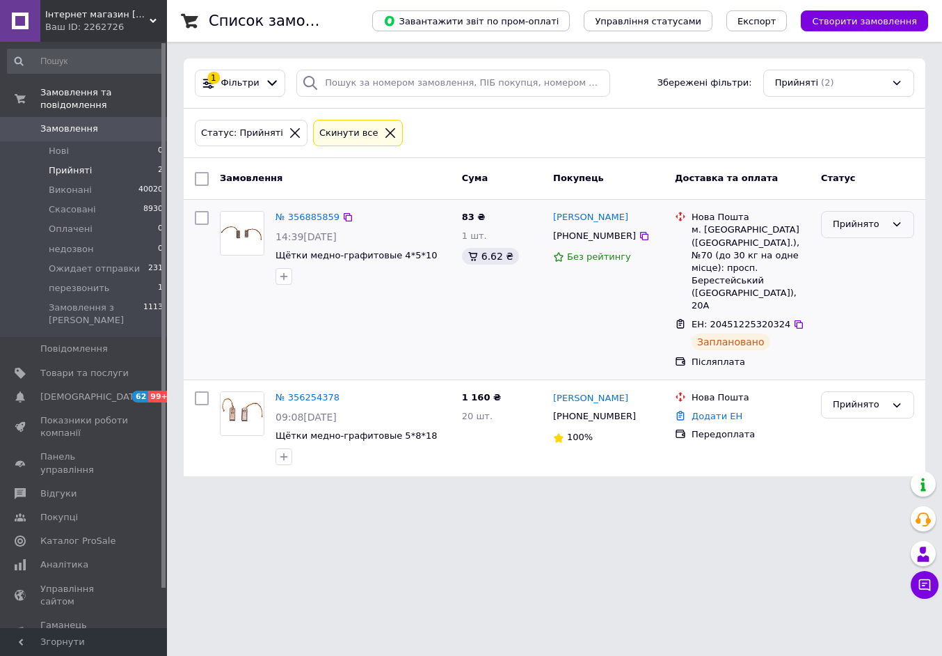
click at [847, 225] on div "Прийнято" at bounding box center [859, 224] width 53 height 15
click at [852, 301] on li "Ожидает отправки" at bounding box center [868, 311] width 92 height 40
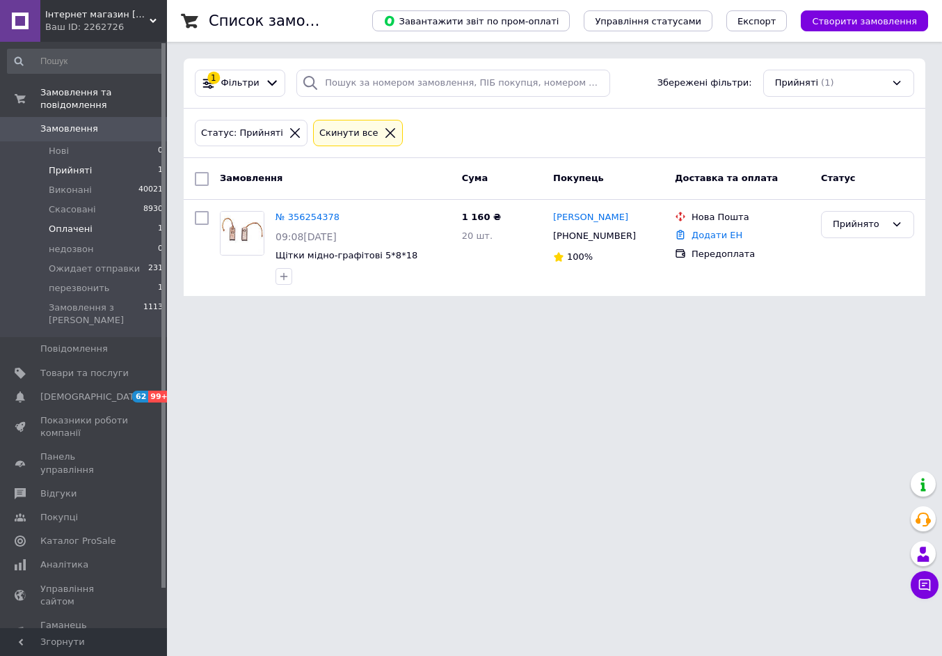
click at [127, 220] on li "Оплачені 1" at bounding box center [85, 228] width 171 height 19
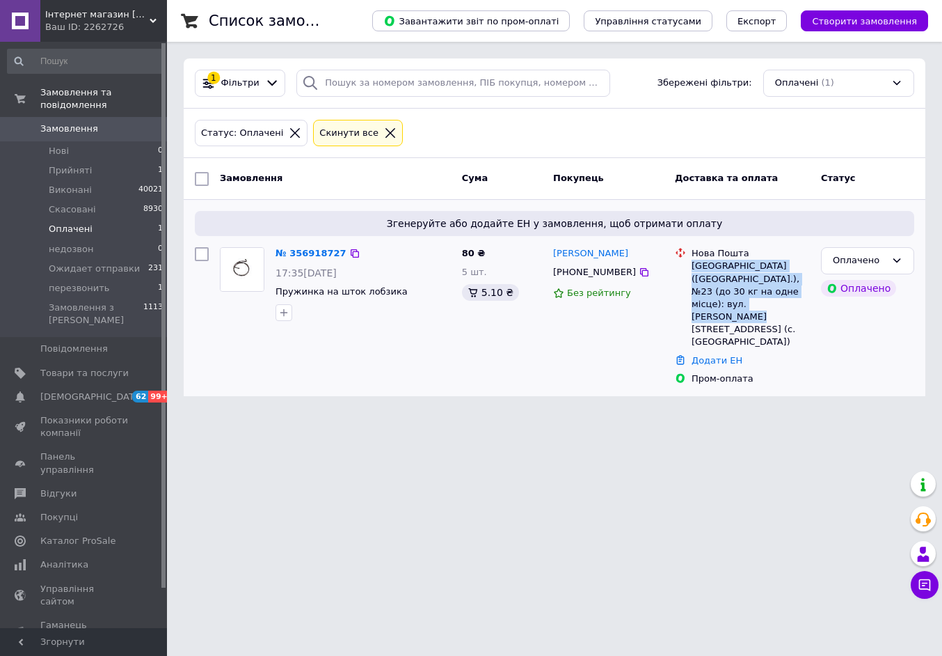
drag, startPoint x: 690, startPoint y: 262, endPoint x: 730, endPoint y: 303, distance: 57.1
click at [730, 303] on div "[GEOGRAPHIC_DATA] ([GEOGRAPHIC_DATA].), №23 (до 30 кг на одне місце): вул. [PER…" at bounding box center [751, 298] width 124 height 102
copy div "[GEOGRAPHIC_DATA] ([GEOGRAPHIC_DATA].), №23 (до 30 кг на одне місце): вул. [PER…"
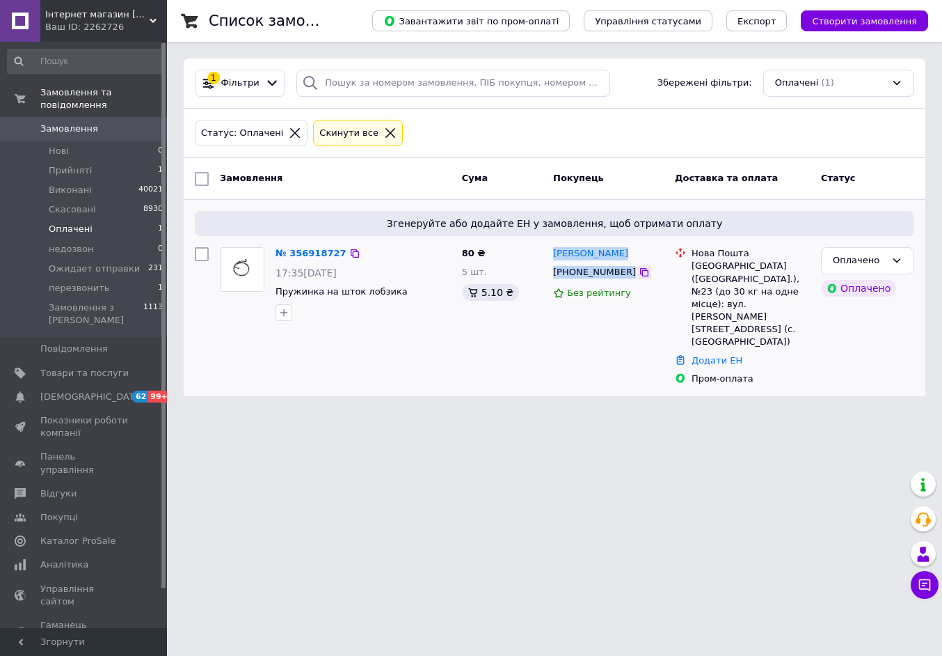
drag, startPoint x: 557, startPoint y: 245, endPoint x: 623, endPoint y: 276, distance: 73.5
click at [623, 276] on div "[PERSON_NAME] [PHONE_NUMBER] Без рейтингу" at bounding box center [609, 315] width 122 height 149
copy div "[PERSON_NAME] [PHONE_NUMBER]"
drag, startPoint x: 272, startPoint y: 290, endPoint x: 386, endPoint y: 290, distance: 113.4
click at [392, 290] on div "№ 356918727 17:35[DATE] Пружинка на шток лобзика" at bounding box center [363, 283] width 186 height 84
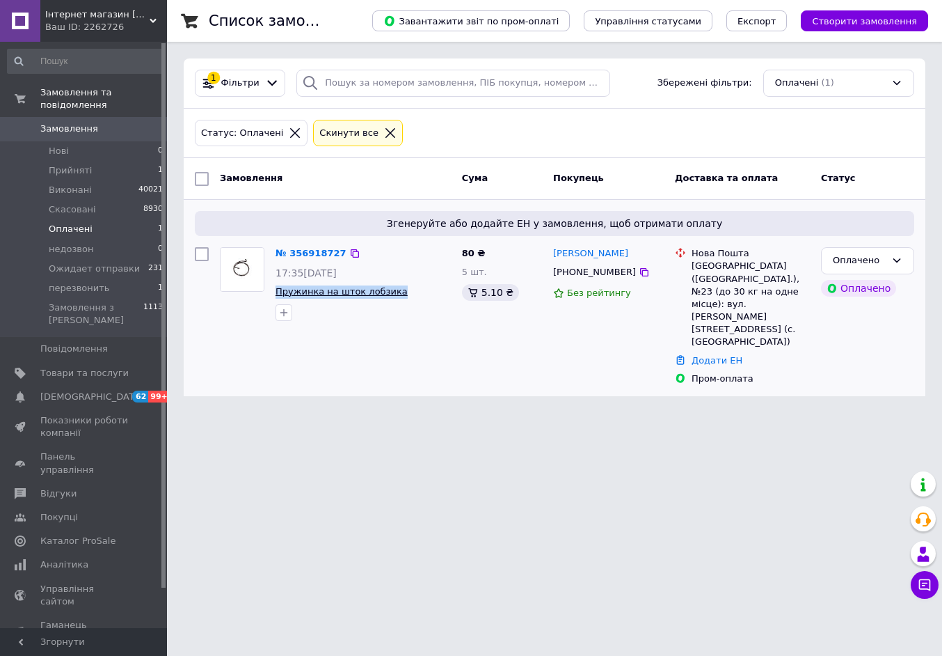
copy span "Пружинка на шток лобзика"
click at [304, 251] on link "№ 356918727" at bounding box center [311, 253] width 71 height 10
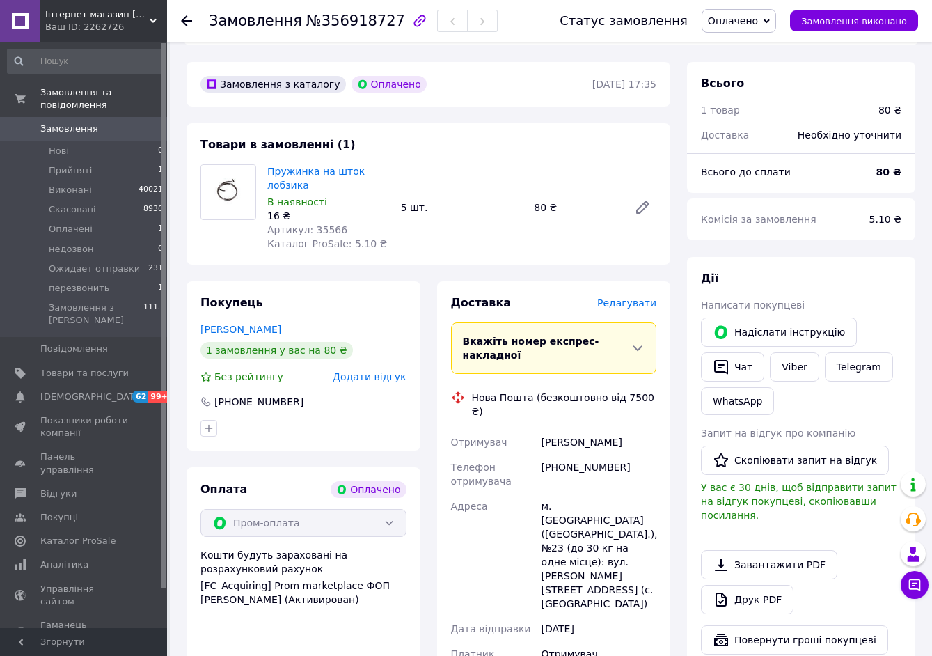
scroll to position [418, 0]
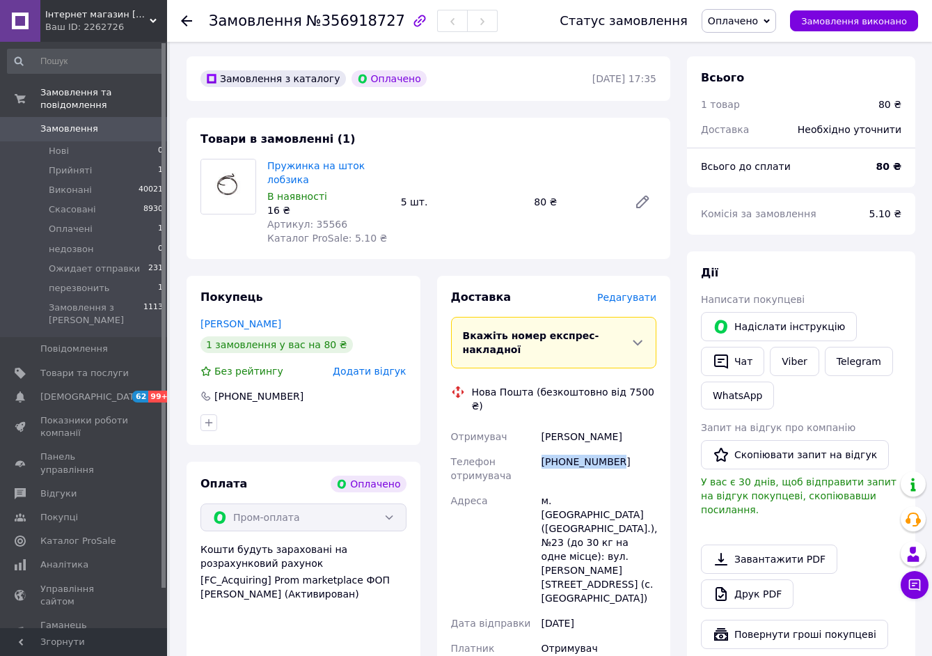
drag, startPoint x: 541, startPoint y: 418, endPoint x: 593, endPoint y: 422, distance: 51.7
click at [621, 449] on div "[PHONE_NUMBER]" at bounding box center [599, 468] width 120 height 39
copy div "[PHONE_NUMBER]"
drag, startPoint x: 539, startPoint y: 395, endPoint x: 630, endPoint y: 392, distance: 91.9
click at [636, 424] on div "[PERSON_NAME]" at bounding box center [599, 436] width 120 height 25
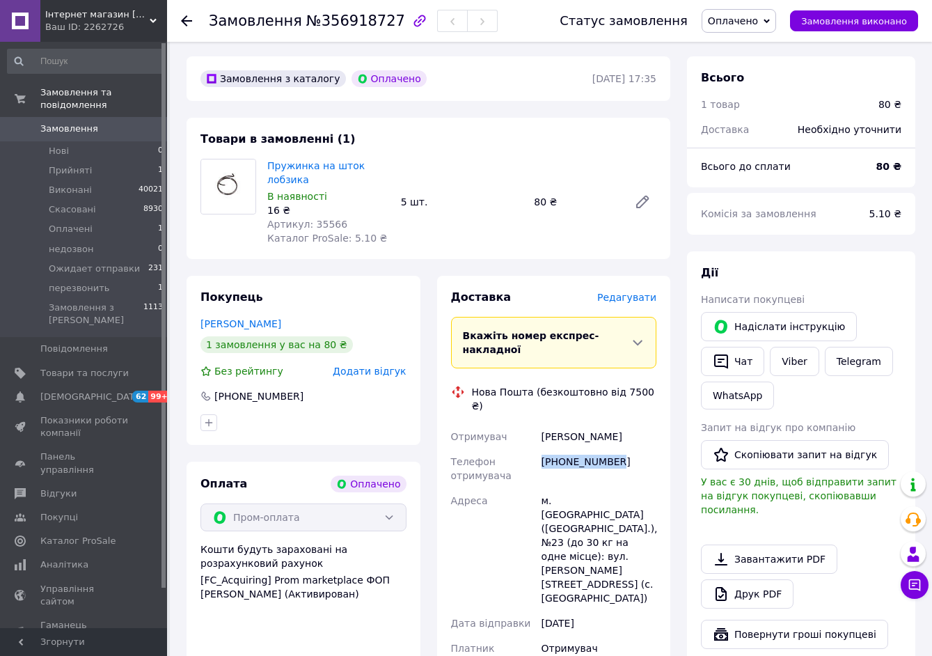
copy div "[PERSON_NAME]"
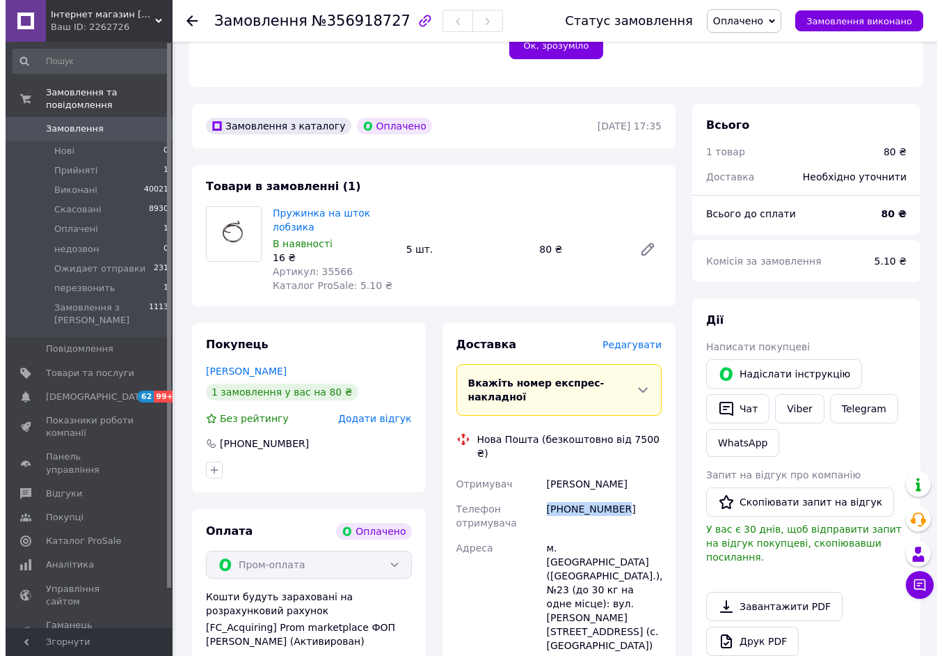
scroll to position [348, 0]
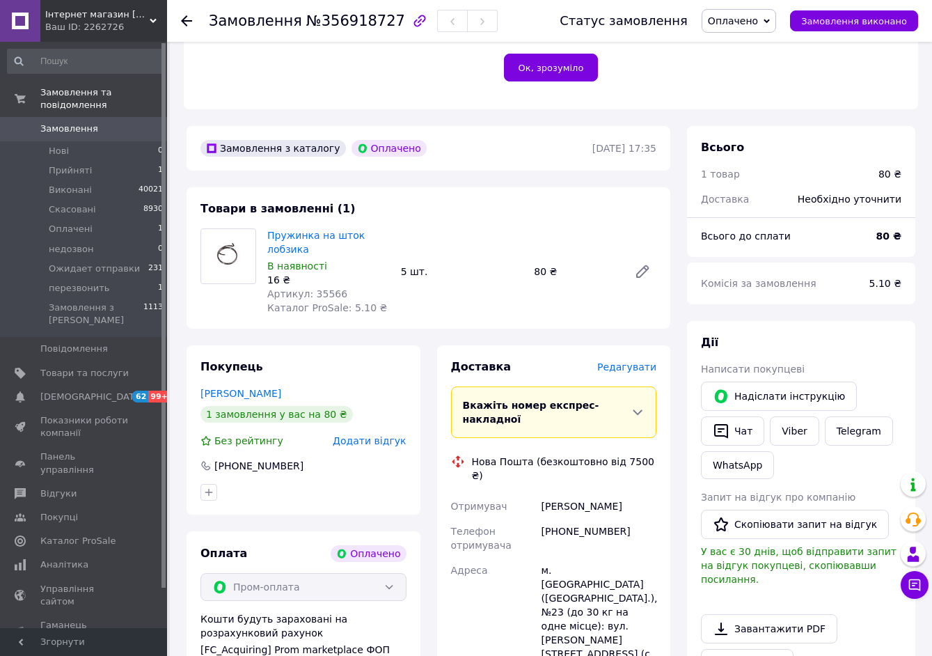
click at [616, 361] on span "Редагувати" at bounding box center [626, 366] width 59 height 11
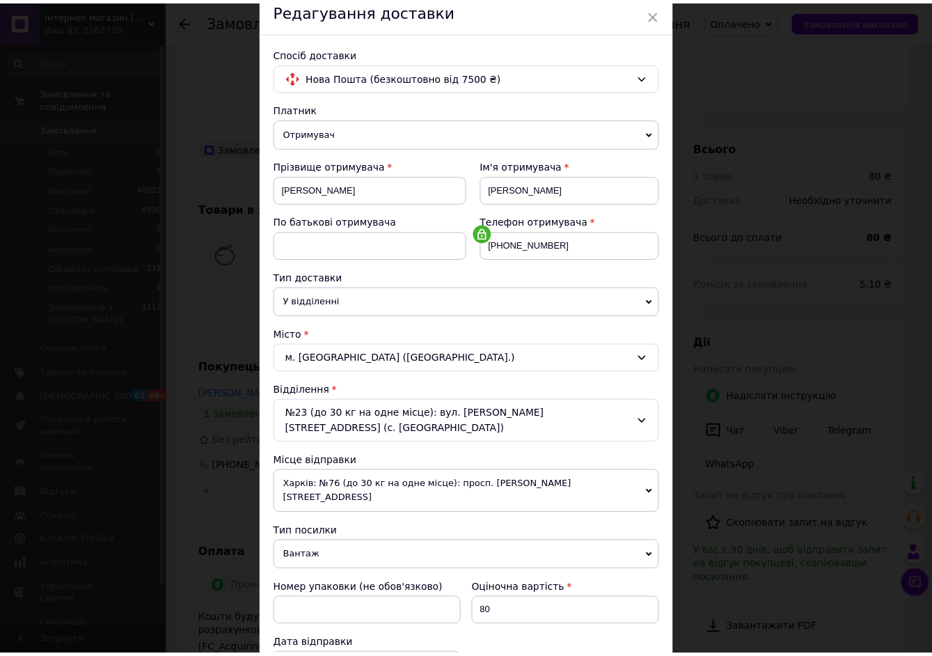
scroll to position [269, 0]
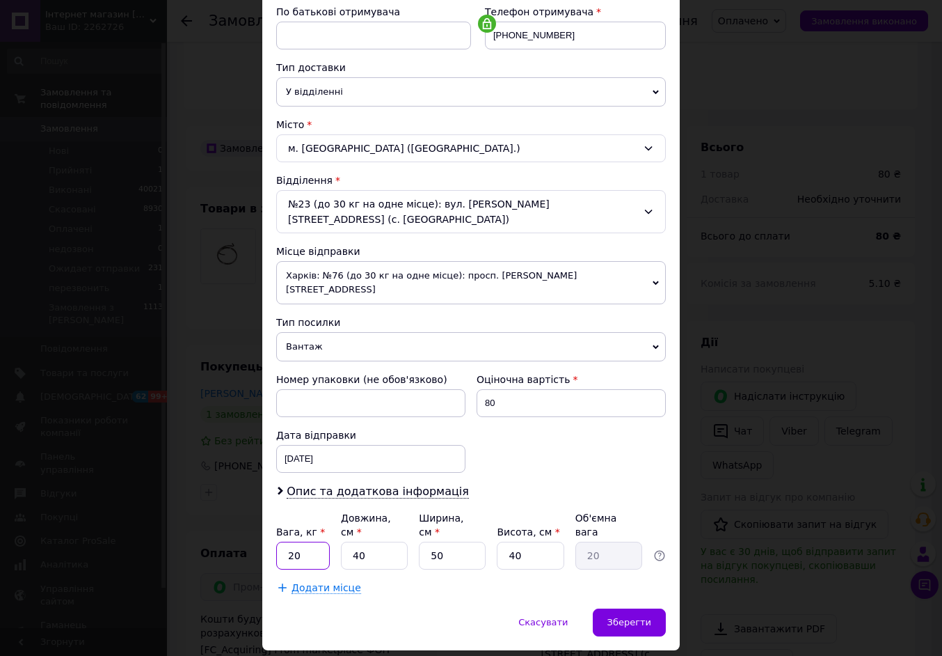
drag, startPoint x: 308, startPoint y: 507, endPoint x: 266, endPoint y: 517, distance: 43.6
click at [266, 517] on div "Спосіб доставки Нова Пошта (безкоштовно від 7500 ₴) Платник Отримувач Відправни…" at bounding box center [471, 216] width 418 height 786
type input "1"
drag, startPoint x: 369, startPoint y: 504, endPoint x: 351, endPoint y: 517, distance: 21.9
click at [347, 541] on input "40" at bounding box center [374, 555] width 67 height 28
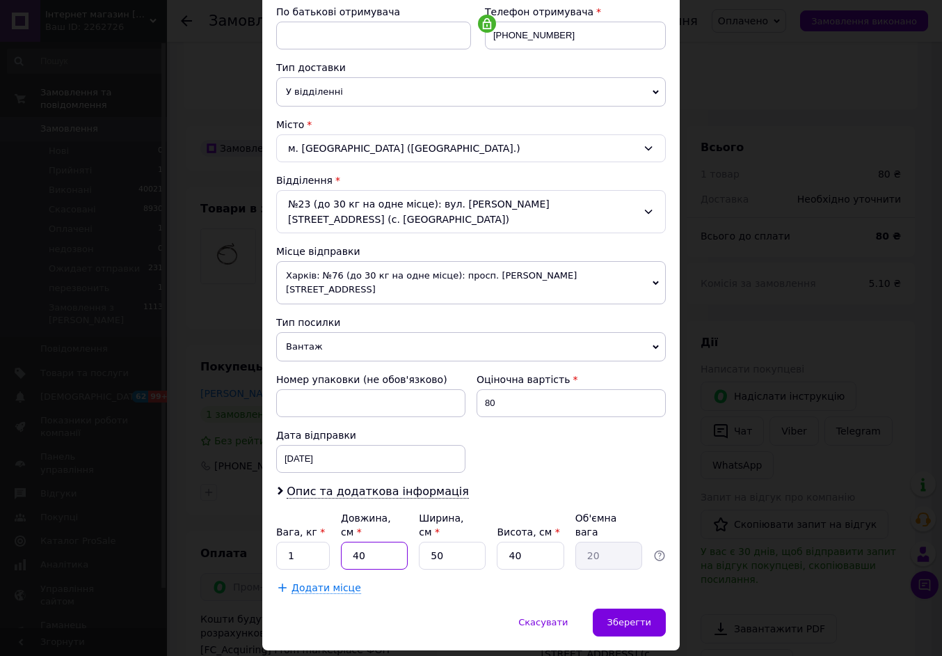
type input "5"
type input "2.5"
type input "5"
drag, startPoint x: 440, startPoint y: 512, endPoint x: 452, endPoint y: 518, distance: 12.8
click at [428, 541] on input "50" at bounding box center [452, 555] width 67 height 28
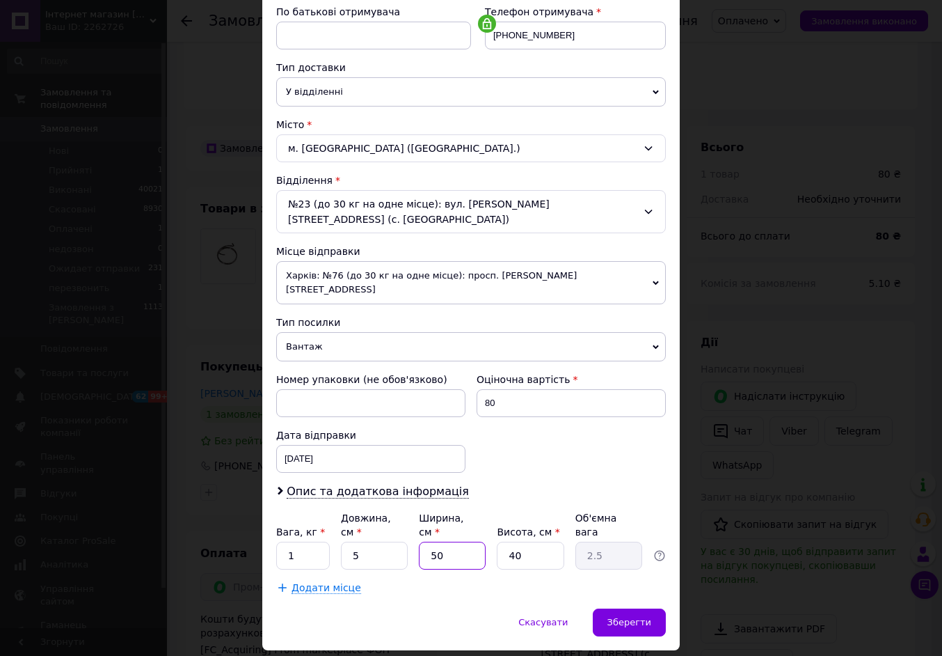
type input "5"
type input "0.25"
type input "5"
drag, startPoint x: 524, startPoint y: 514, endPoint x: 504, endPoint y: 511, distance: 20.5
click at [505, 541] on input "40" at bounding box center [530, 555] width 67 height 28
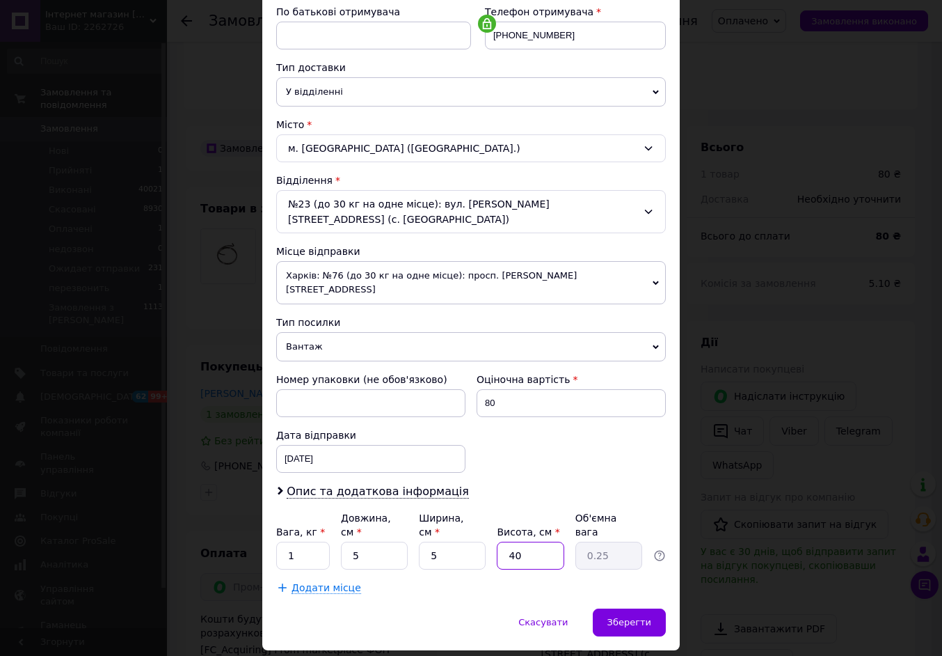
type input "5"
type input "0.1"
type input "5"
click at [614, 608] on div "Зберегти" at bounding box center [629, 622] width 73 height 28
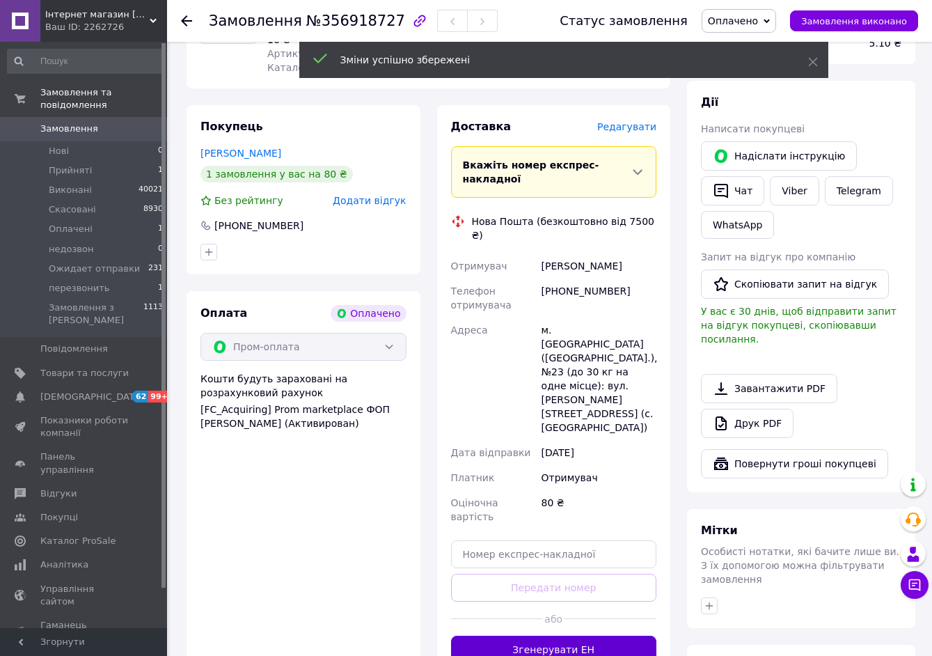
scroll to position [626, 0]
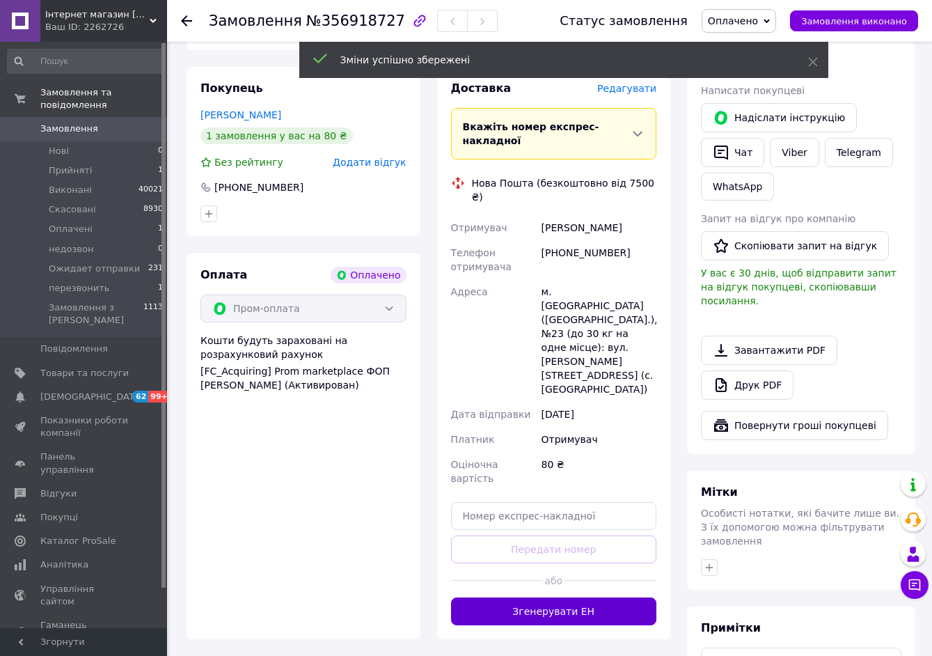
click at [567, 597] on button "Згенерувати ЕН" at bounding box center [554, 611] width 206 height 28
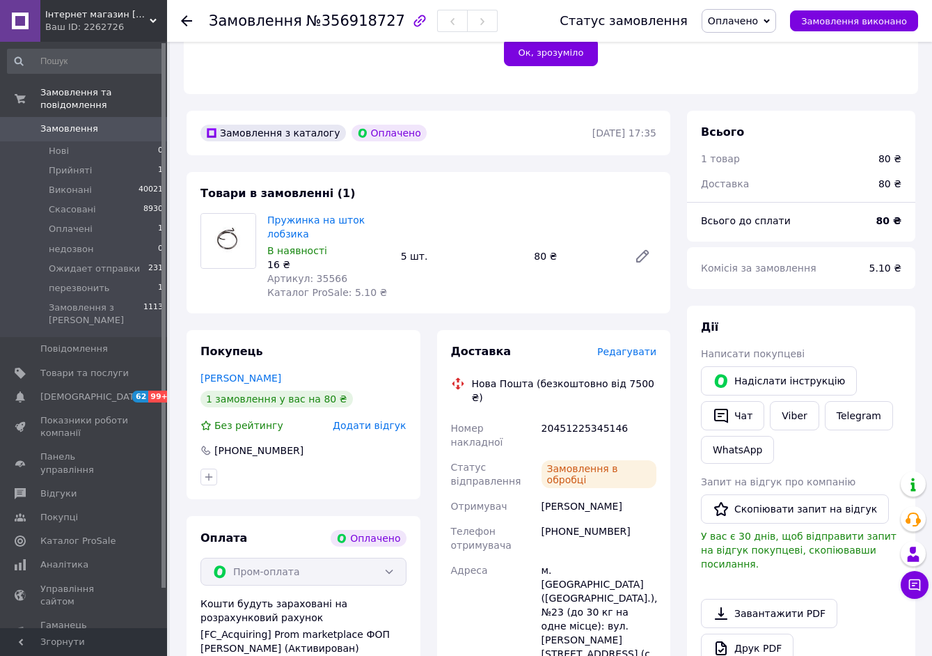
scroll to position [348, 0]
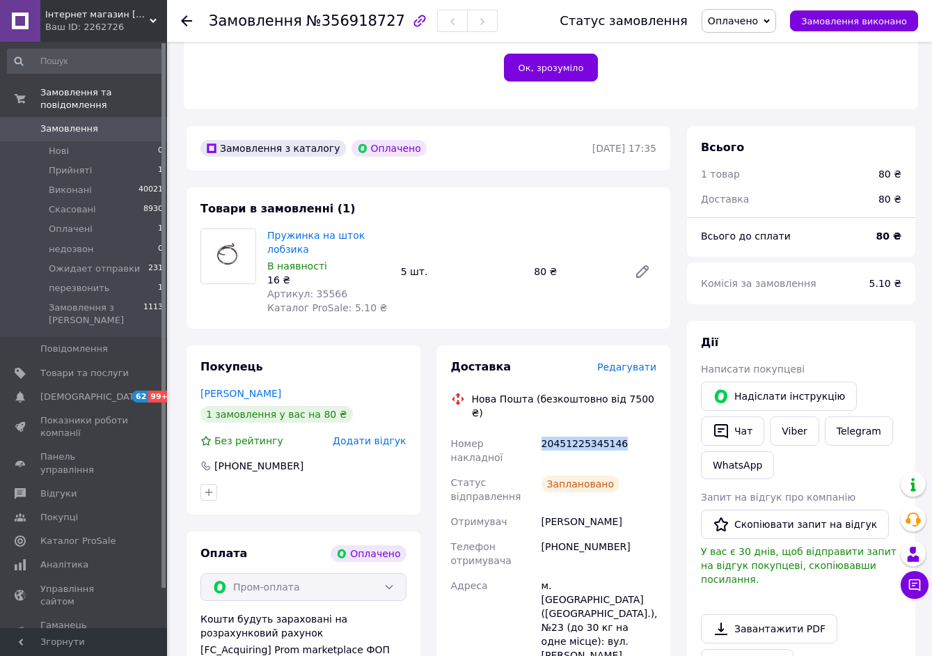
drag, startPoint x: 539, startPoint y: 411, endPoint x: 621, endPoint y: 414, distance: 82.2
click at [621, 431] on div "20451225345146" at bounding box center [599, 450] width 120 height 39
copy div "20451225345146"
click at [116, 219] on li "Оплачені 1" at bounding box center [85, 228] width 171 height 19
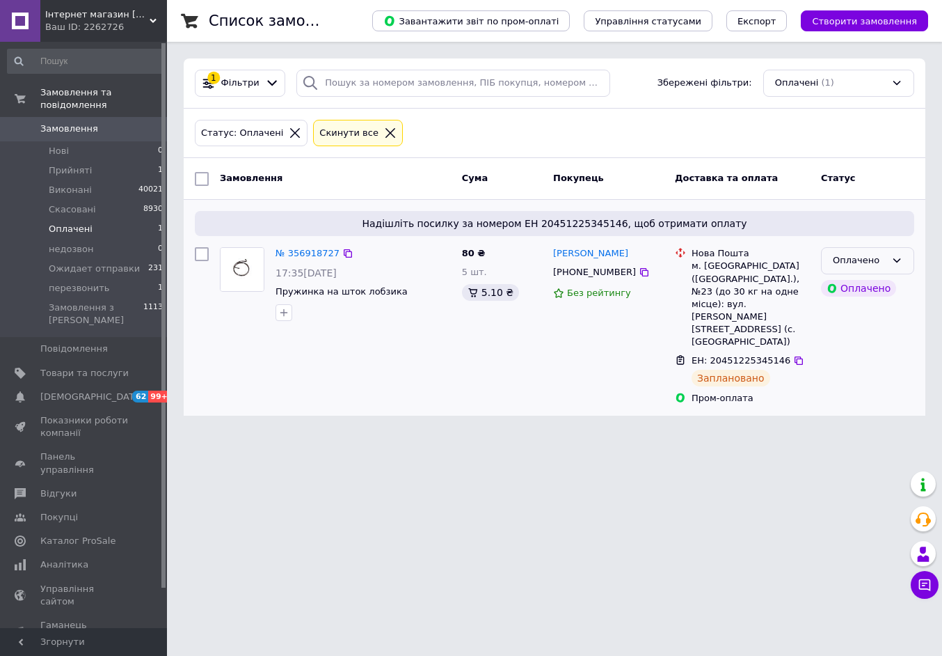
click at [840, 256] on div "Оплачено" at bounding box center [859, 260] width 53 height 15
click at [852, 282] on li "Прийнято" at bounding box center [868, 290] width 92 height 26
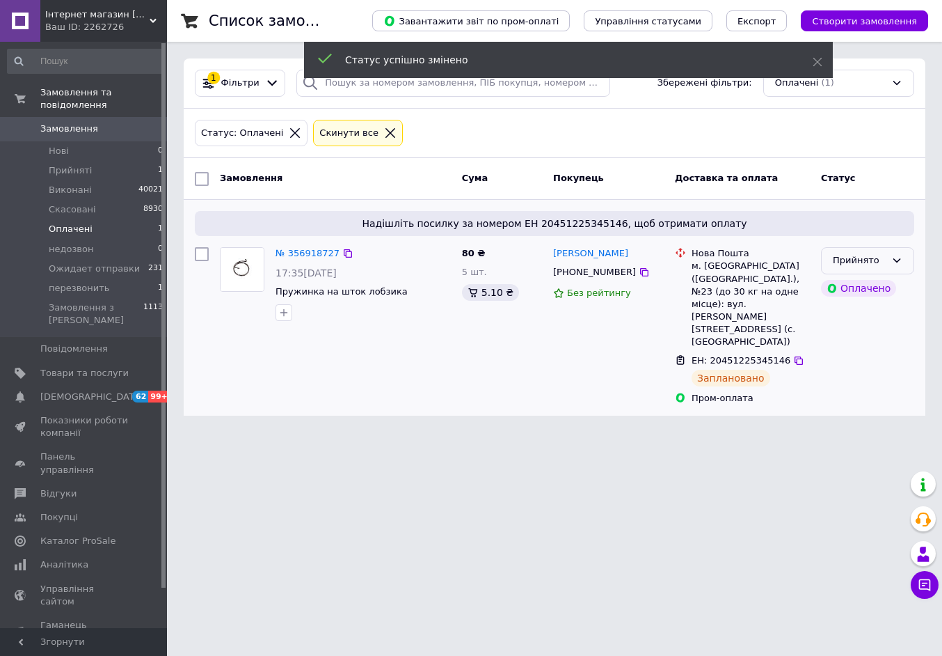
click at [848, 261] on div "Прийнято" at bounding box center [859, 260] width 53 height 15
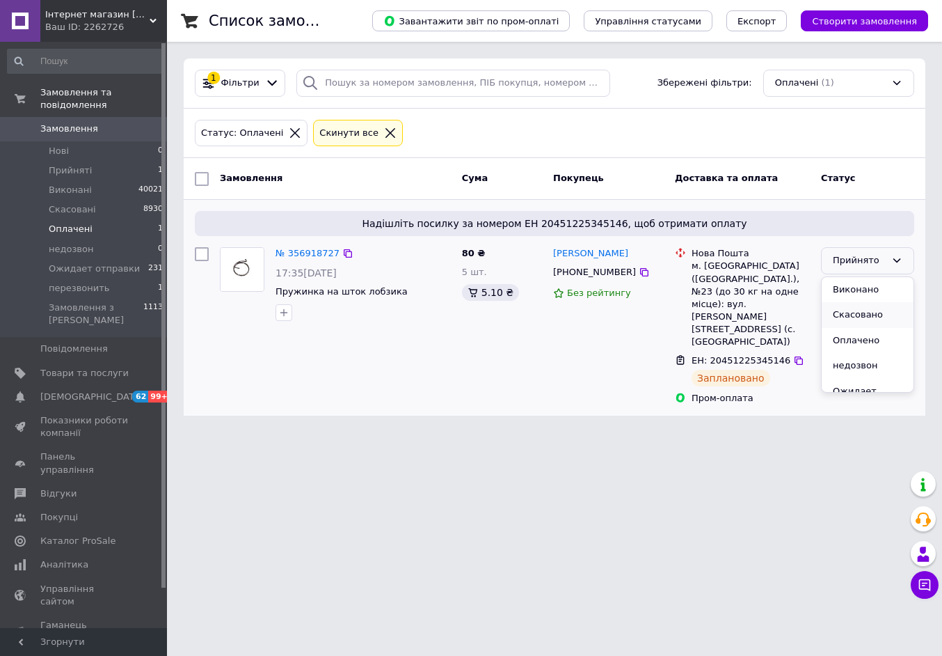
scroll to position [51, 0]
click at [851, 339] on li "Ожидает отправки" at bounding box center [868, 347] width 92 height 40
